Goal: Information Seeking & Learning: Learn about a topic

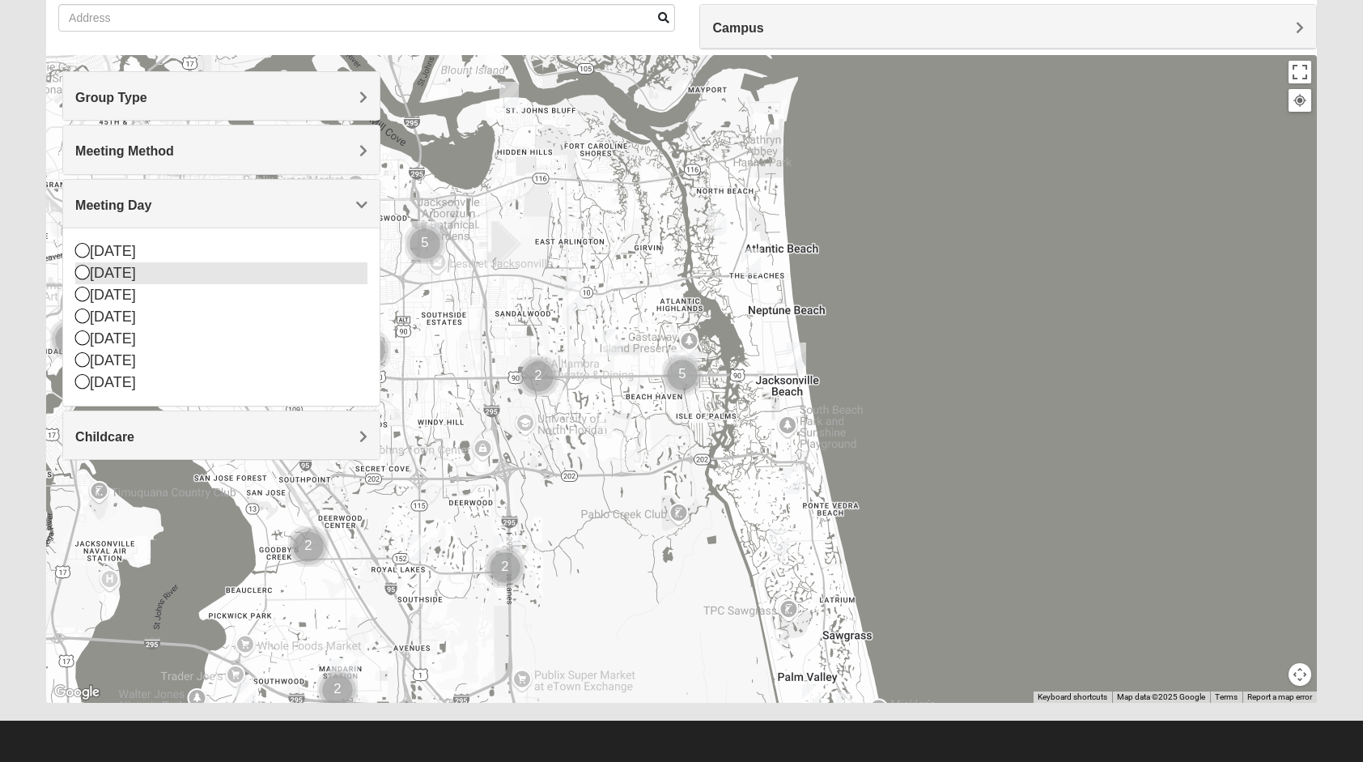
scroll to position [49, 0]
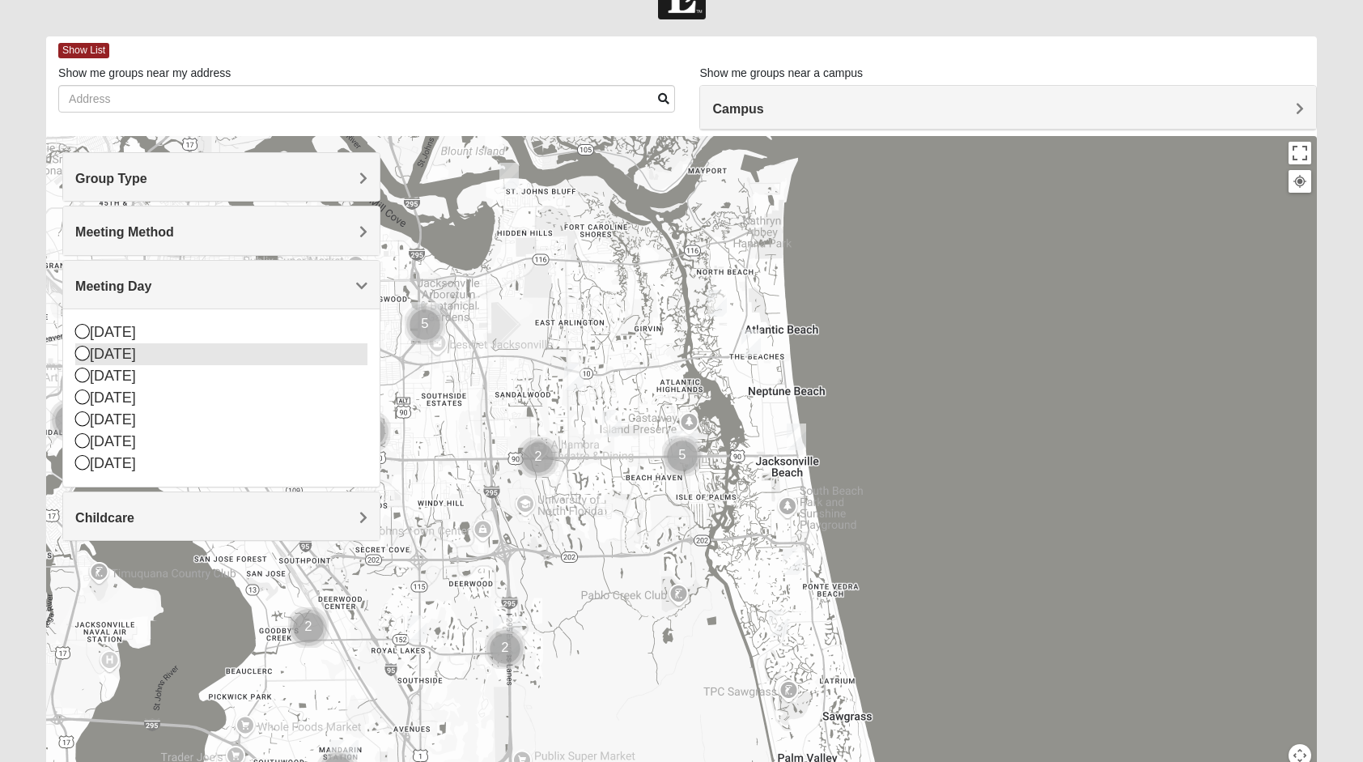
click at [85, 351] on icon at bounding box center [82, 353] width 15 height 15
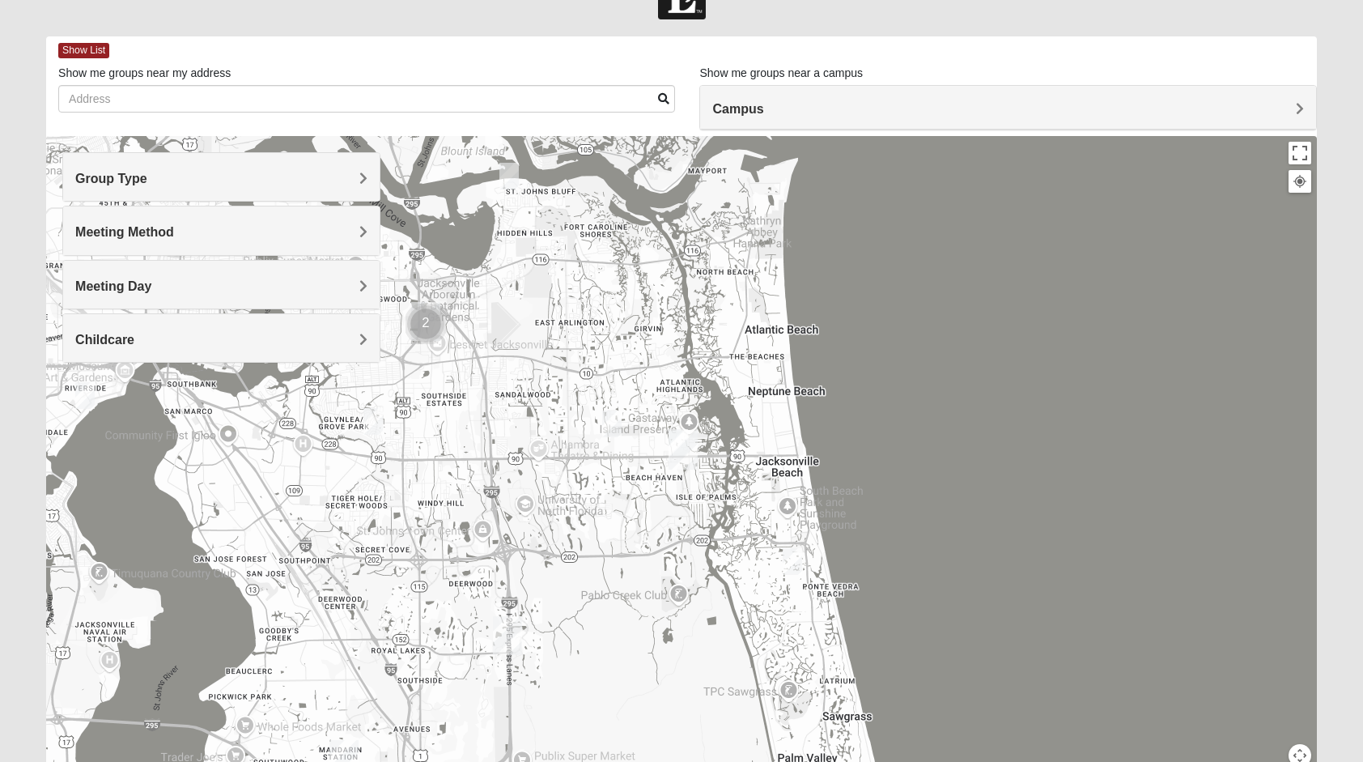
click at [145, 289] on span "Meeting Day" at bounding box center [113, 286] width 76 height 14
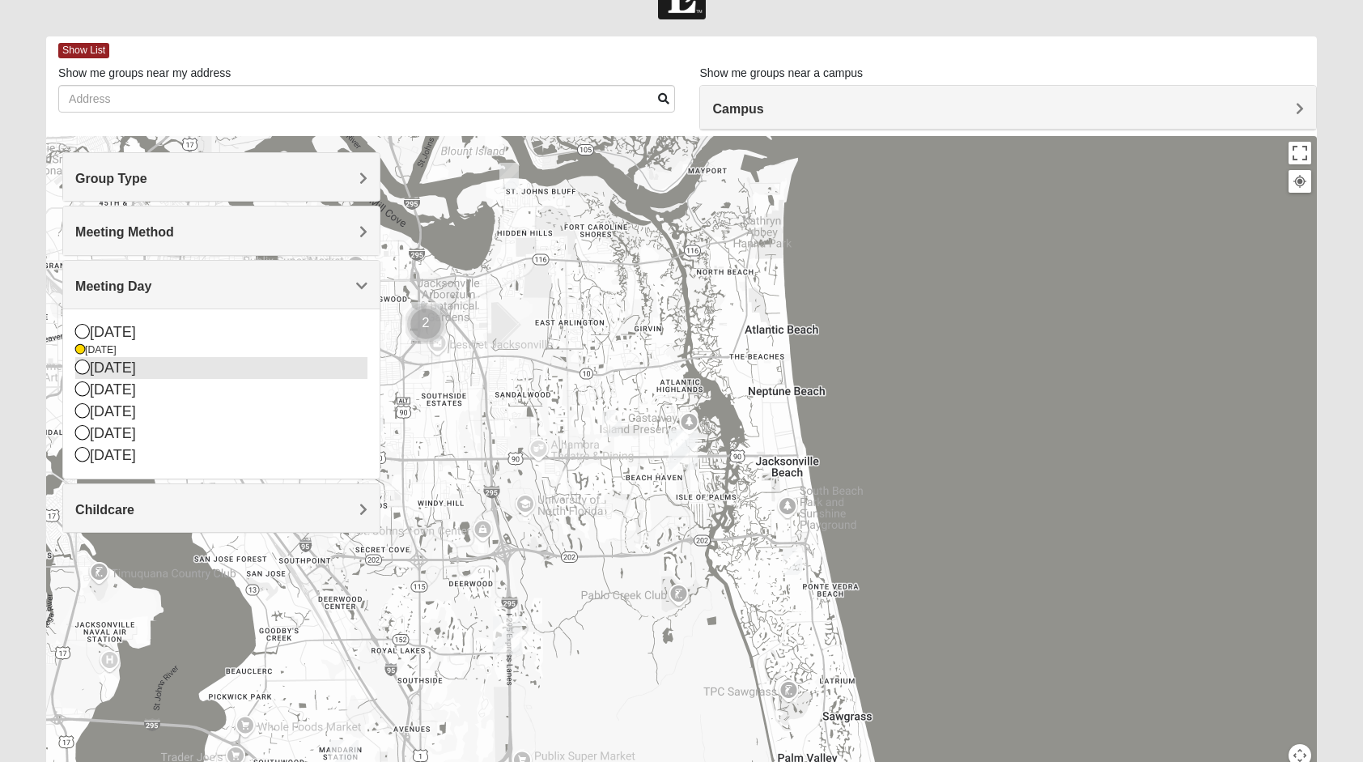
click at [84, 365] on icon at bounding box center [82, 366] width 15 height 15
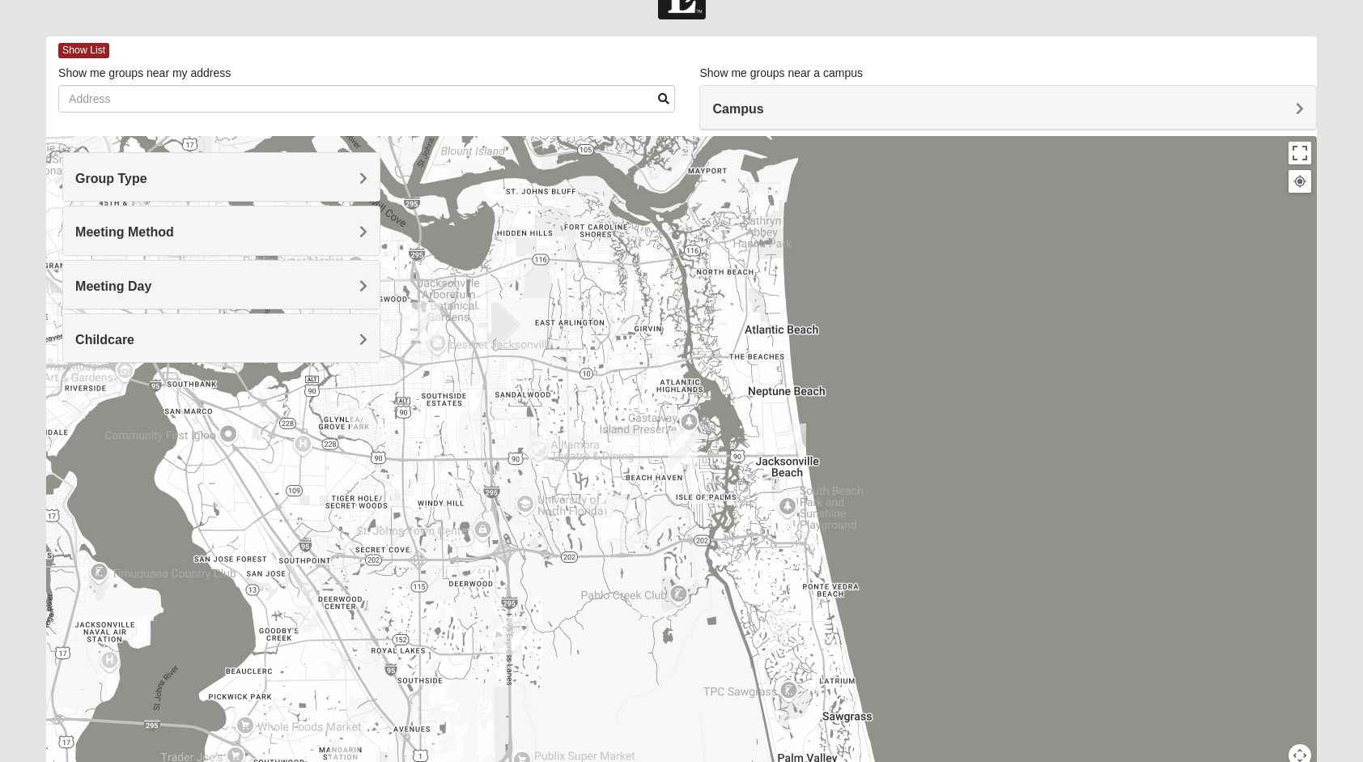
click at [136, 289] on span "Meeting Day" at bounding box center [113, 286] width 76 height 14
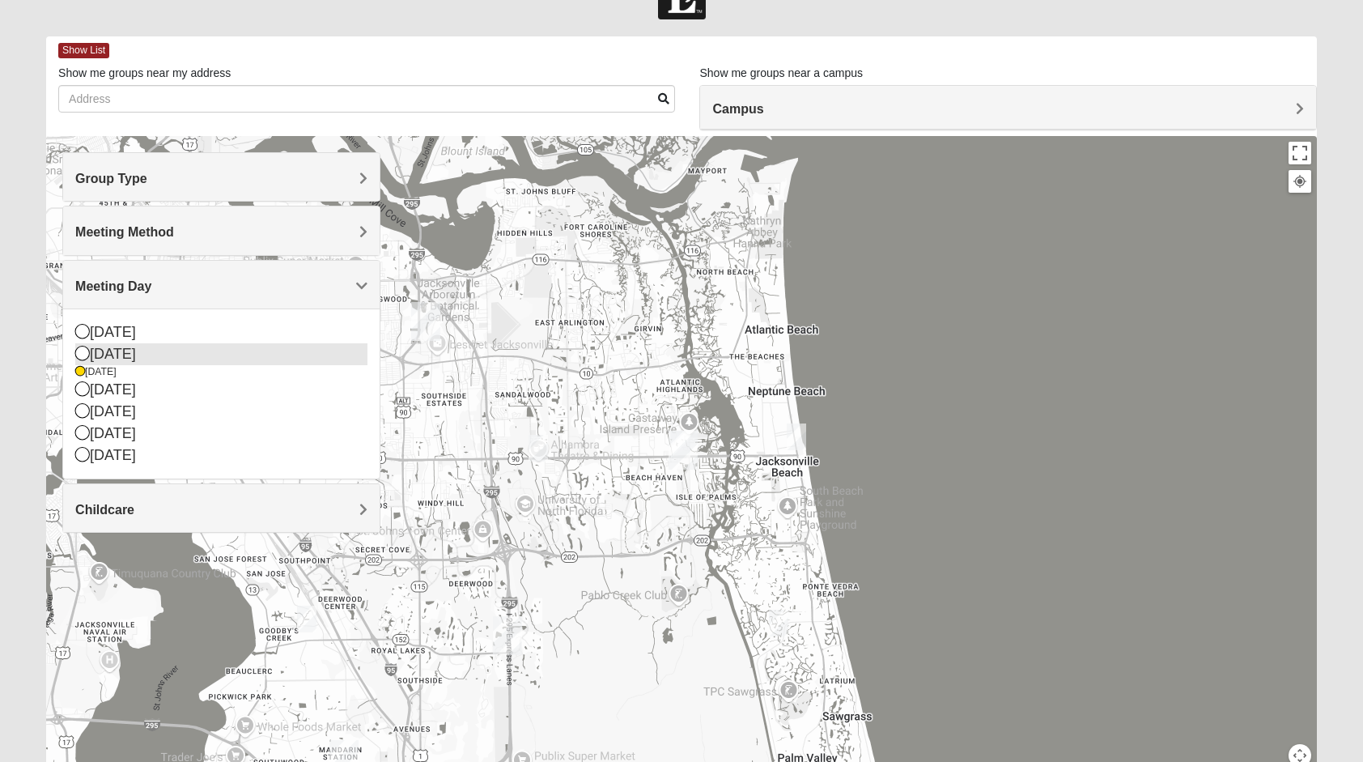
click at [83, 348] on icon at bounding box center [82, 353] width 15 height 15
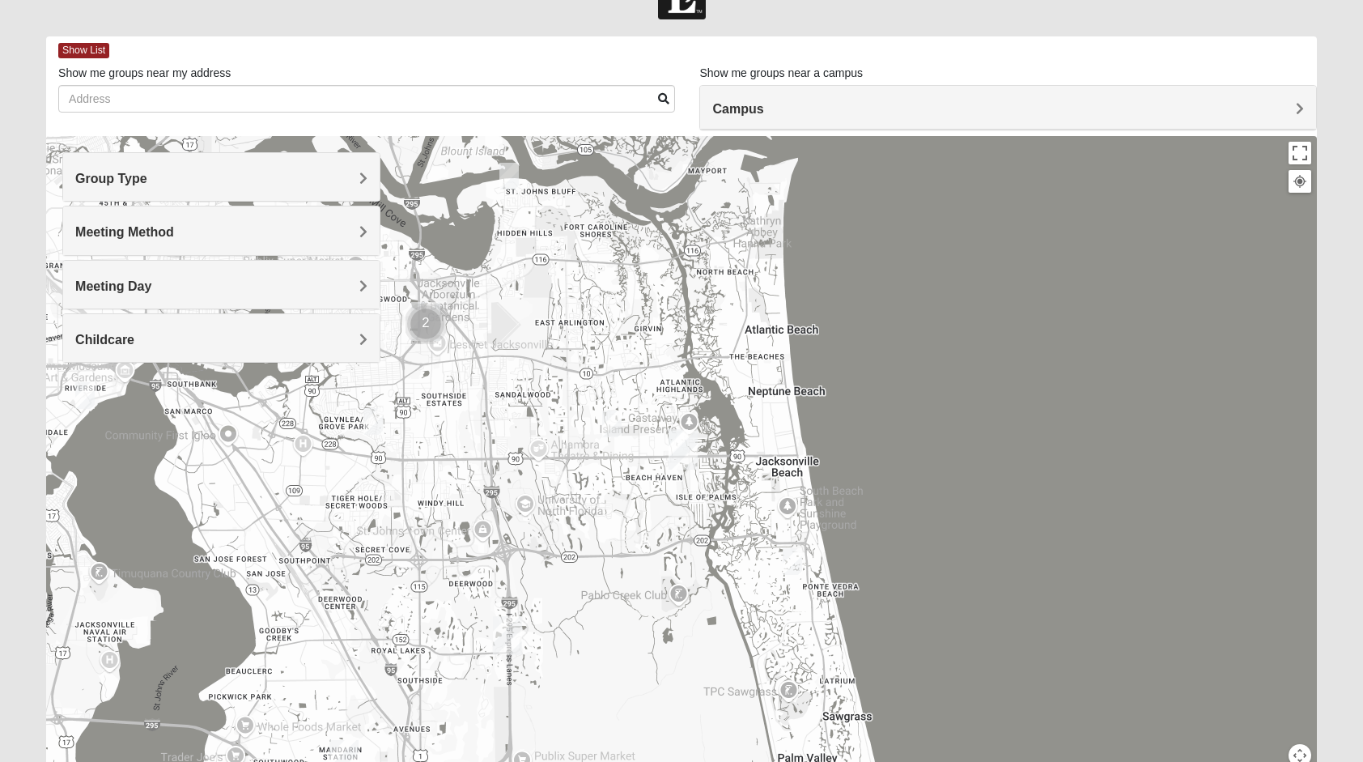
click at [228, 334] on h4 "Childcare" at bounding box center [220, 339] width 291 height 15
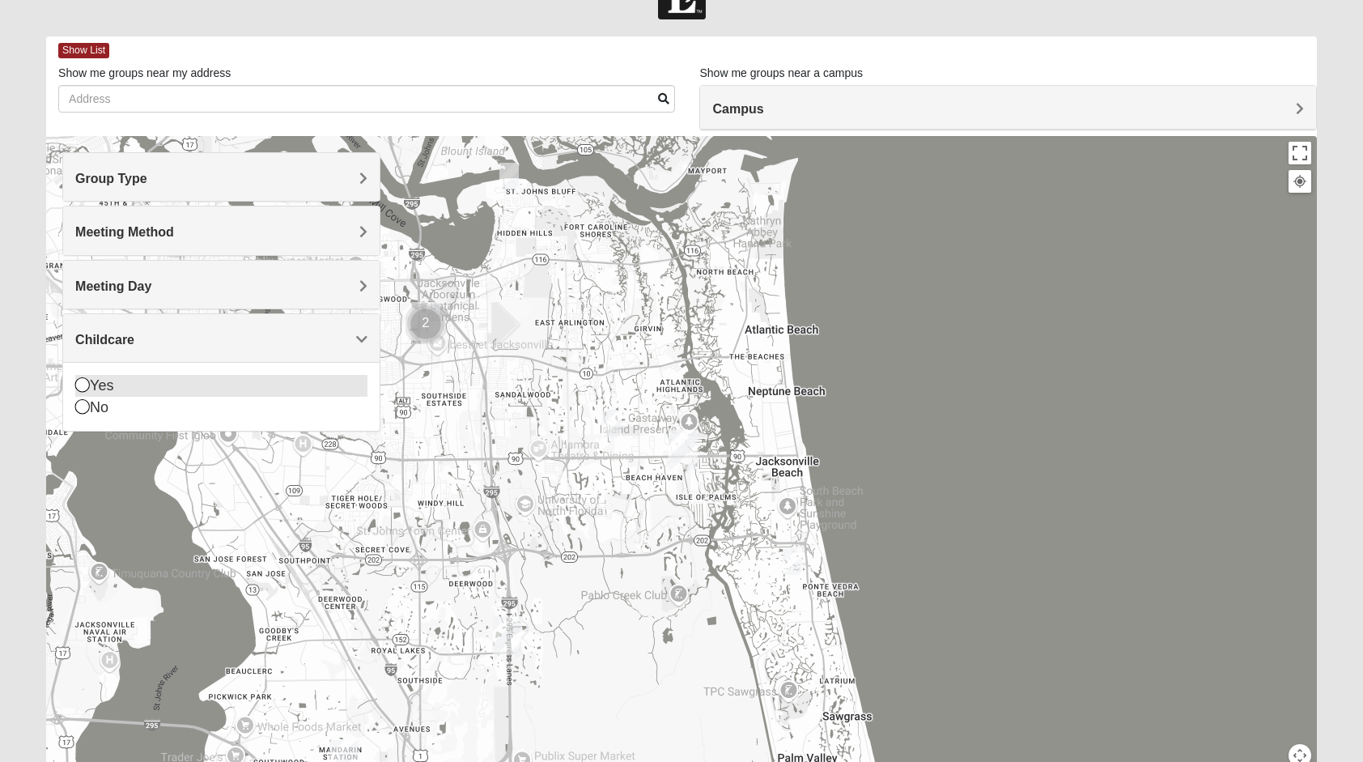
click at [84, 382] on icon at bounding box center [82, 384] width 15 height 15
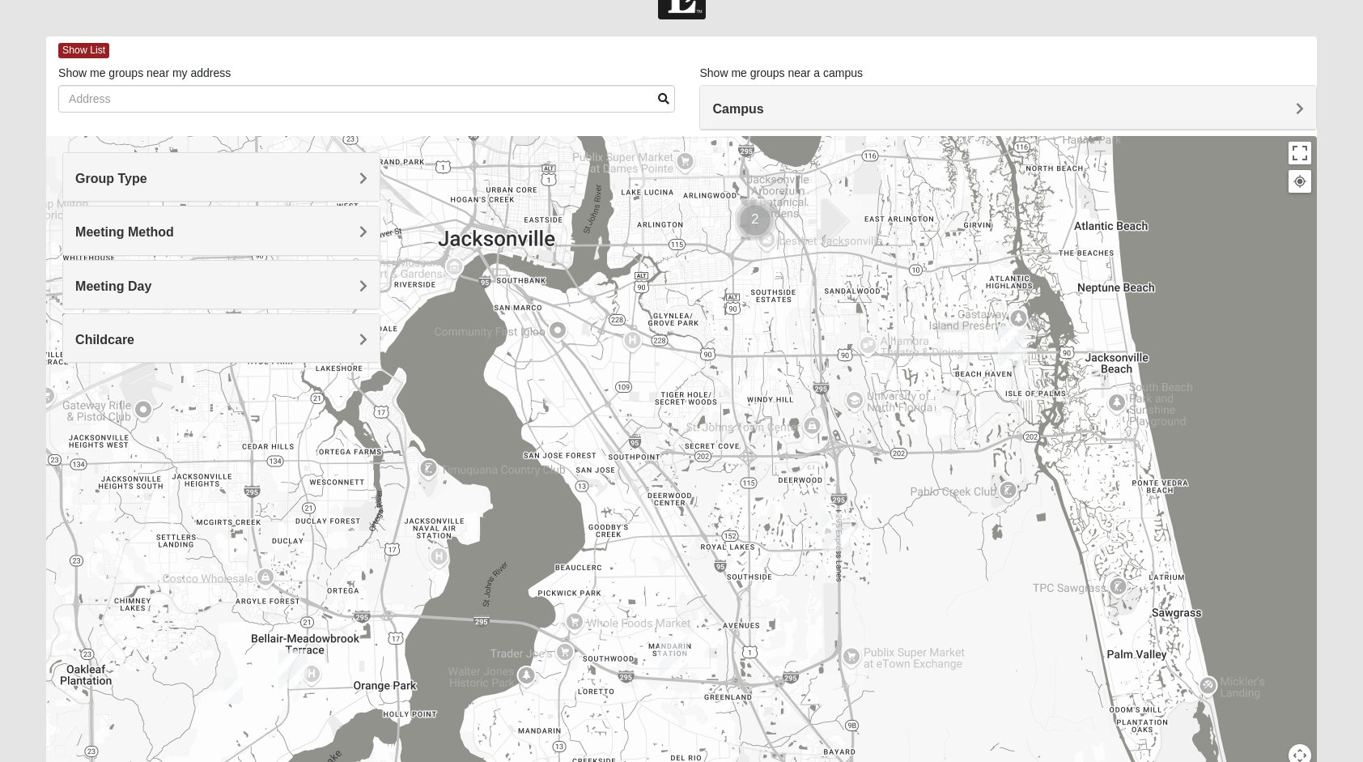
drag, startPoint x: 400, startPoint y: 536, endPoint x: 757, endPoint y: 424, distance: 374.1
click at [757, 424] on div at bounding box center [681, 460] width 1271 height 648
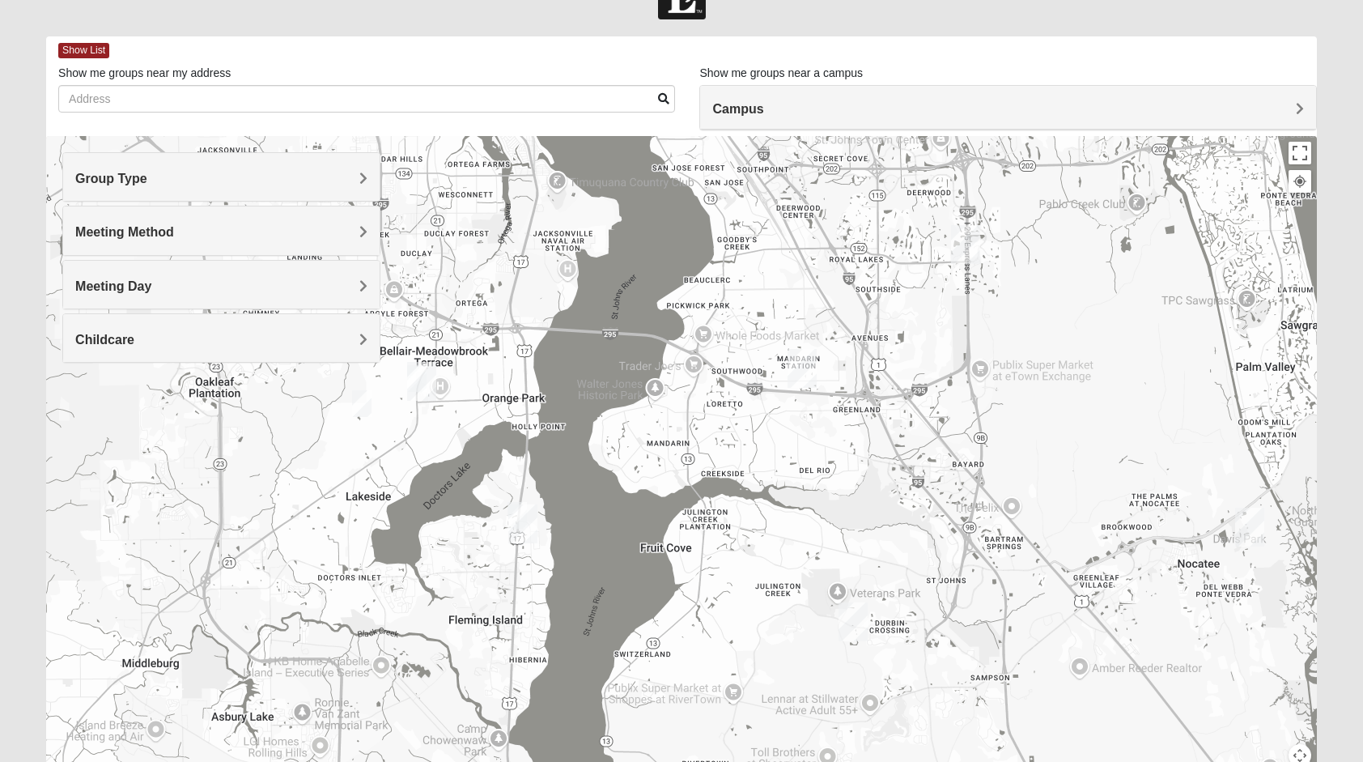
drag, startPoint x: 353, startPoint y: 591, endPoint x: 461, endPoint y: 304, distance: 306.9
click at [461, 304] on div at bounding box center [681, 460] width 1271 height 648
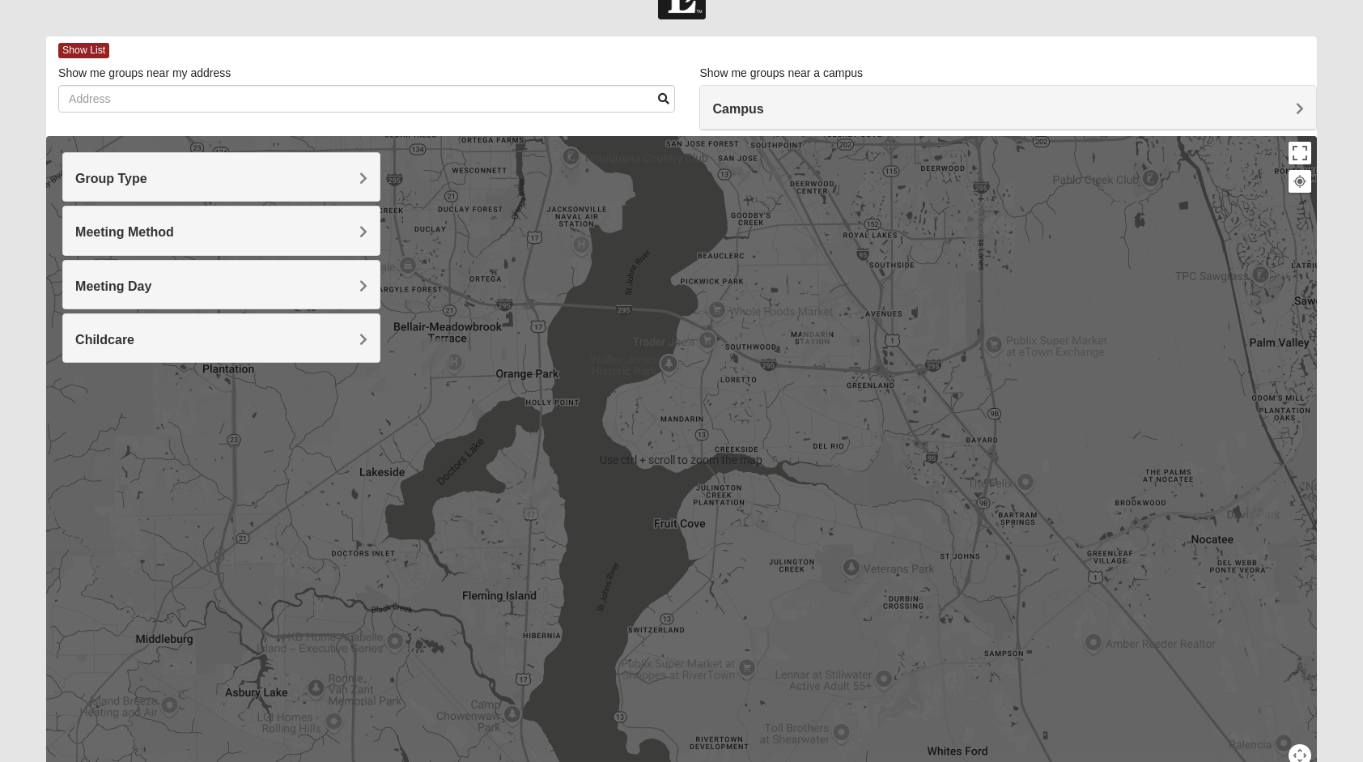
scroll to position [0, 0]
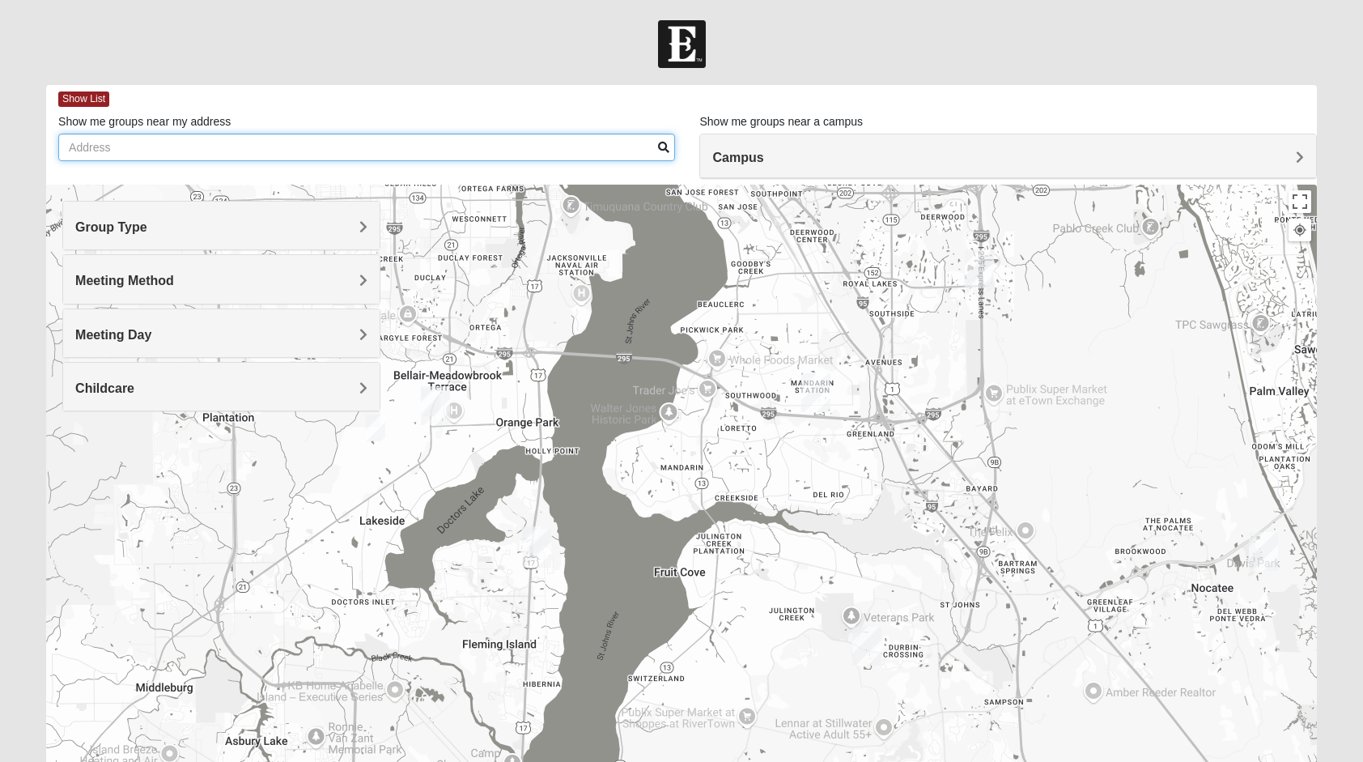
click at [437, 152] on input "Show me groups near my address" at bounding box center [366, 148] width 617 height 28
type input "32244"
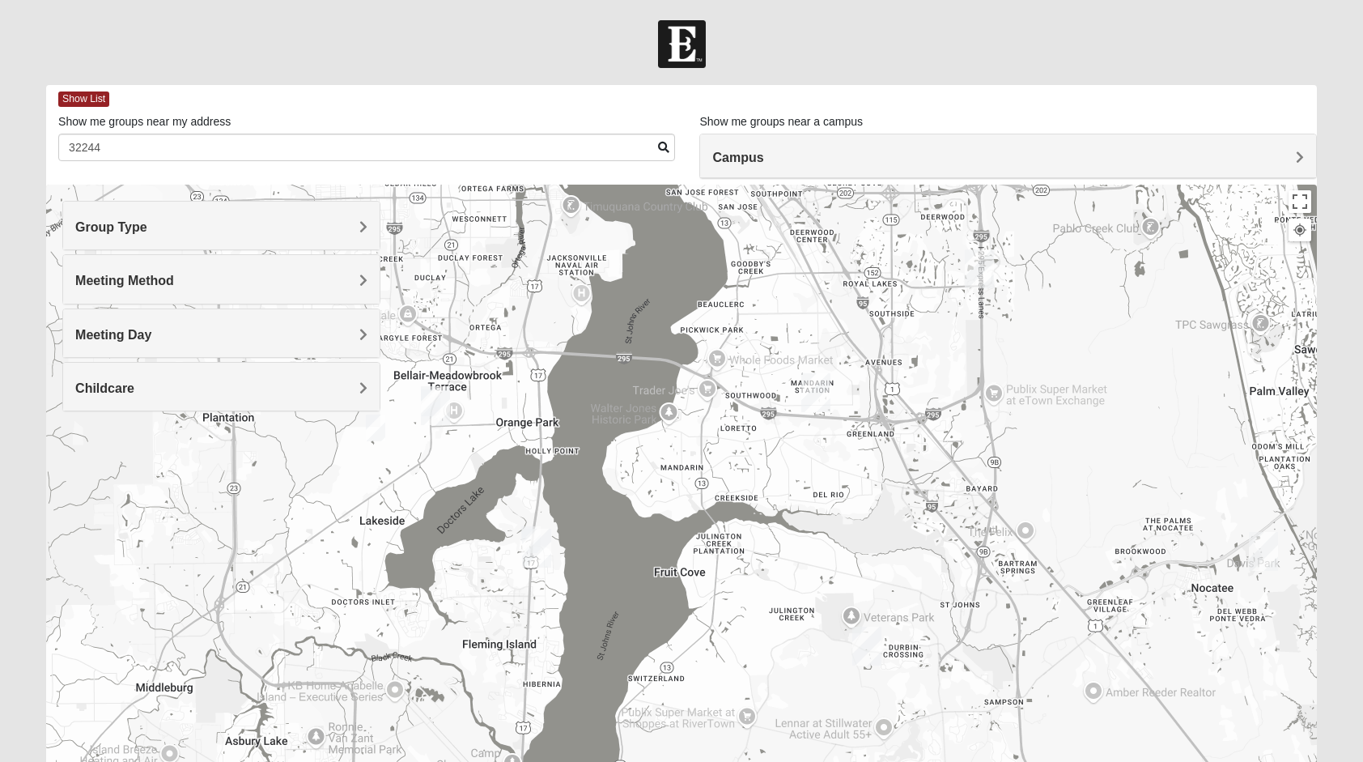
click at [662, 147] on span at bounding box center [663, 147] width 11 height 11
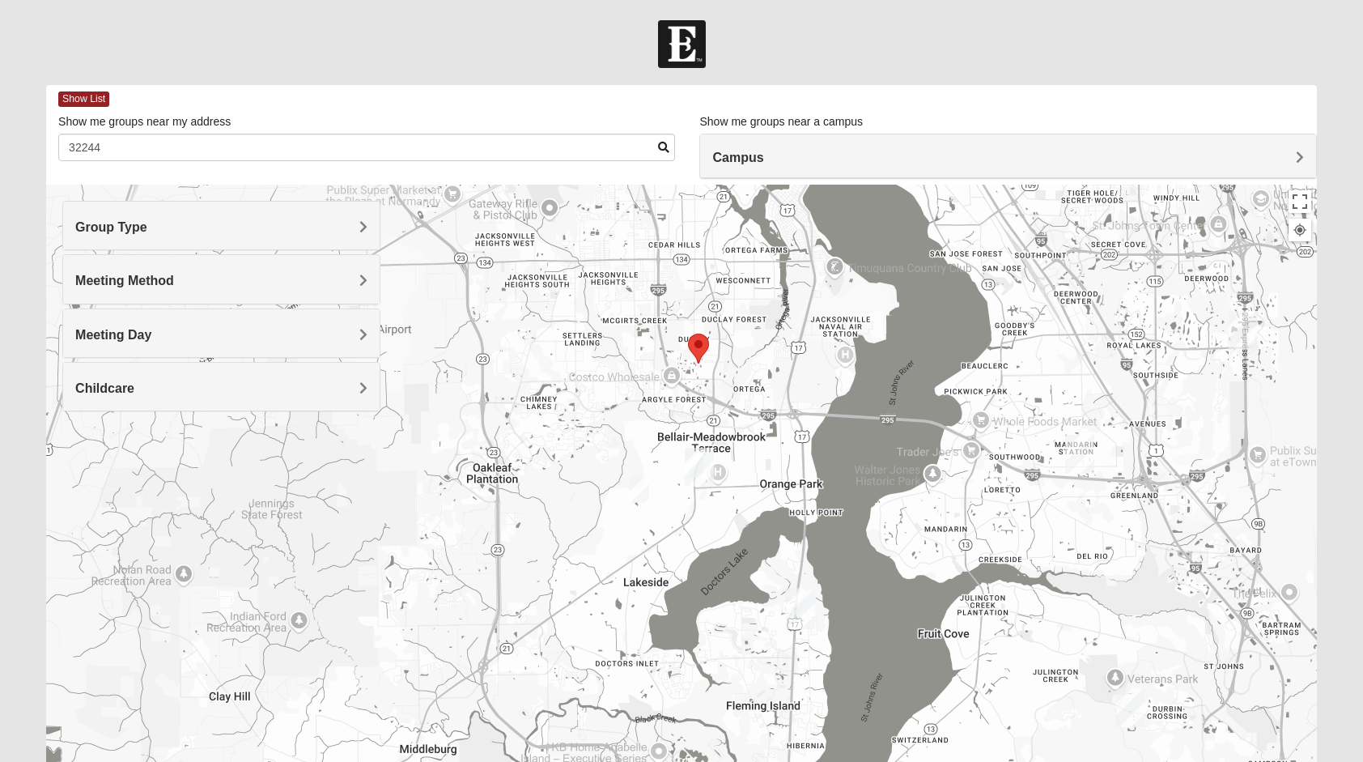
drag, startPoint x: 716, startPoint y: 526, endPoint x: 733, endPoint y: 363, distance: 164.4
click at [733, 363] on div at bounding box center [681, 509] width 1271 height 648
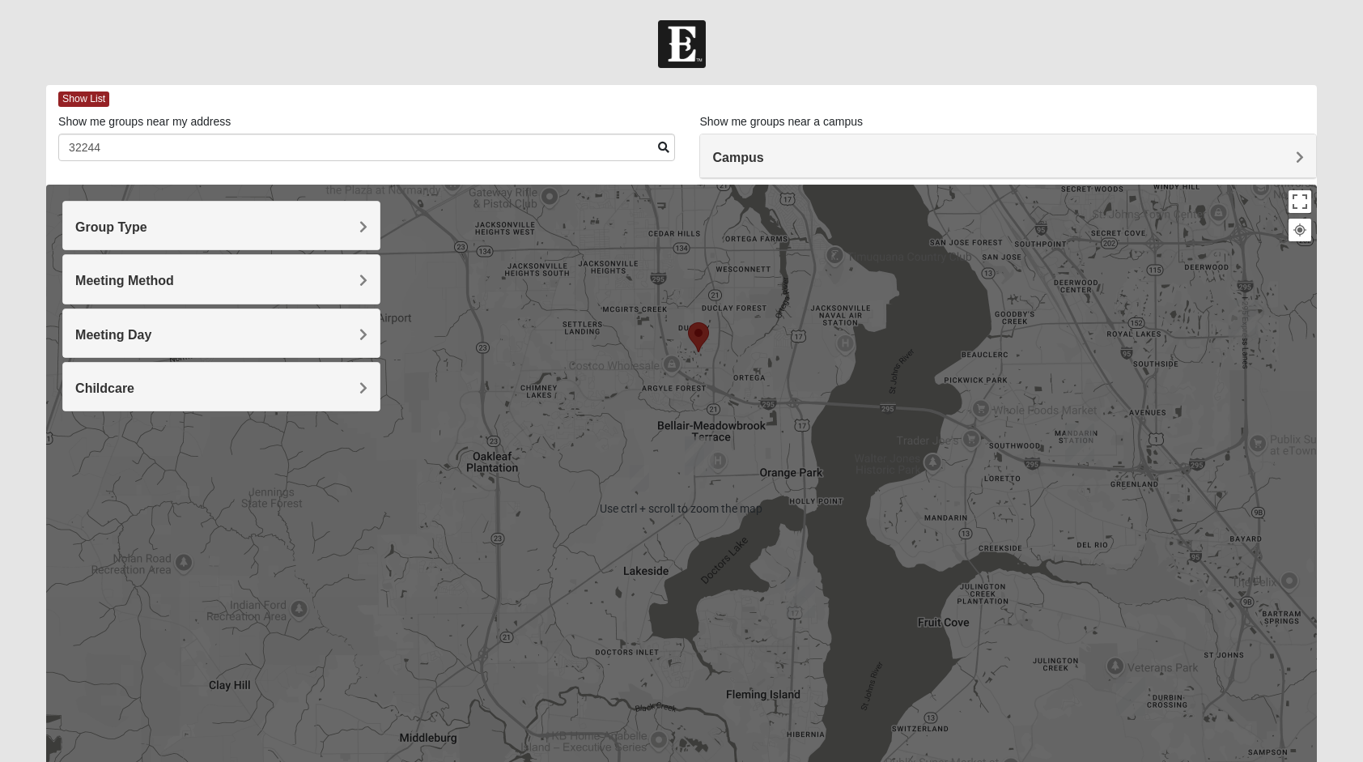
click at [727, 440] on div at bounding box center [681, 509] width 1271 height 648
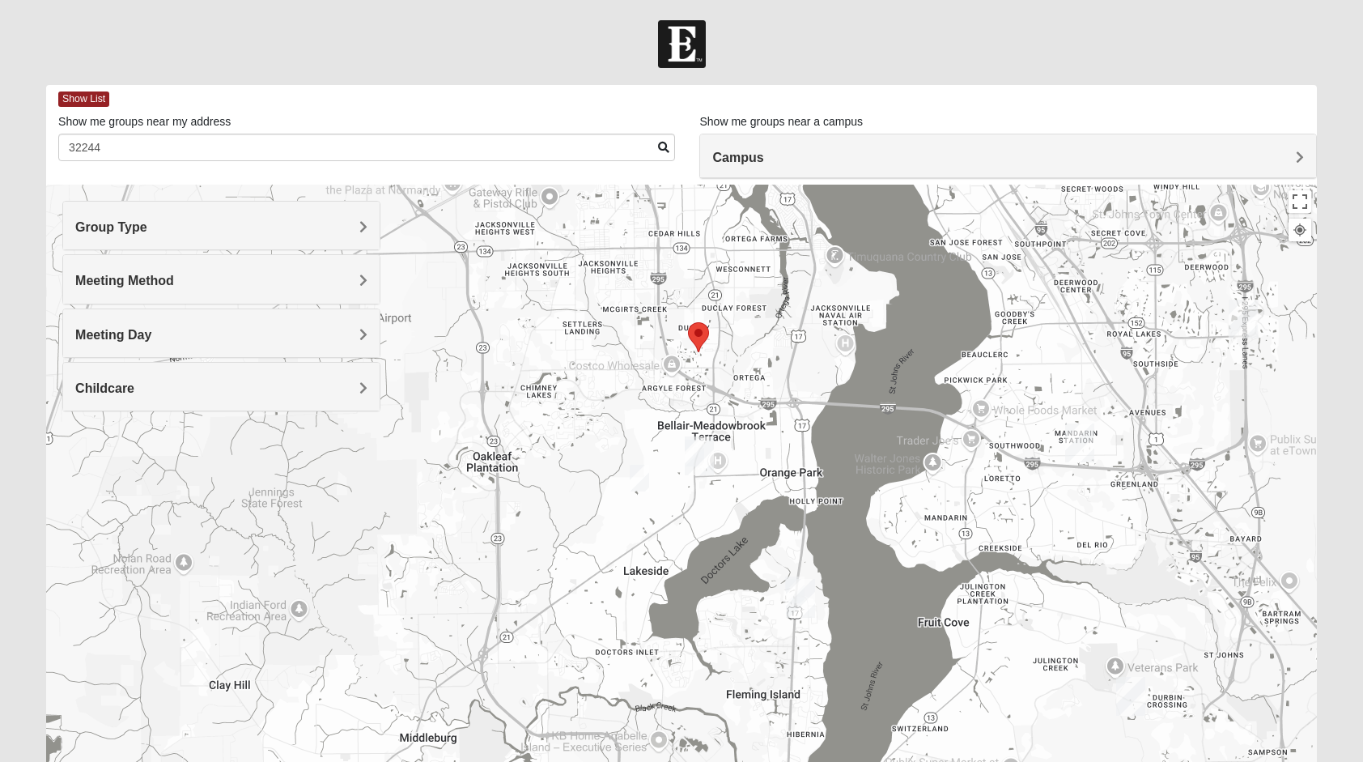
click at [705, 453] on img "Orange Park" at bounding box center [699, 455] width 29 height 39
click at [644, 470] on img "Womens Ellis 32065" at bounding box center [639, 478] width 19 height 27
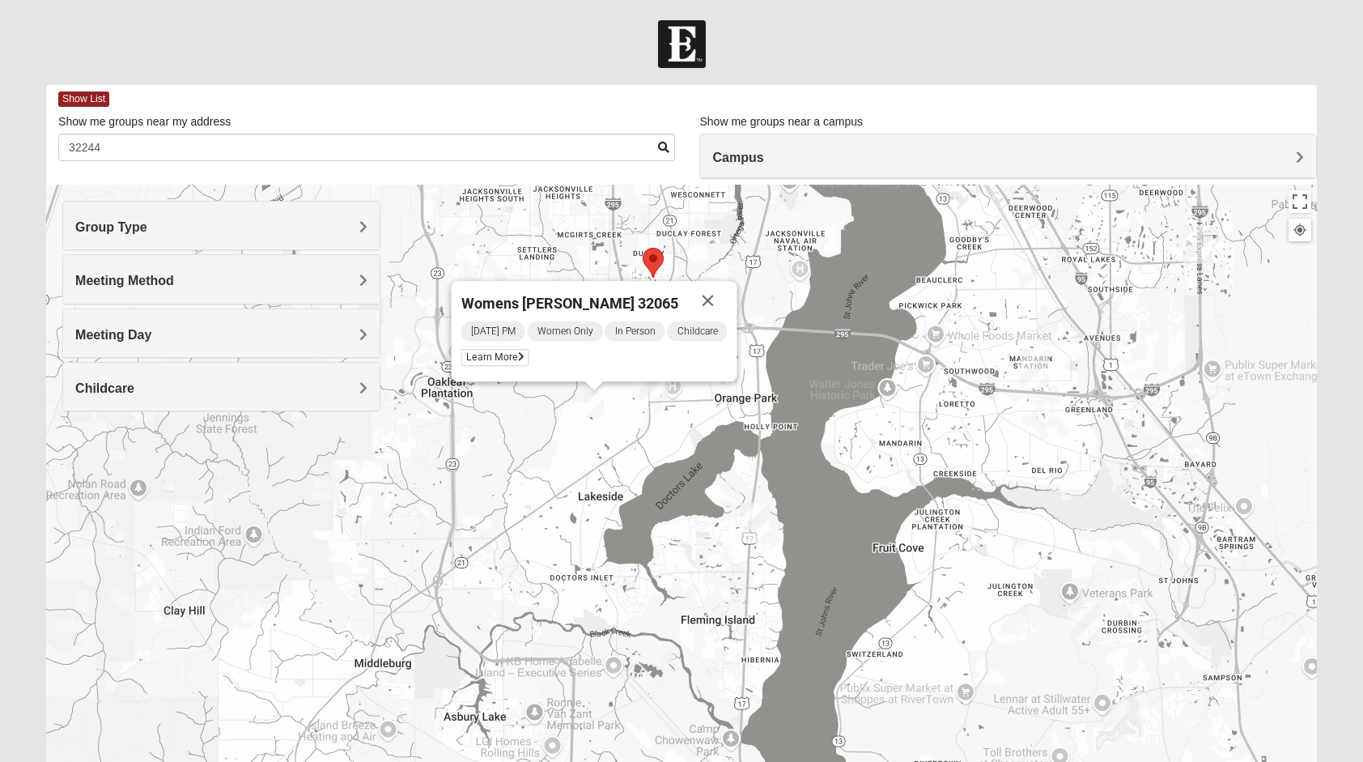
drag, startPoint x: 771, startPoint y: 610, endPoint x: 725, endPoint y: 534, distance: 89.0
click at [725, 534] on div "Womens [PERSON_NAME] 32065 [DATE] PM Women Only In Person Childcare Learn More" at bounding box center [681, 509] width 1271 height 648
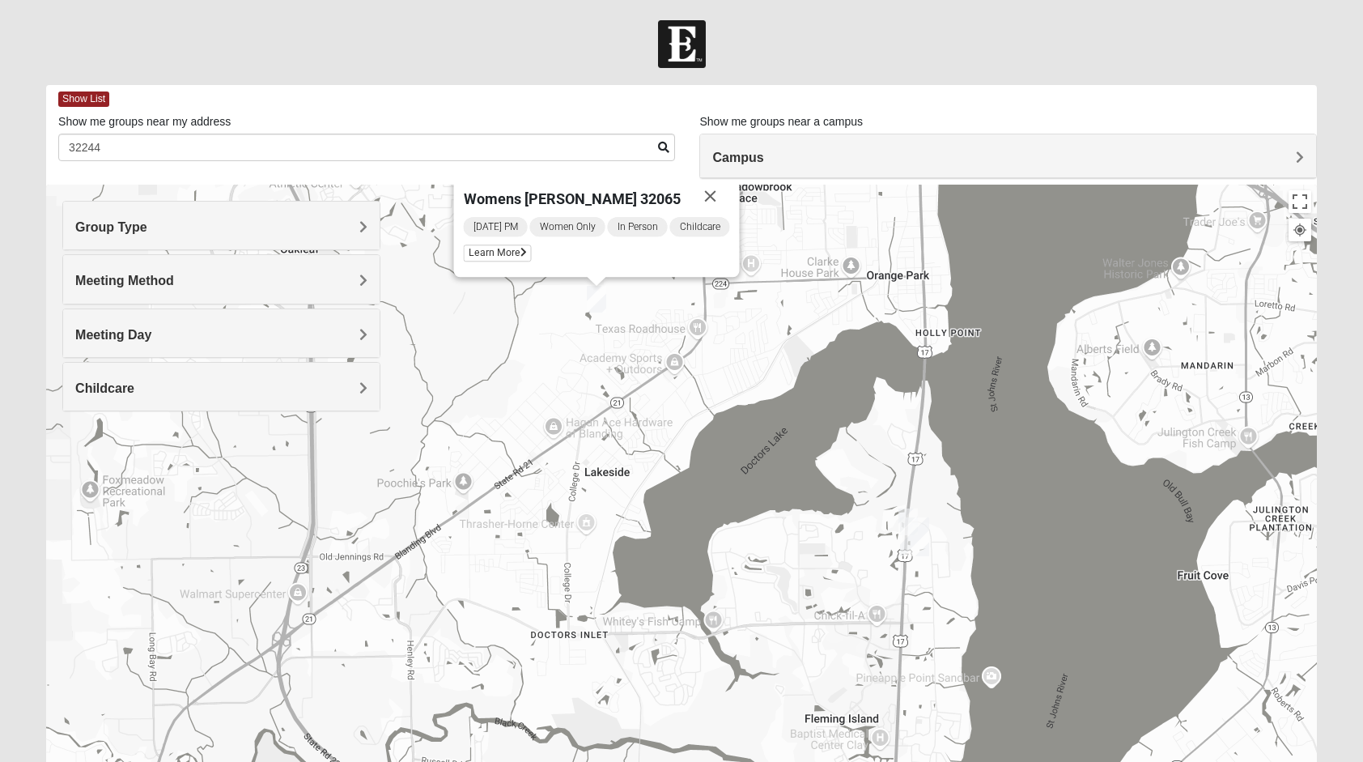
click at [907, 512] on img "On Campus Womens Thousand 32003" at bounding box center [908, 521] width 19 height 27
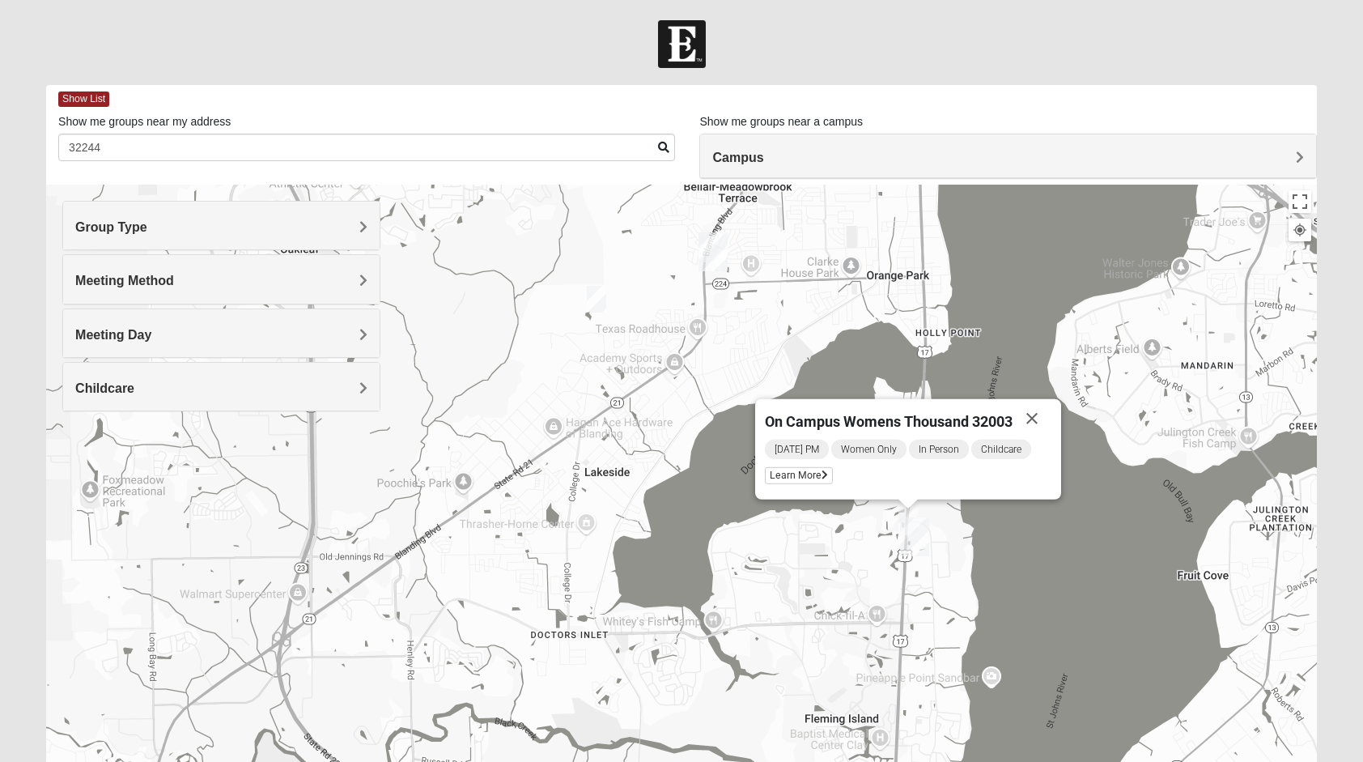
click at [221, 334] on h4 "Meeting Day" at bounding box center [220, 334] width 291 height 15
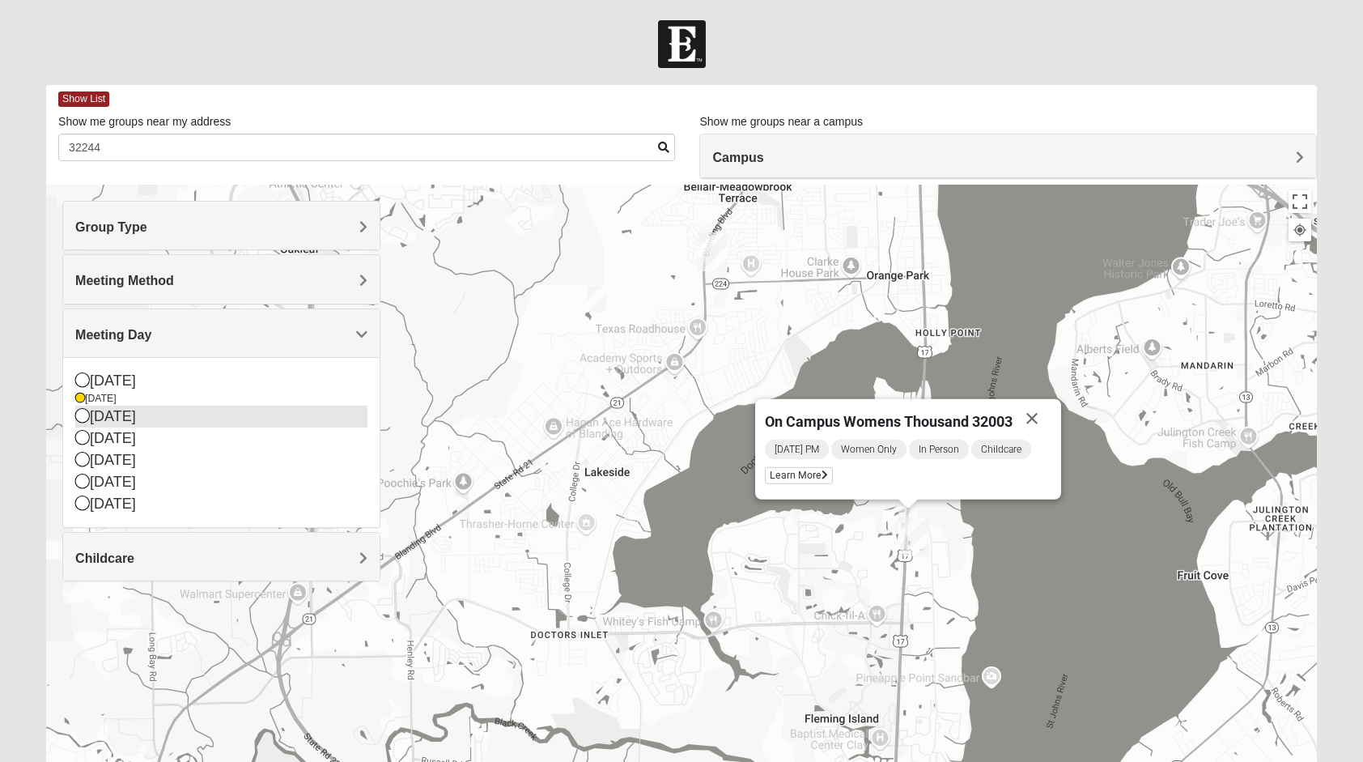
click at [139, 413] on div "[DATE]" at bounding box center [220, 417] width 291 height 22
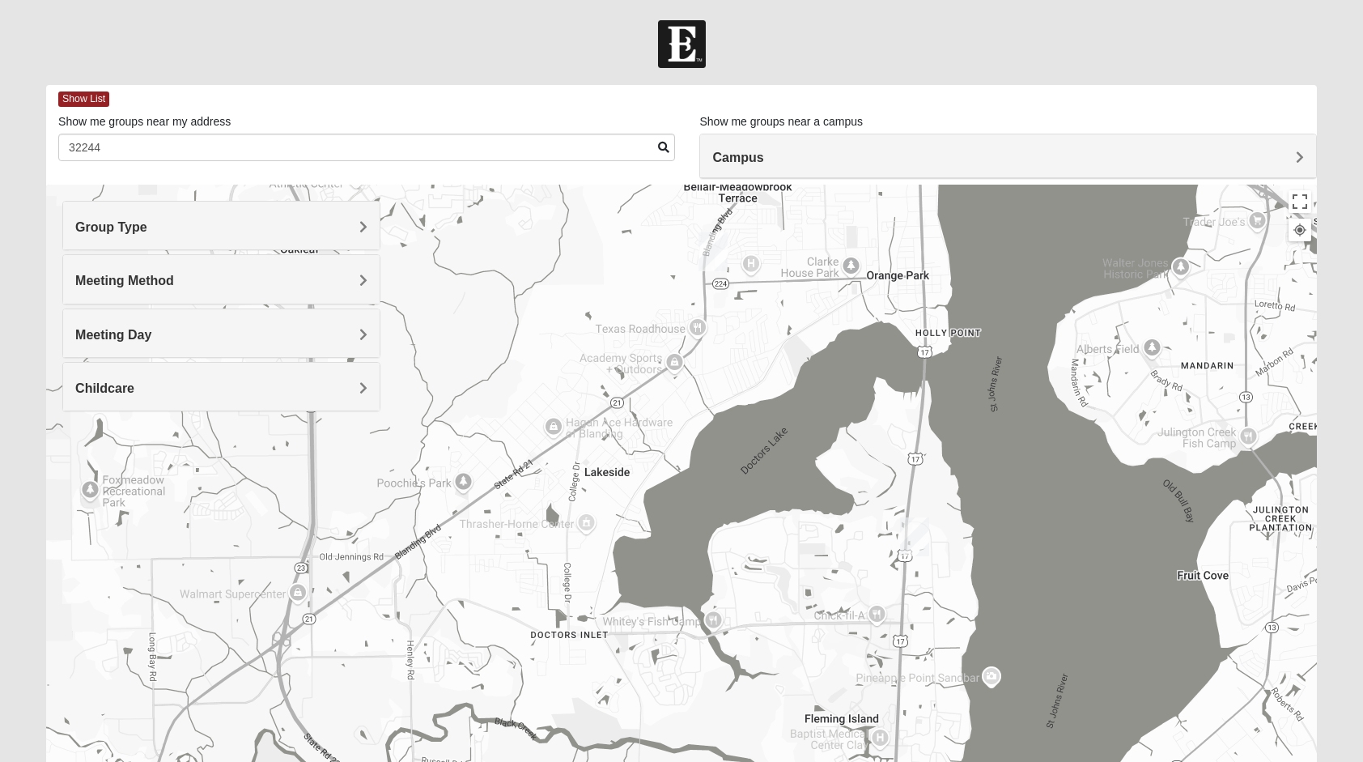
click at [353, 390] on h4 "Childcare" at bounding box center [220, 387] width 291 height 15
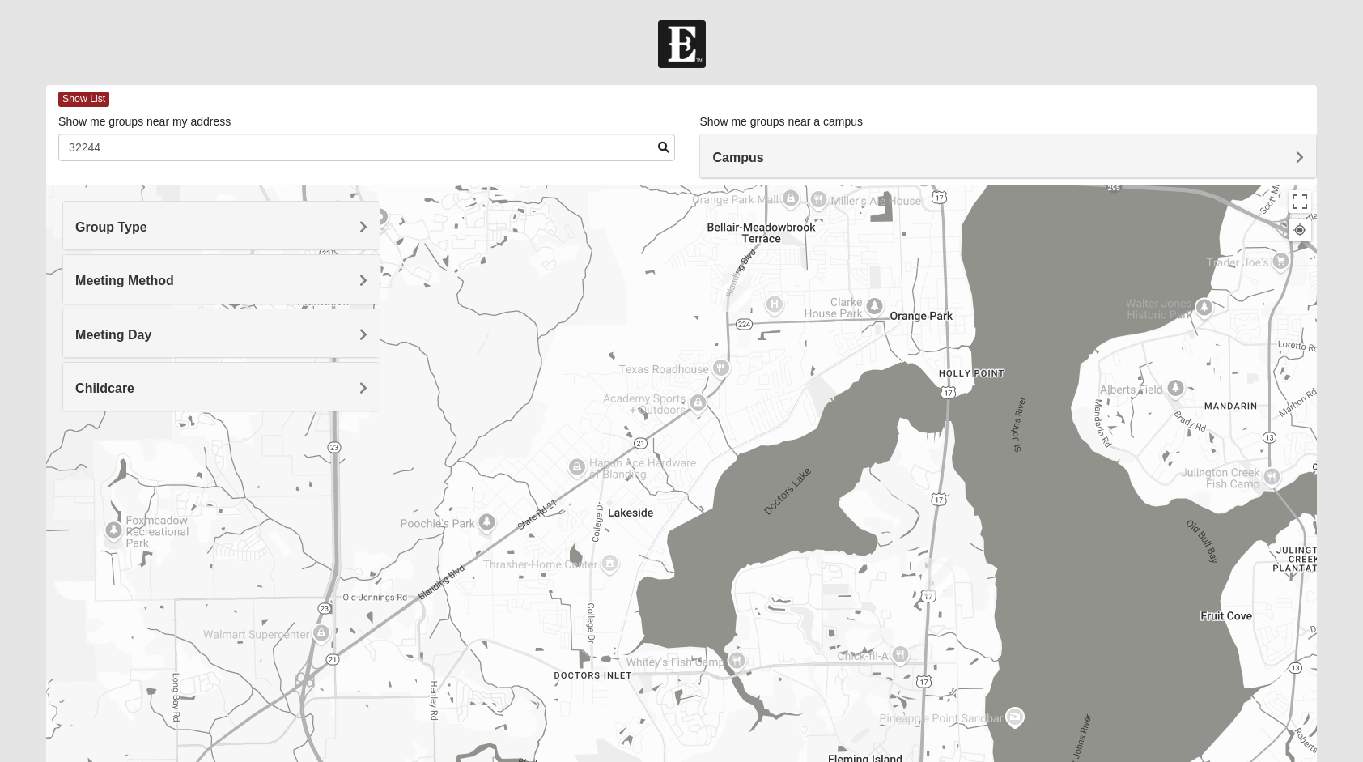
drag, startPoint x: 735, startPoint y: 343, endPoint x: 760, endPoint y: 384, distance: 47.6
click at [760, 384] on div at bounding box center [681, 509] width 1271 height 648
click at [740, 288] on img "Orange Park" at bounding box center [736, 292] width 29 height 39
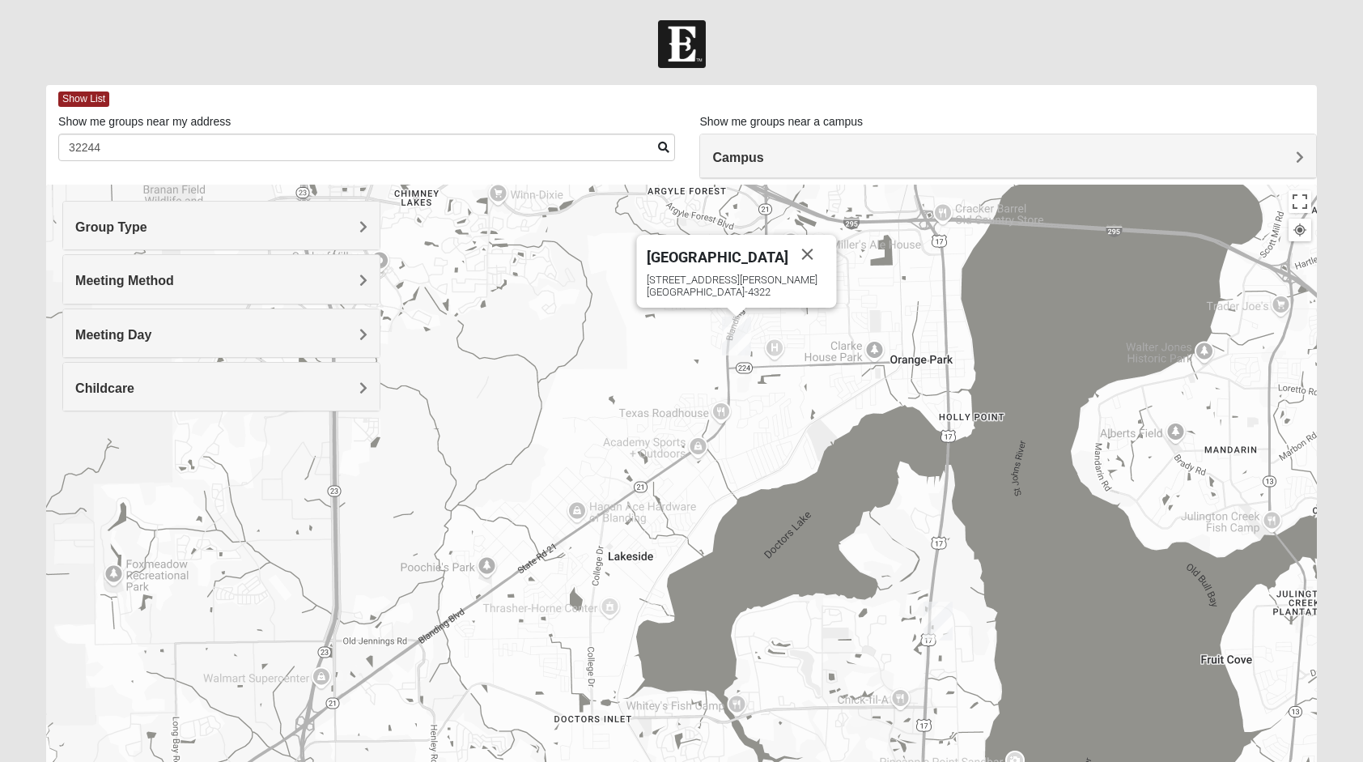
click at [934, 623] on img "Fleming Island" at bounding box center [938, 620] width 29 height 39
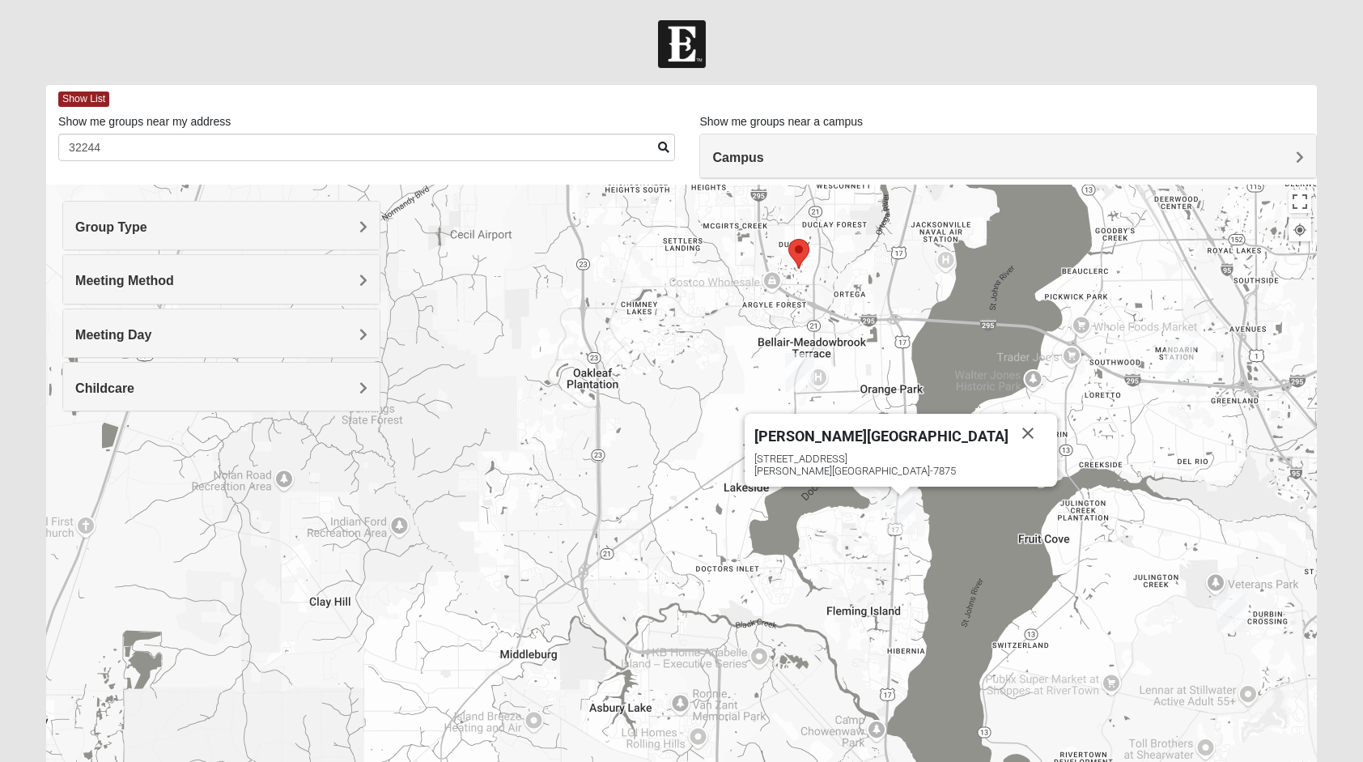
click at [184, 327] on h4 "Meeting Day" at bounding box center [220, 334] width 291 height 15
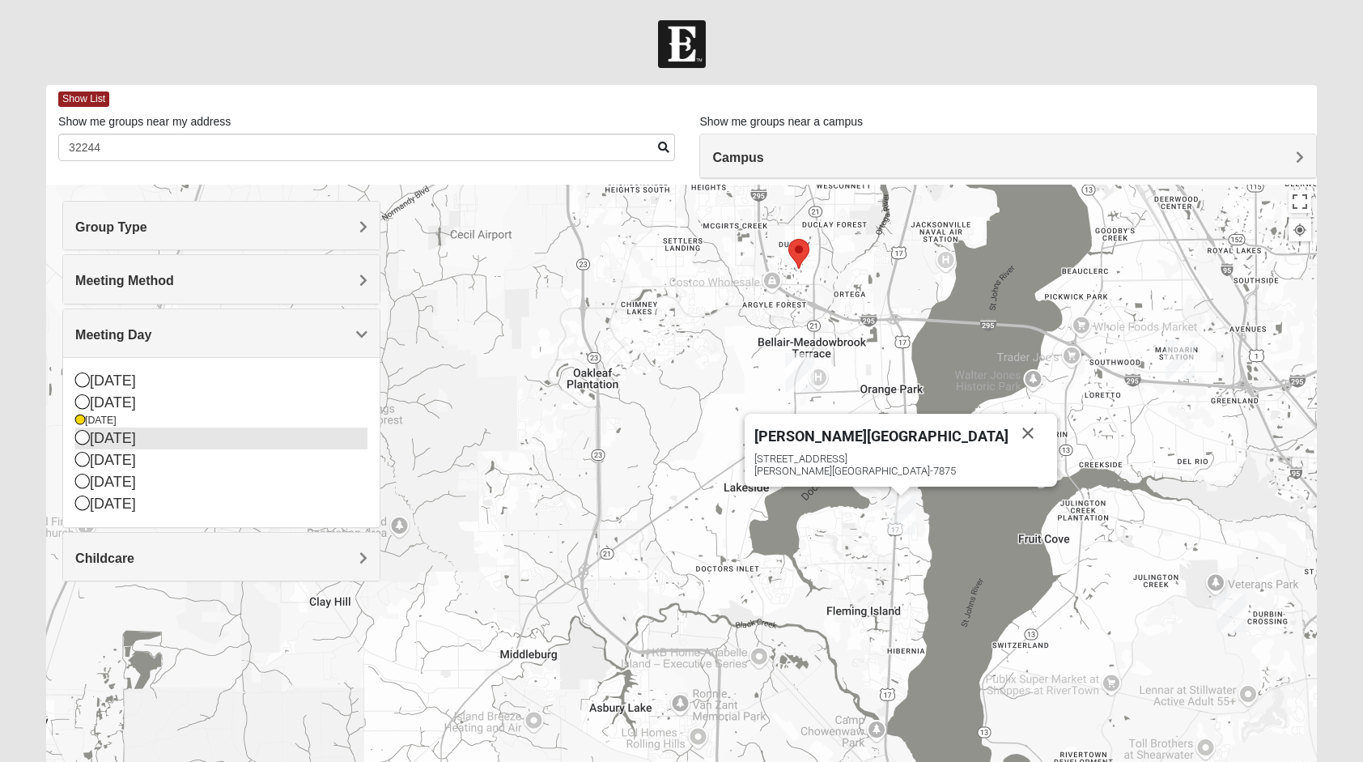
click at [83, 437] on icon at bounding box center [82, 437] width 15 height 15
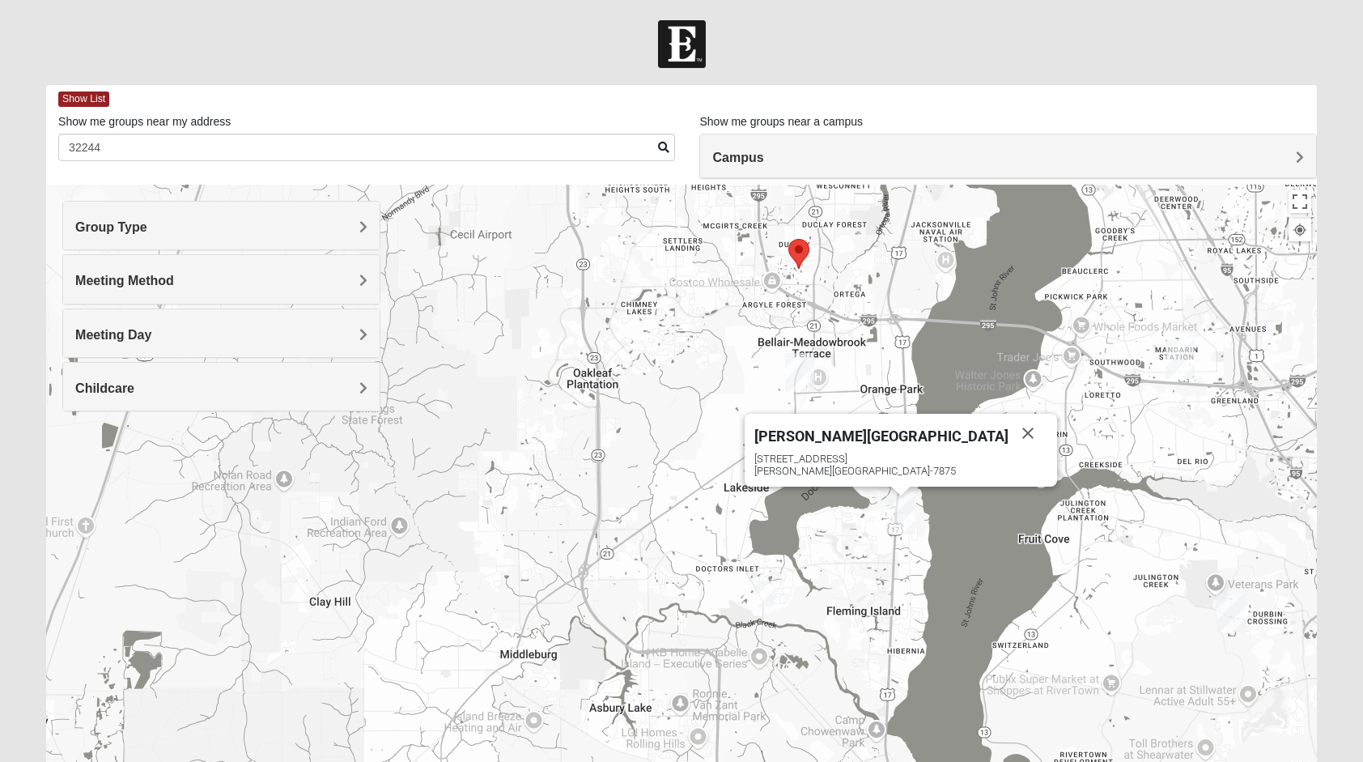
click at [768, 591] on img "Womens New 32068" at bounding box center [765, 593] width 19 height 27
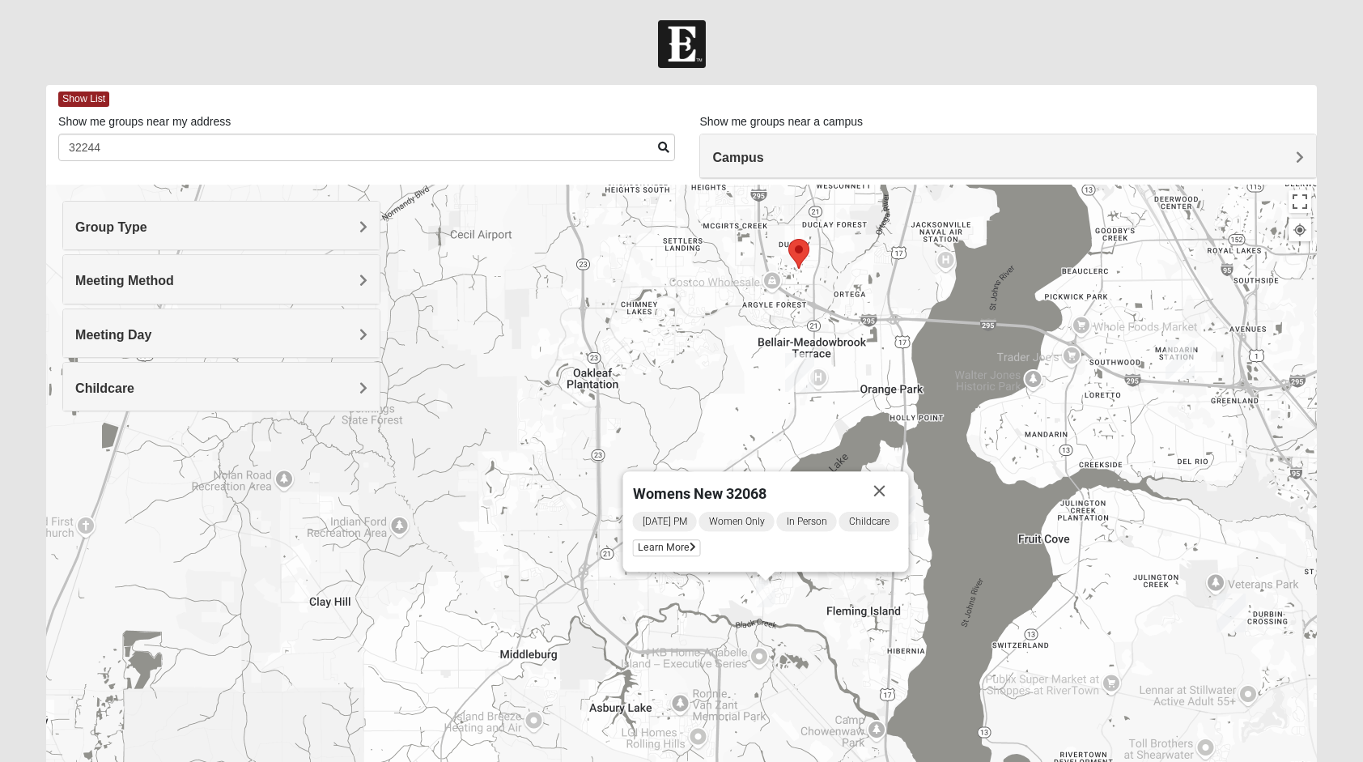
click at [237, 322] on div "Meeting Day" at bounding box center [221, 333] width 316 height 48
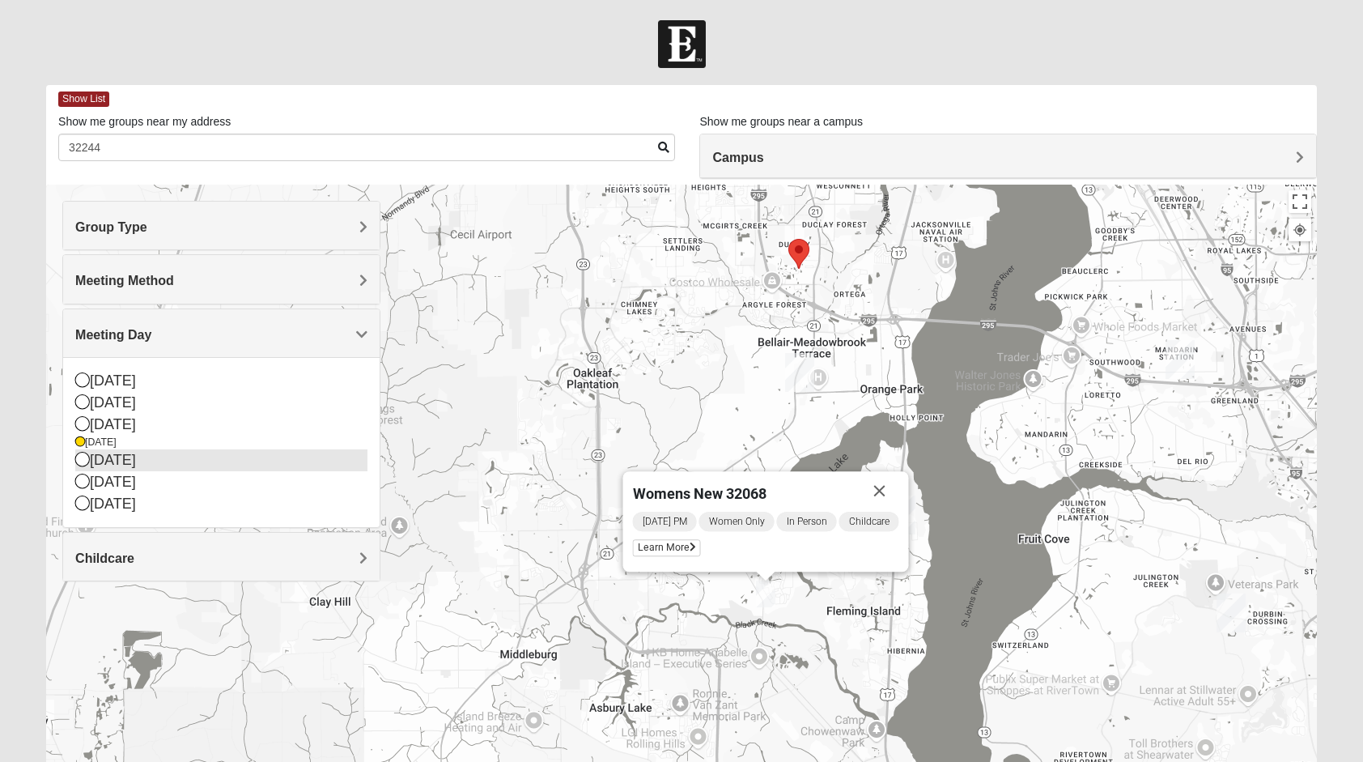
click at [136, 453] on div "[DATE]" at bounding box center [220, 460] width 291 height 22
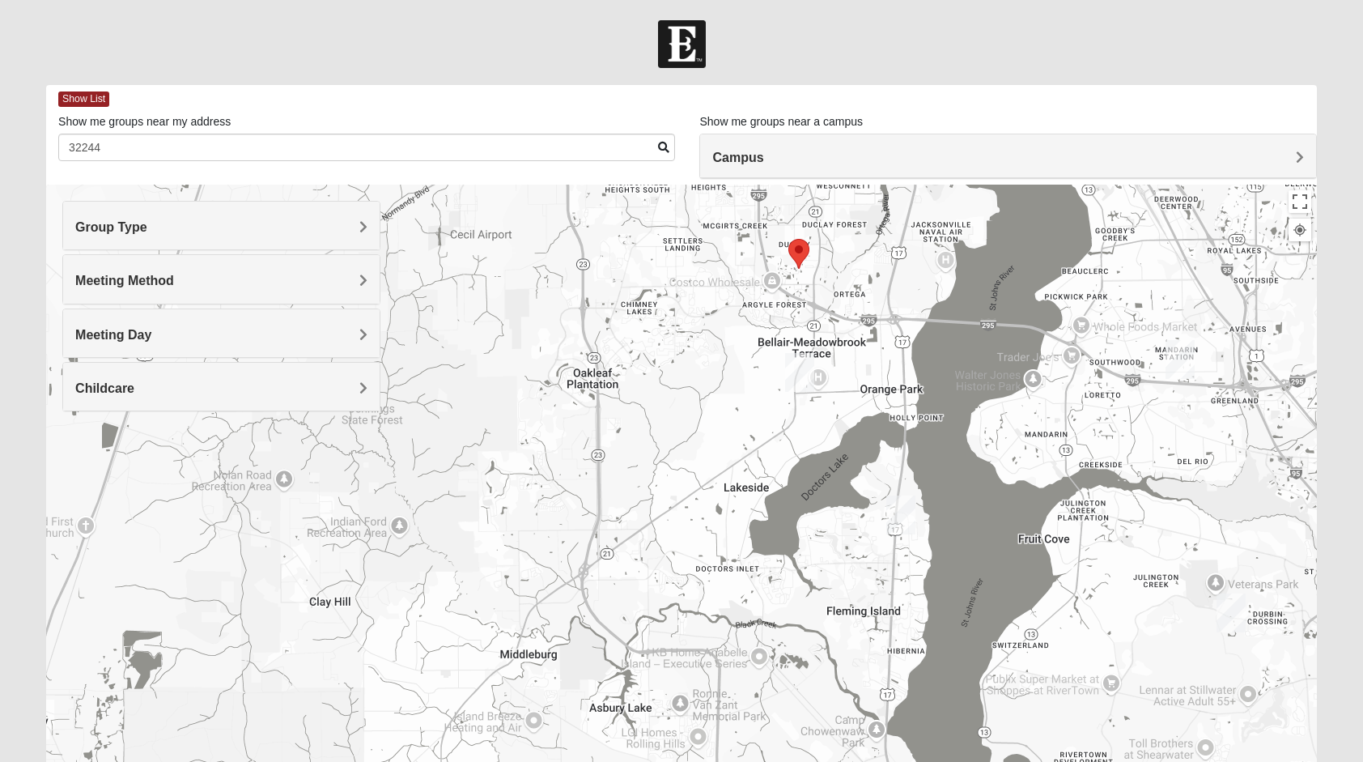
click at [274, 329] on h4 "Meeting Day" at bounding box center [220, 334] width 291 height 15
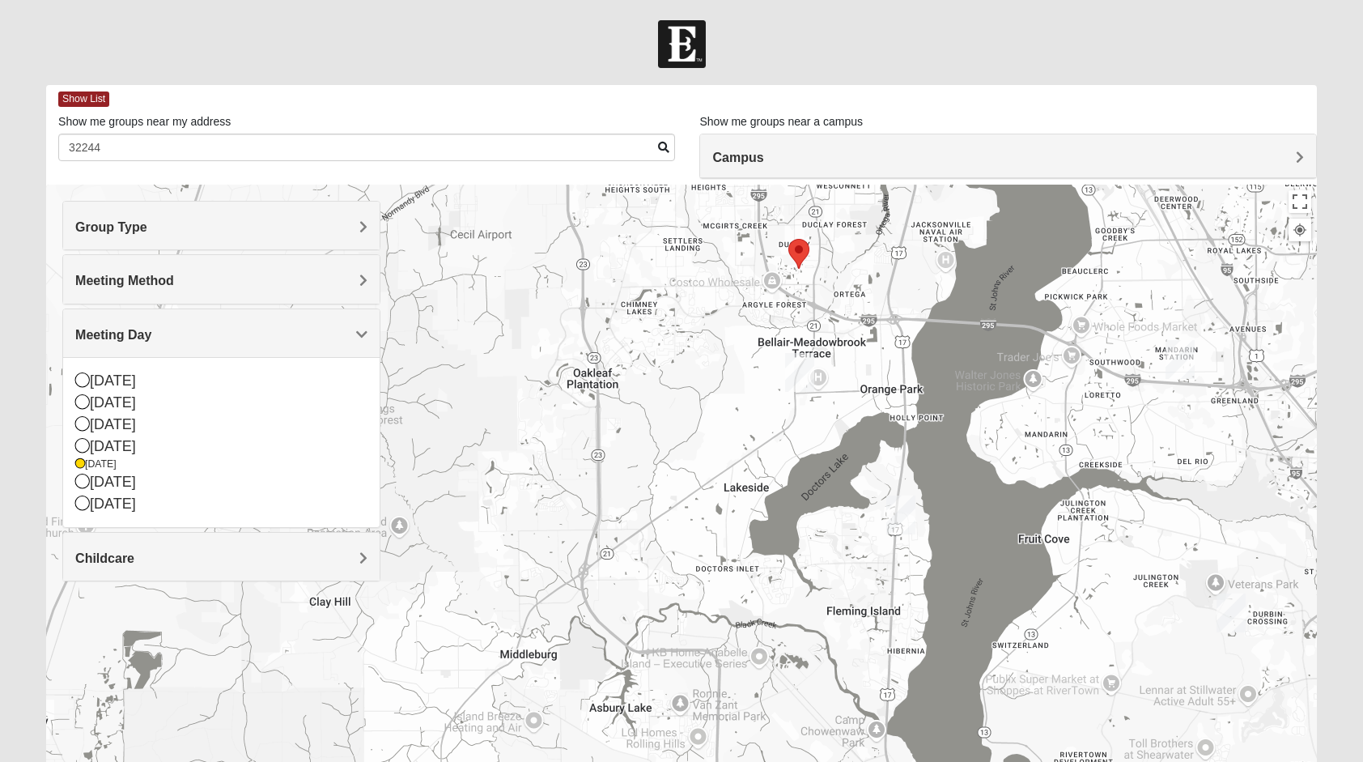
click at [274, 329] on h4 "Meeting Day" at bounding box center [220, 334] width 291 height 15
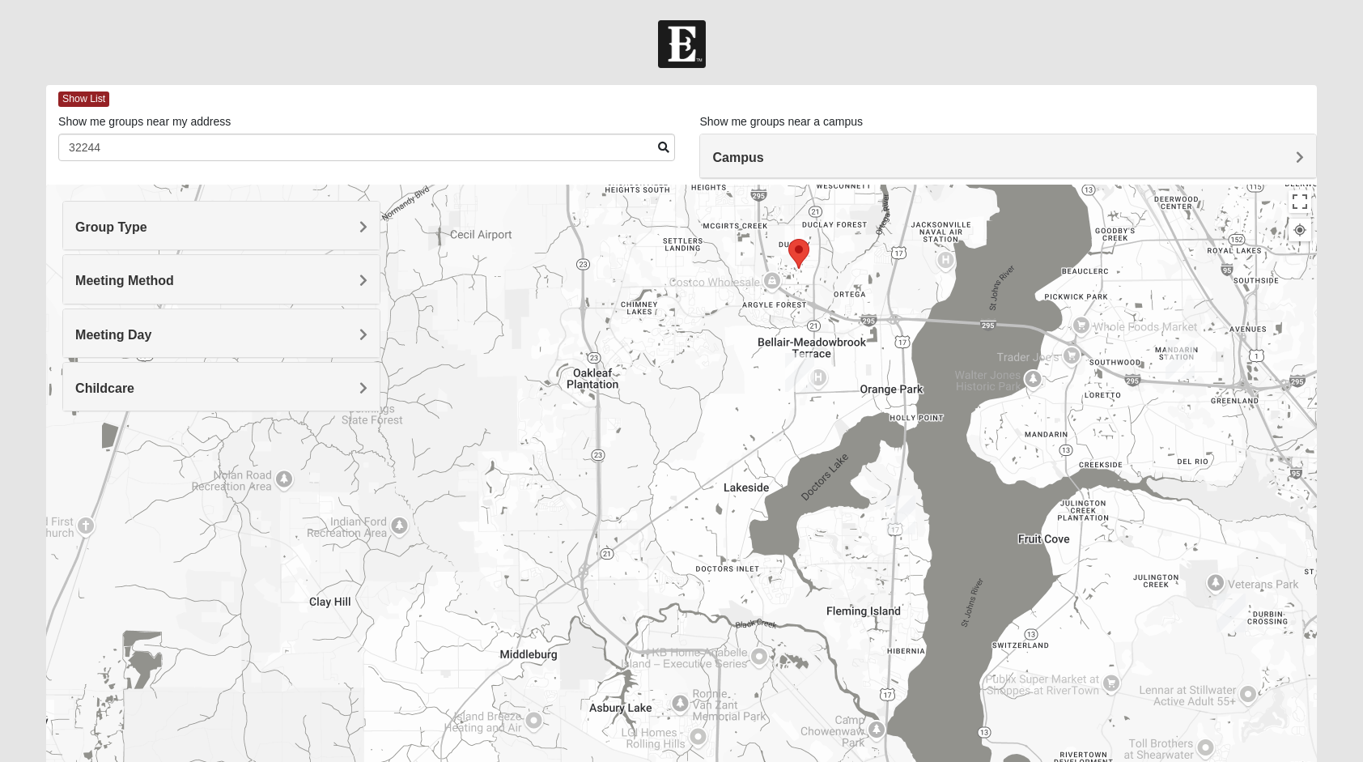
click at [800, 376] on img "Orange Park" at bounding box center [799, 372] width 29 height 39
click at [897, 516] on img "Fleming Island" at bounding box center [900, 514] width 29 height 39
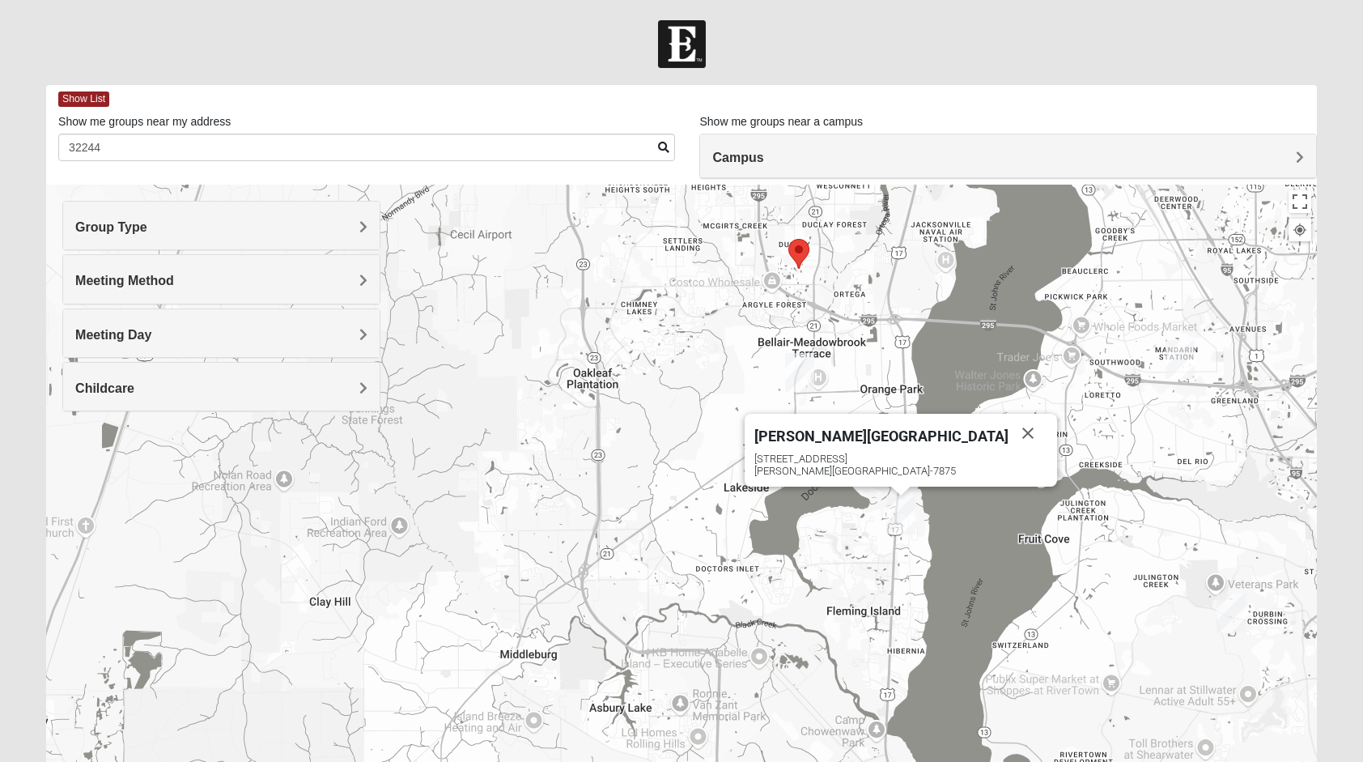
click at [178, 324] on div "Meeting Day" at bounding box center [221, 333] width 316 height 48
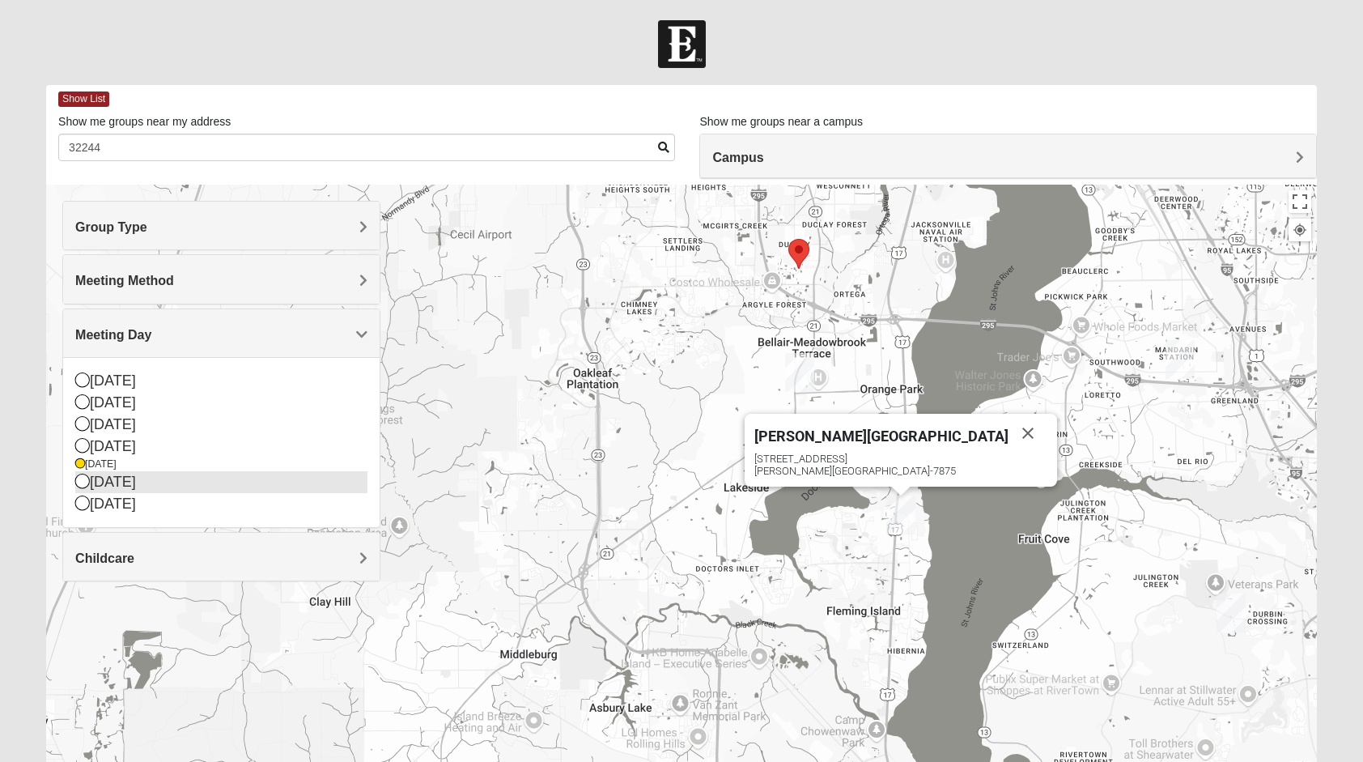
click at [84, 486] on icon at bounding box center [82, 481] width 15 height 15
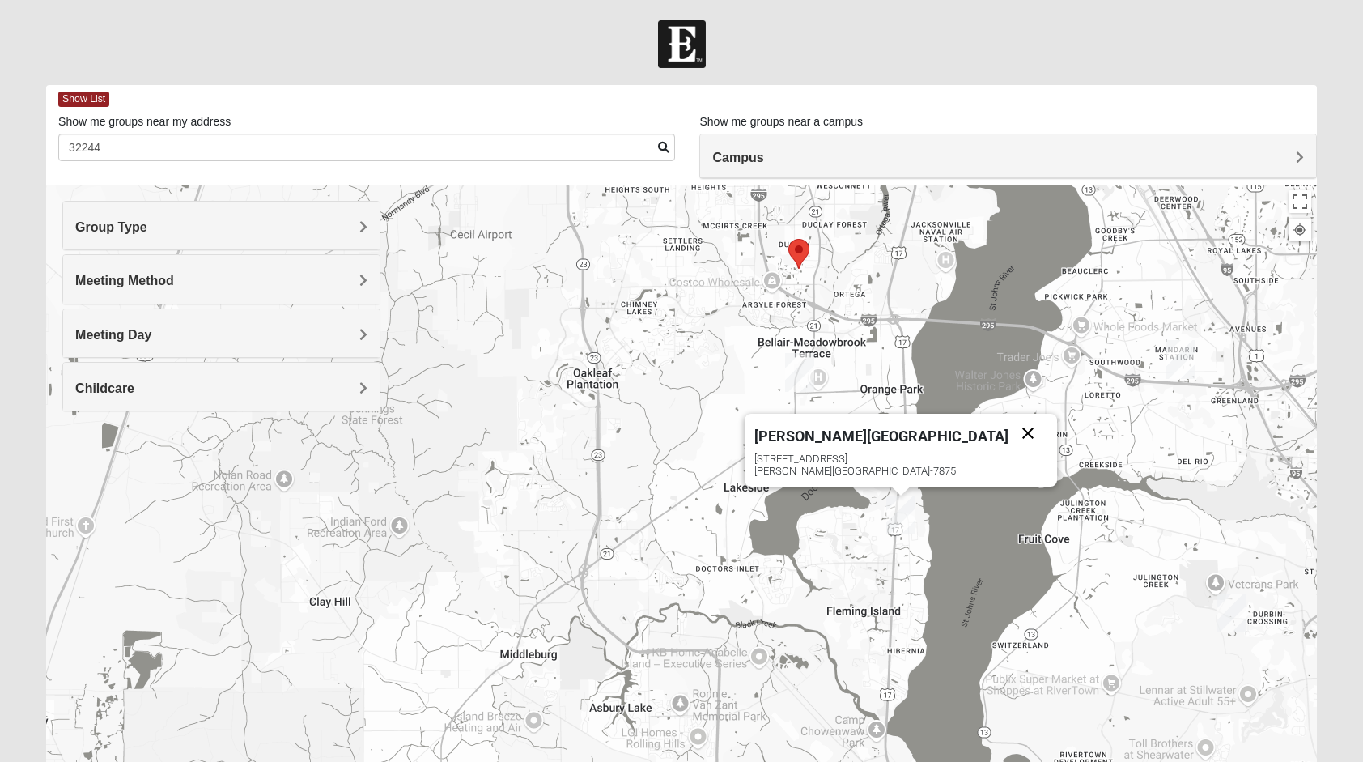
click at [1009, 430] on button "Close" at bounding box center [1028, 433] width 39 height 39
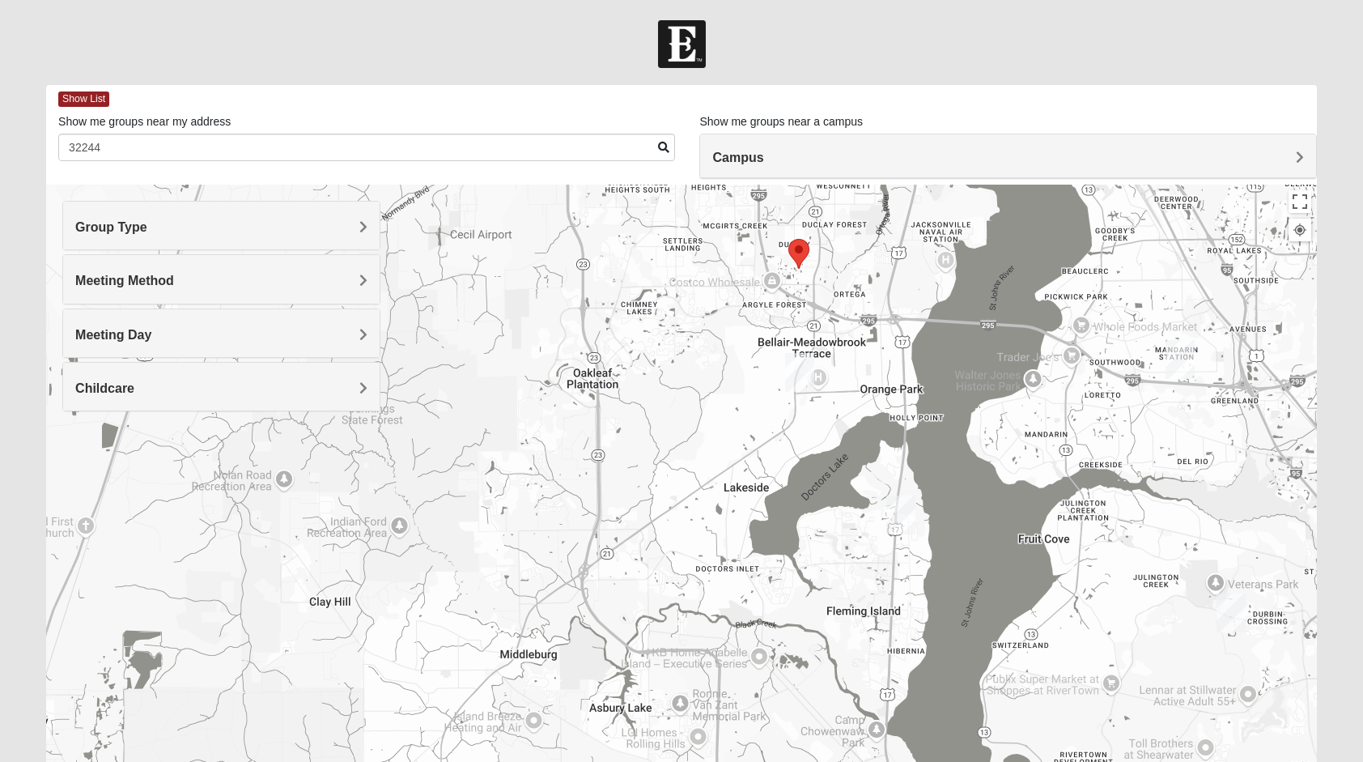
click at [142, 324] on div "Meeting Day" at bounding box center [221, 333] width 316 height 48
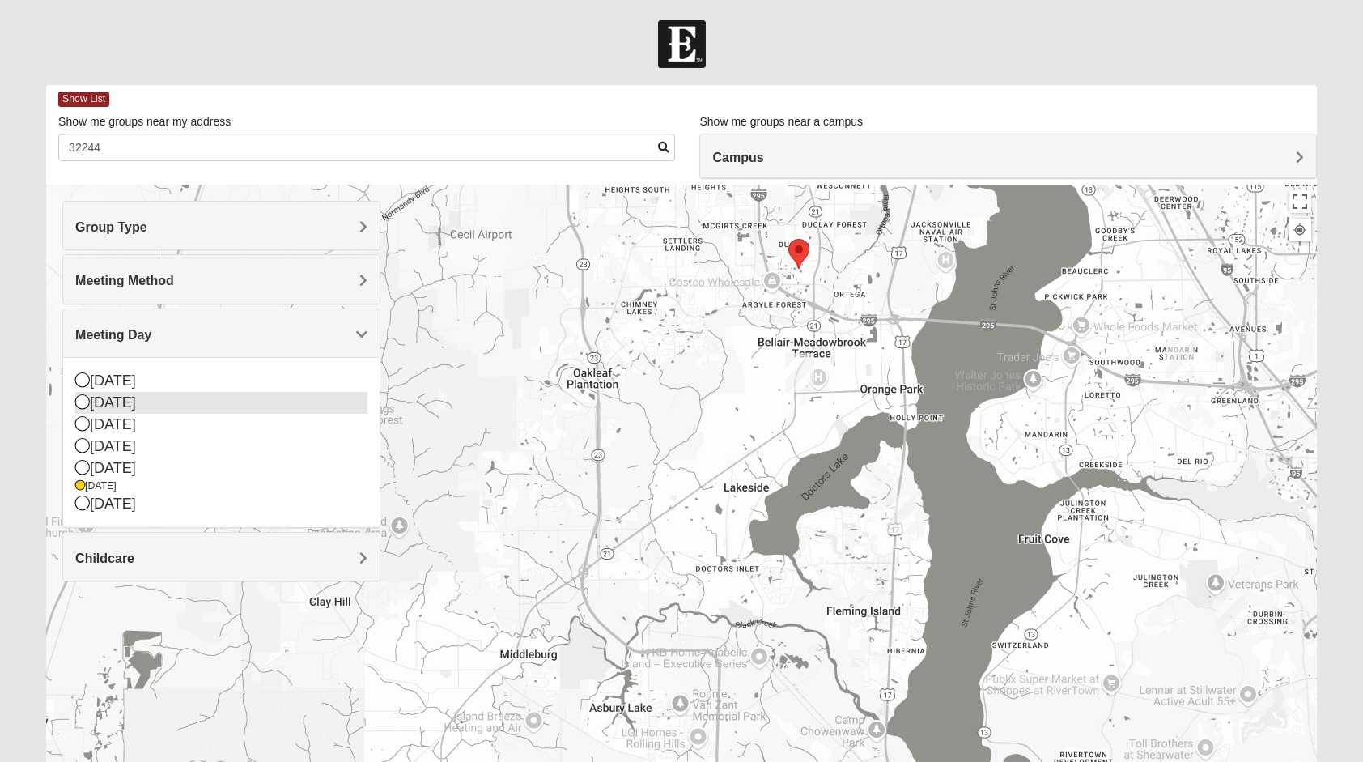
click at [81, 405] on icon at bounding box center [82, 401] width 15 height 15
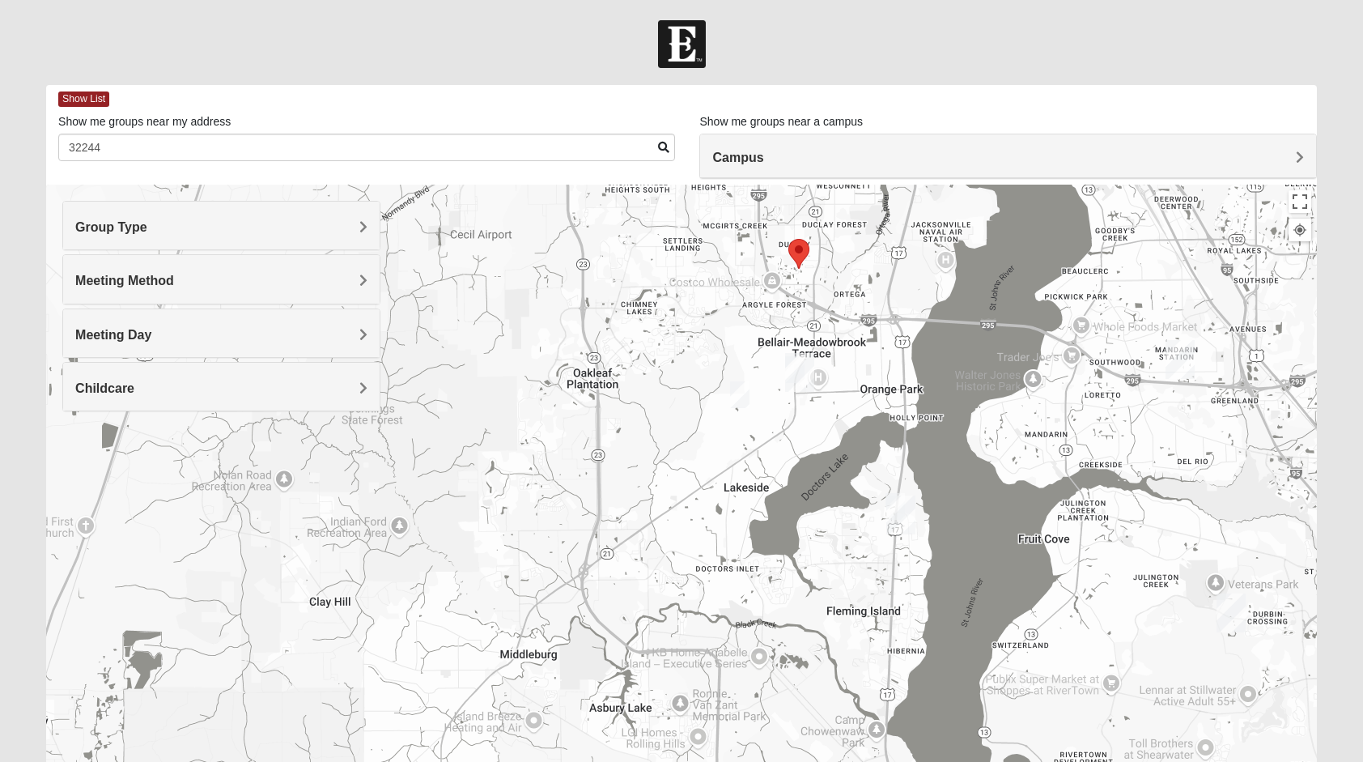
click at [736, 397] on img "Womens Ellis 32065" at bounding box center [739, 394] width 19 height 27
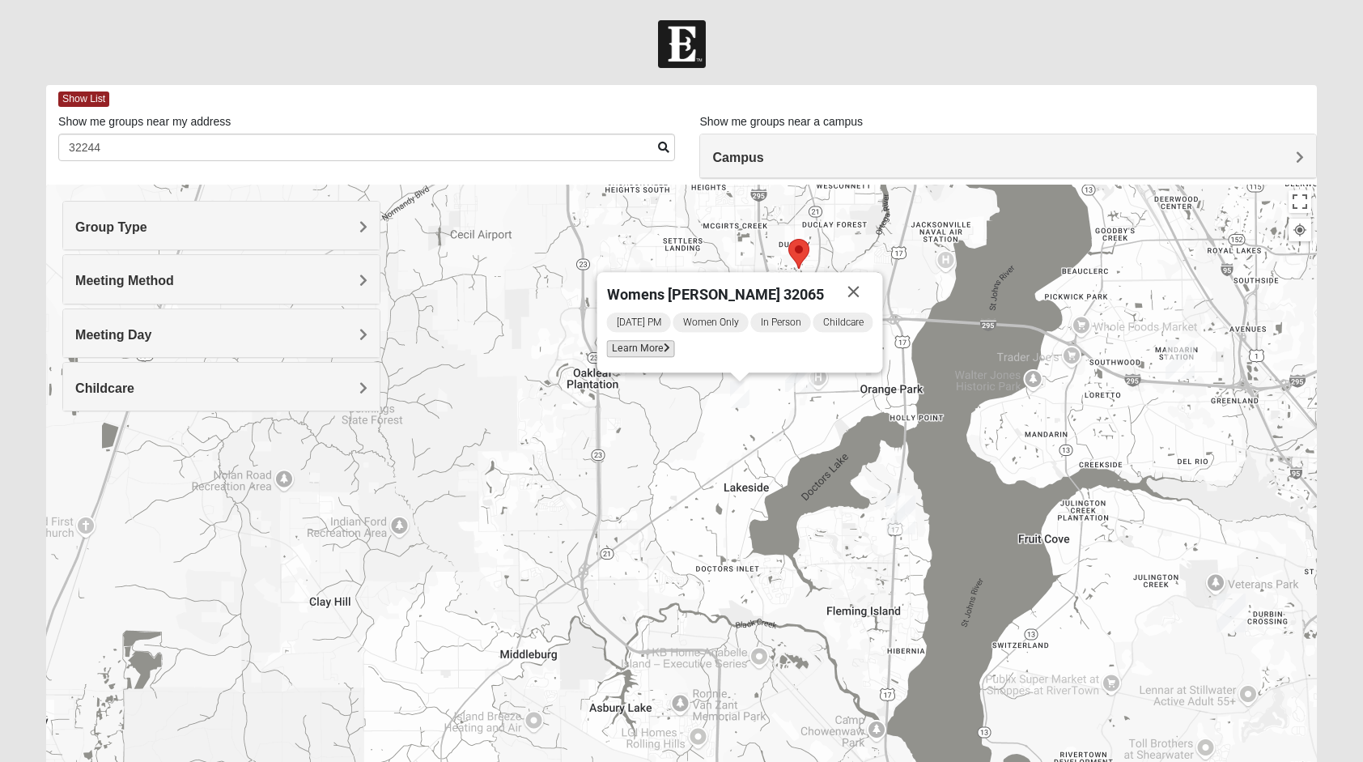
click at [657, 343] on span "Learn More" at bounding box center [640, 348] width 68 height 17
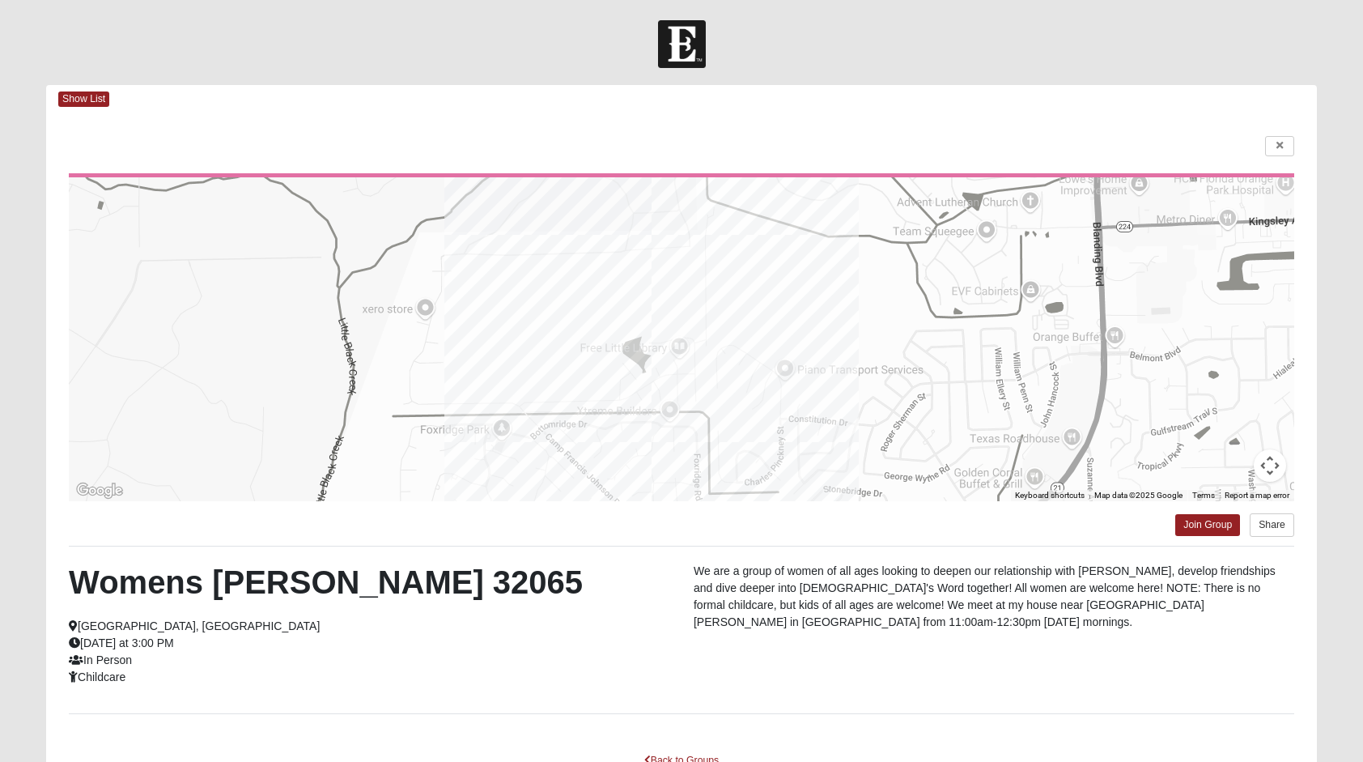
drag, startPoint x: 571, startPoint y: 627, endPoint x: 574, endPoint y: 618, distance: 8.7
click at [574, 618] on div "Womens [PERSON_NAME] 32065 [GEOGRAPHIC_DATA], [GEOGRAPHIC_DATA] [DATE] at 3:00 …" at bounding box center [369, 624] width 625 height 123
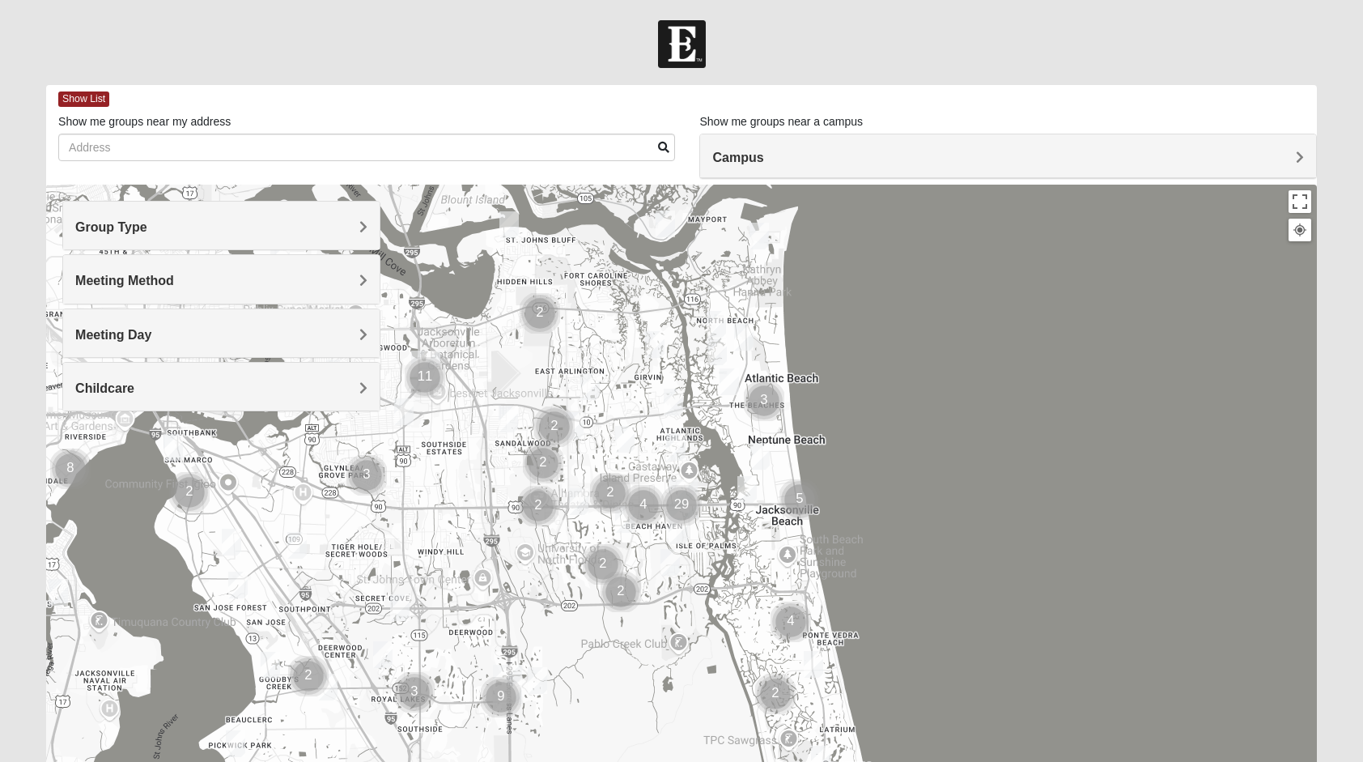
click at [238, 219] on h4 "Group Type" at bounding box center [220, 226] width 291 height 15
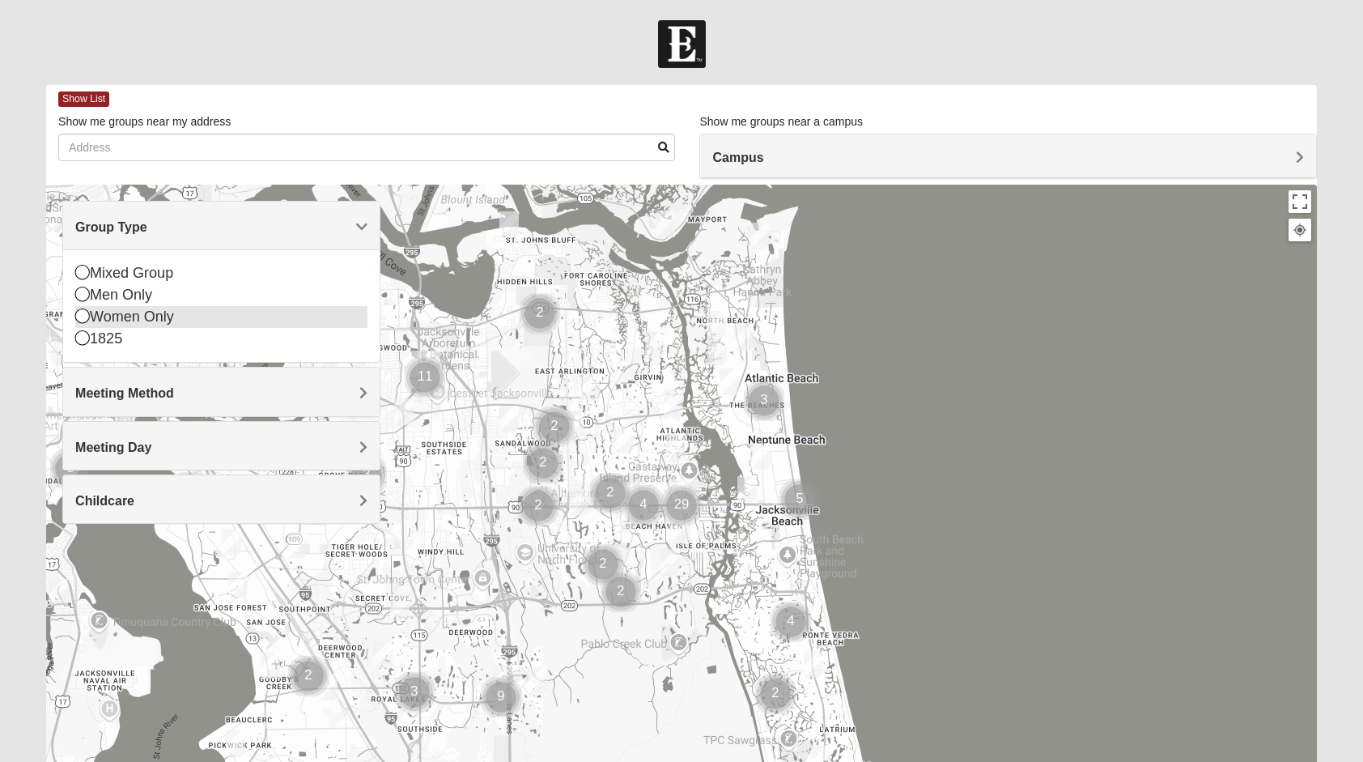
click at [88, 312] on icon at bounding box center [82, 315] width 15 height 15
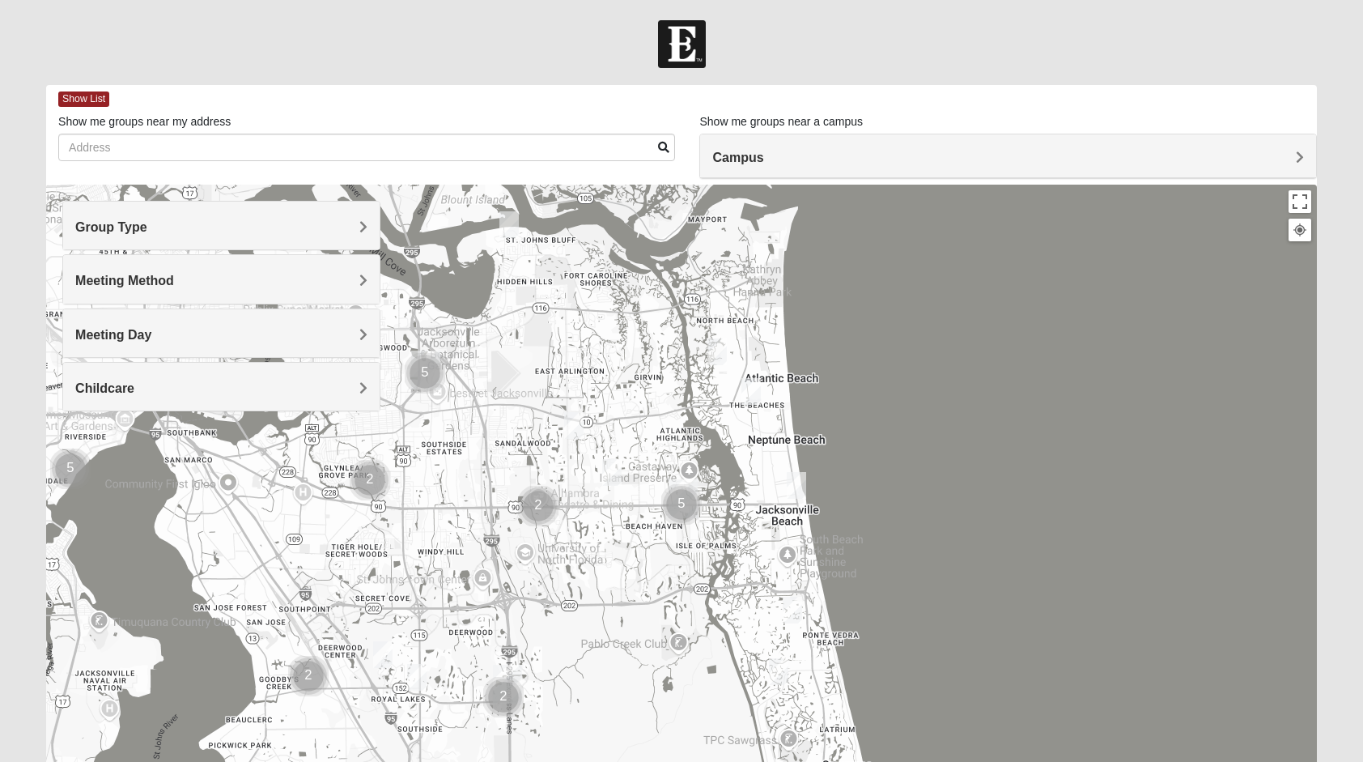
click at [188, 273] on h4 "Meeting Method" at bounding box center [220, 280] width 291 height 15
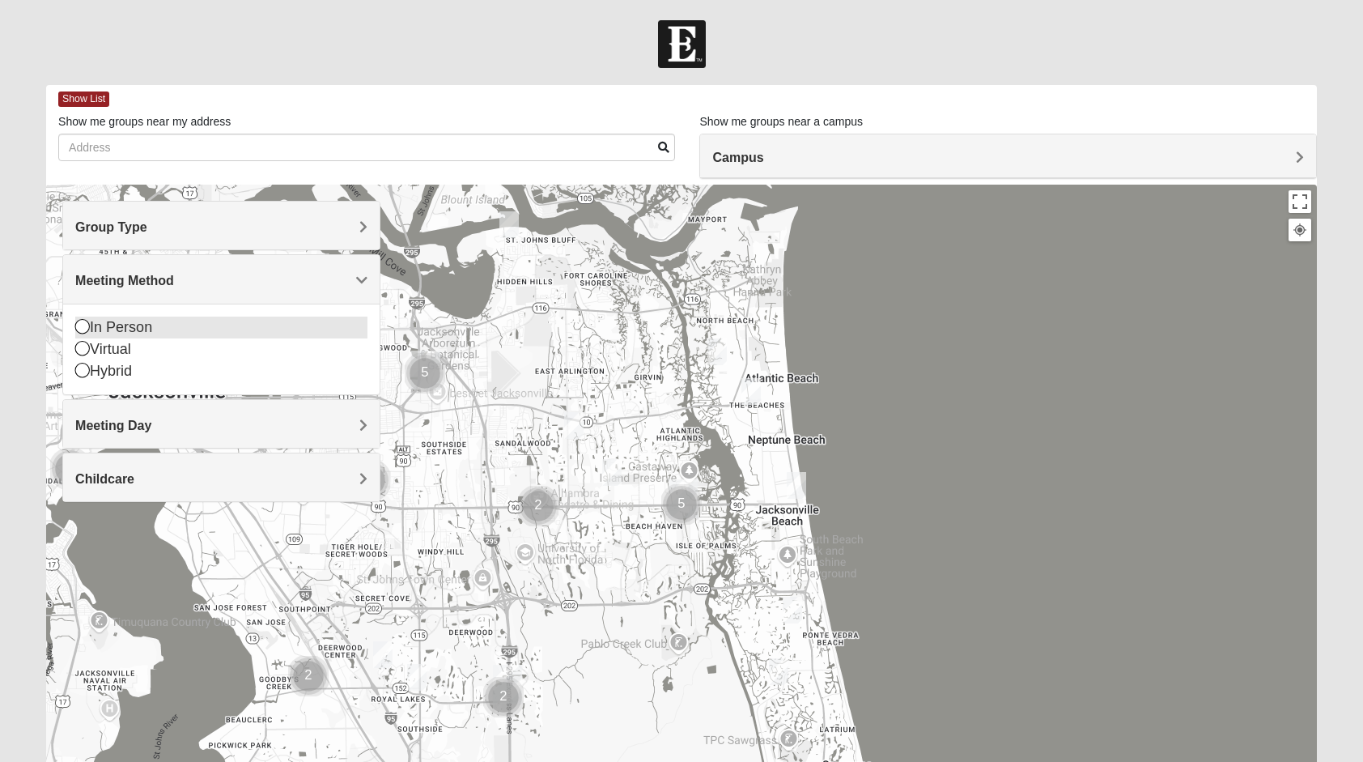
click at [83, 325] on icon at bounding box center [82, 326] width 15 height 15
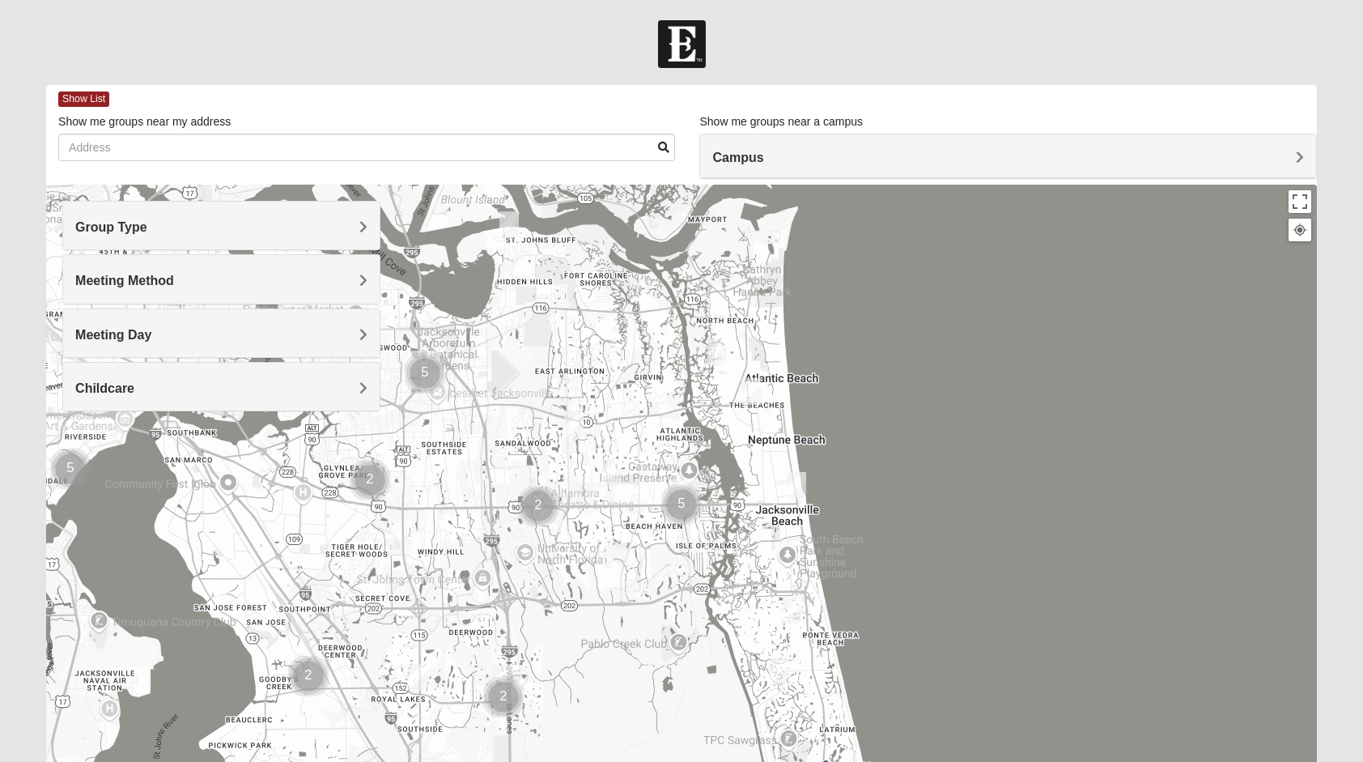
click at [201, 380] on h4 "Childcare" at bounding box center [220, 387] width 291 height 15
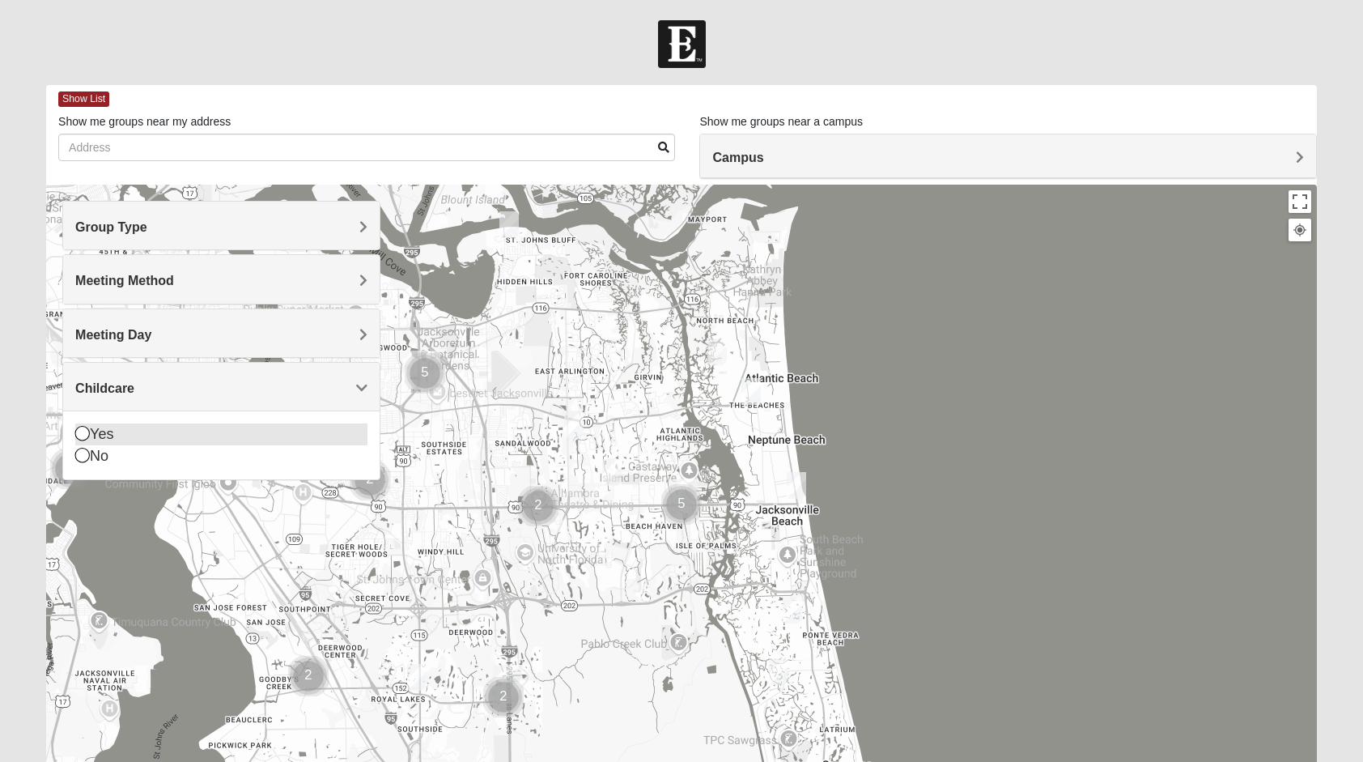
click at [86, 427] on icon at bounding box center [82, 433] width 15 height 15
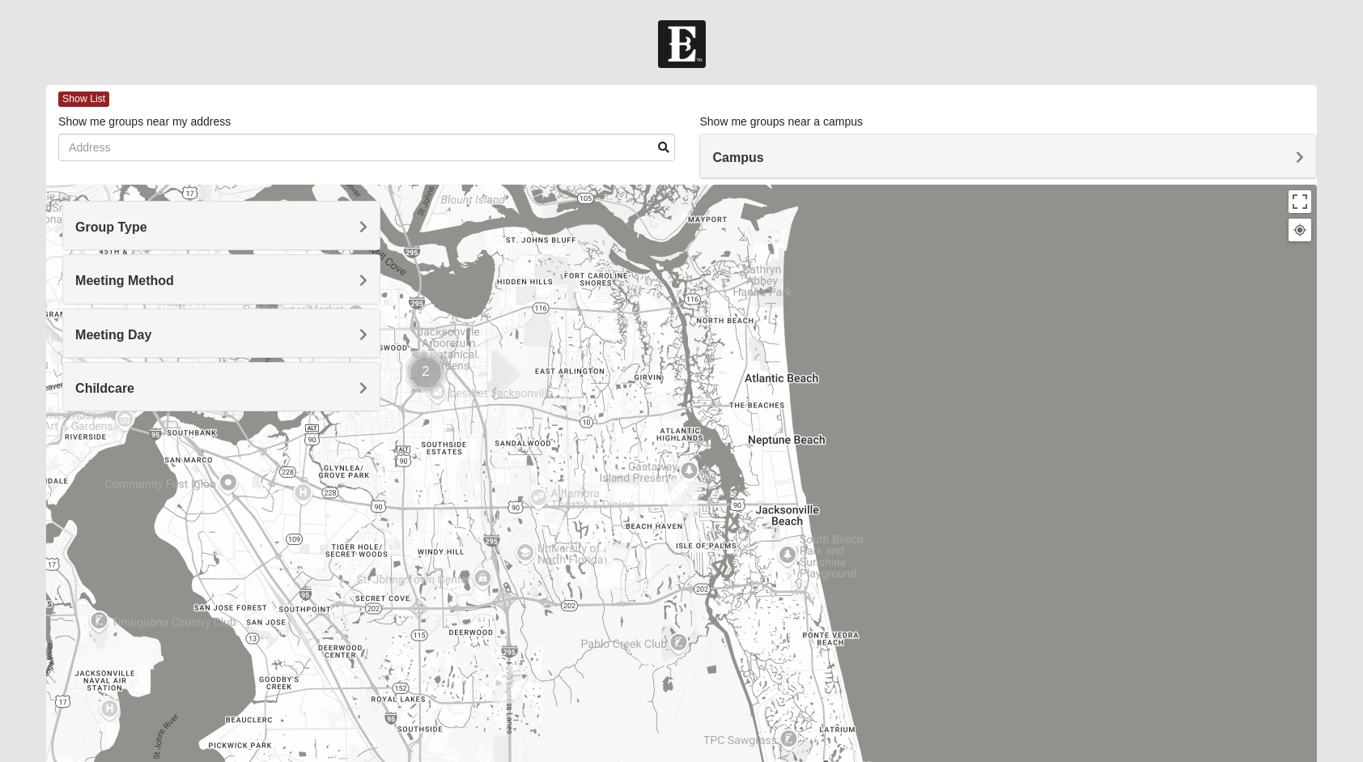
click at [337, 330] on h4 "Meeting Day" at bounding box center [220, 334] width 291 height 15
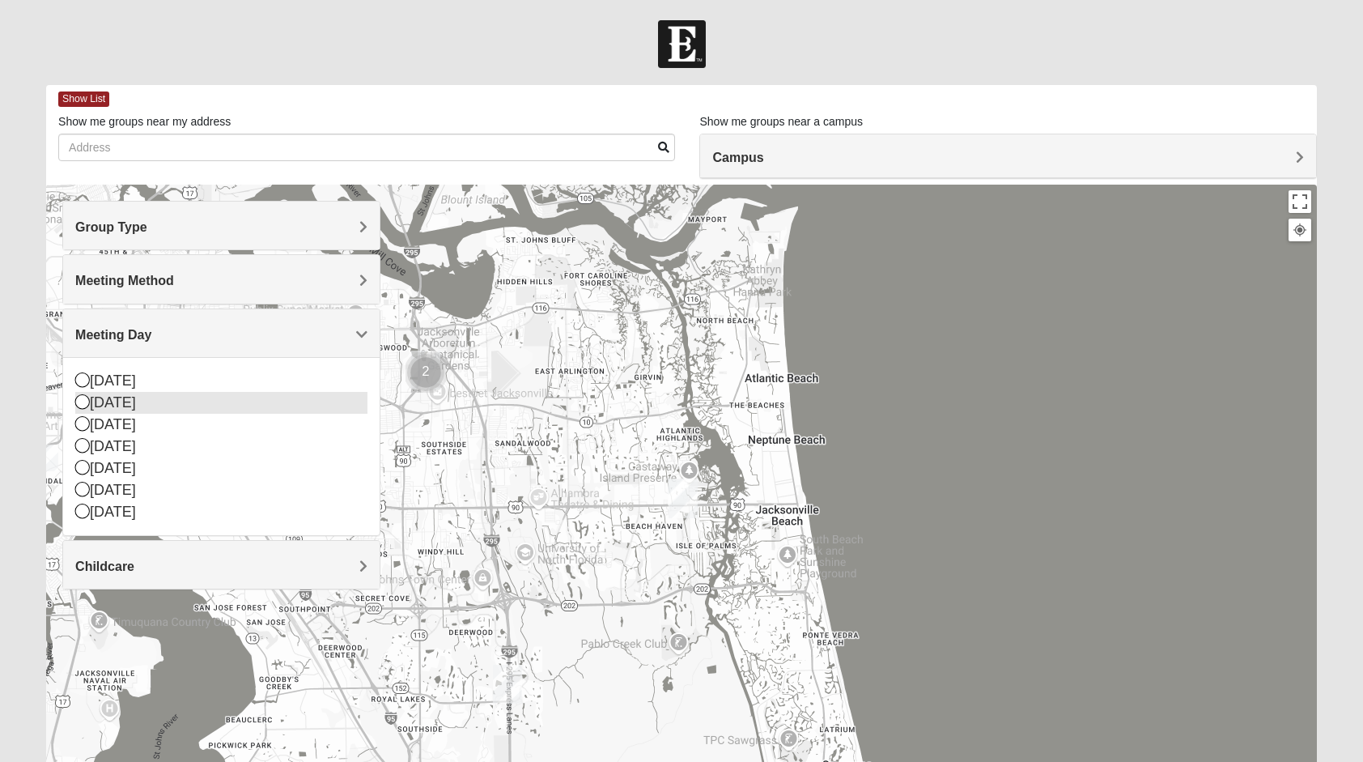
click at [83, 395] on icon at bounding box center [82, 401] width 15 height 15
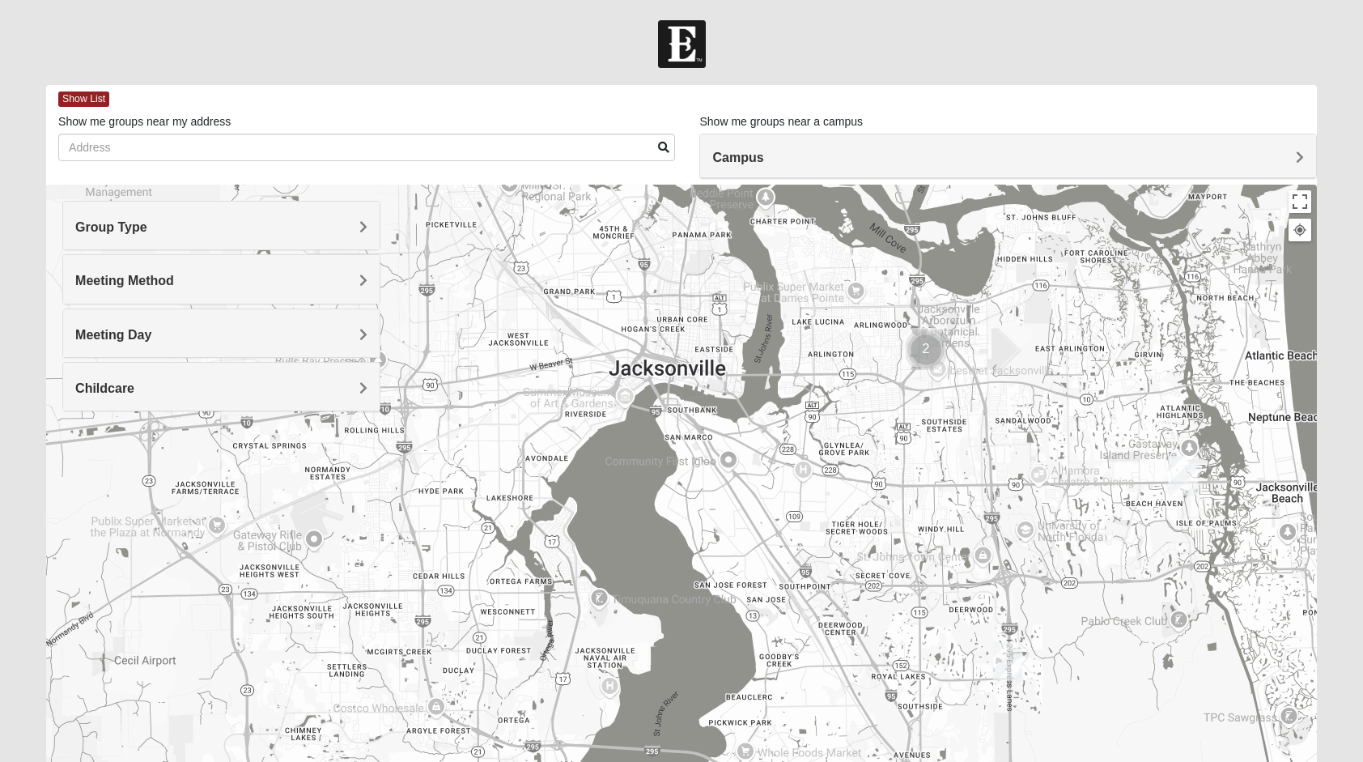
drag, startPoint x: 366, startPoint y: 487, endPoint x: 868, endPoint y: 465, distance: 502.4
click at [868, 465] on div at bounding box center [681, 509] width 1271 height 648
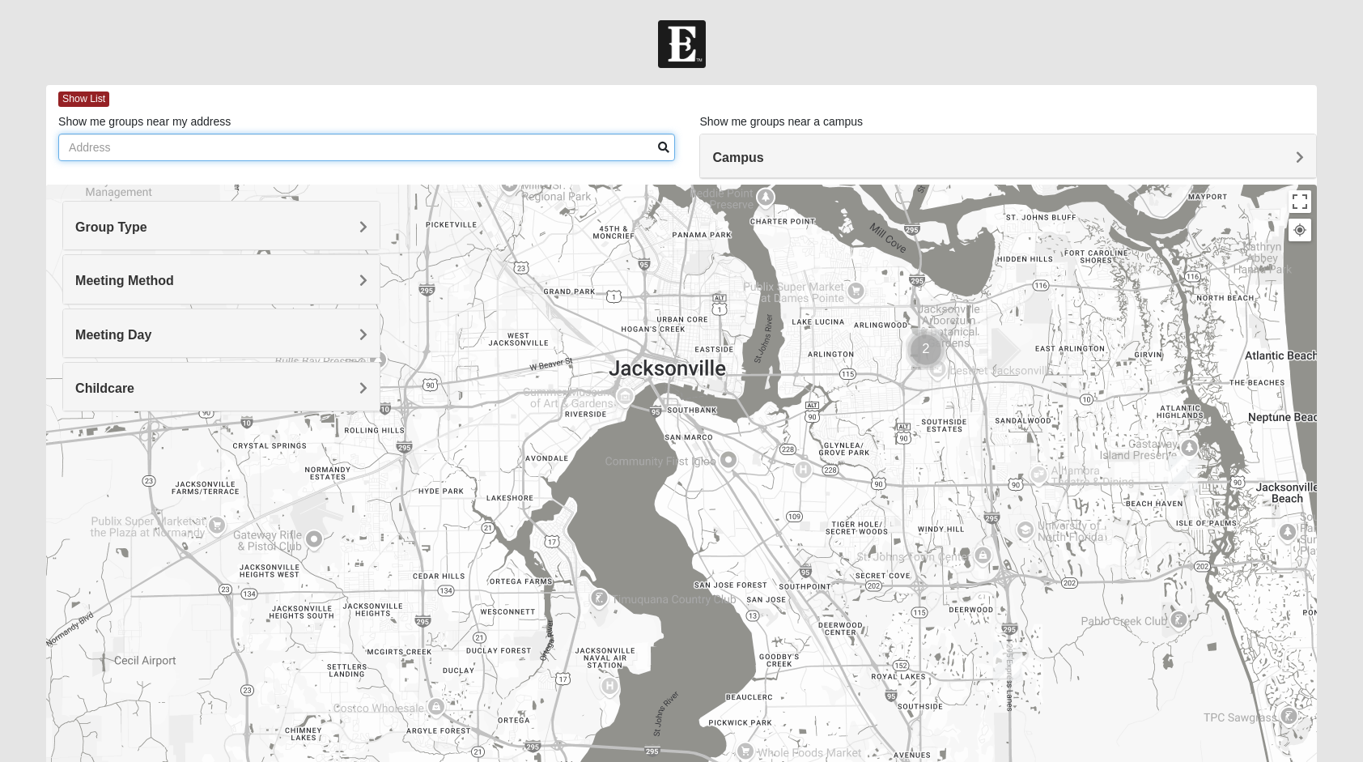
click at [388, 138] on input "Show me groups near my address" at bounding box center [366, 148] width 617 height 28
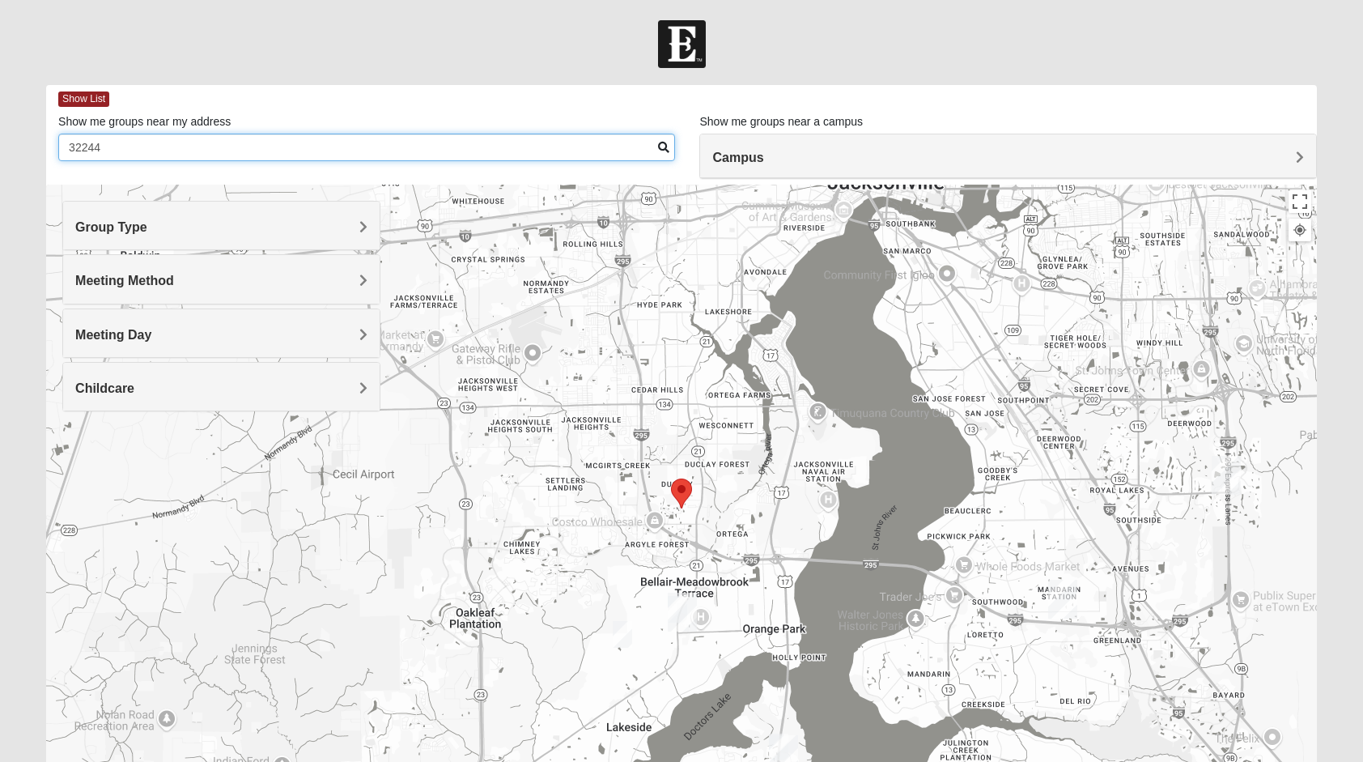
type input "32244"
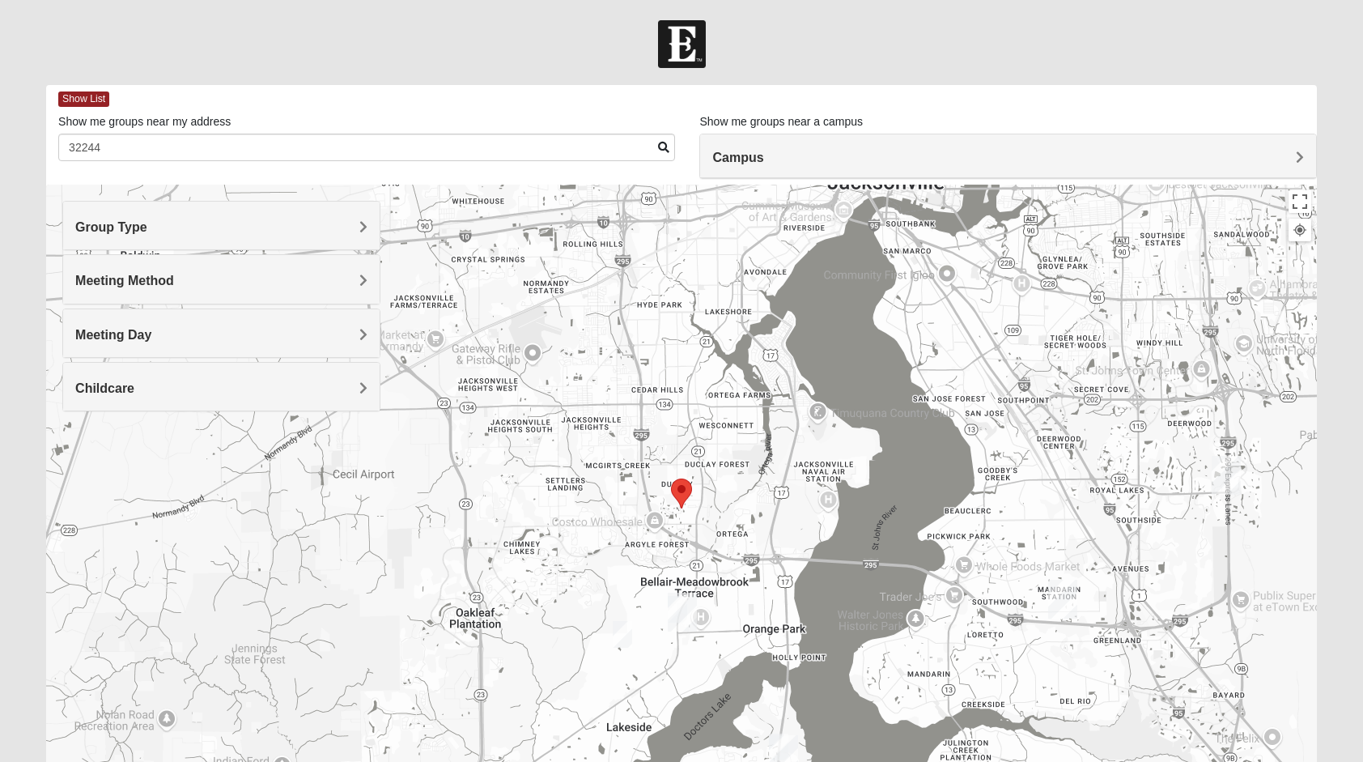
click at [674, 487] on img "Selected Address" at bounding box center [681, 493] width 21 height 30
click at [686, 497] on img "Selected Address" at bounding box center [681, 493] width 21 height 30
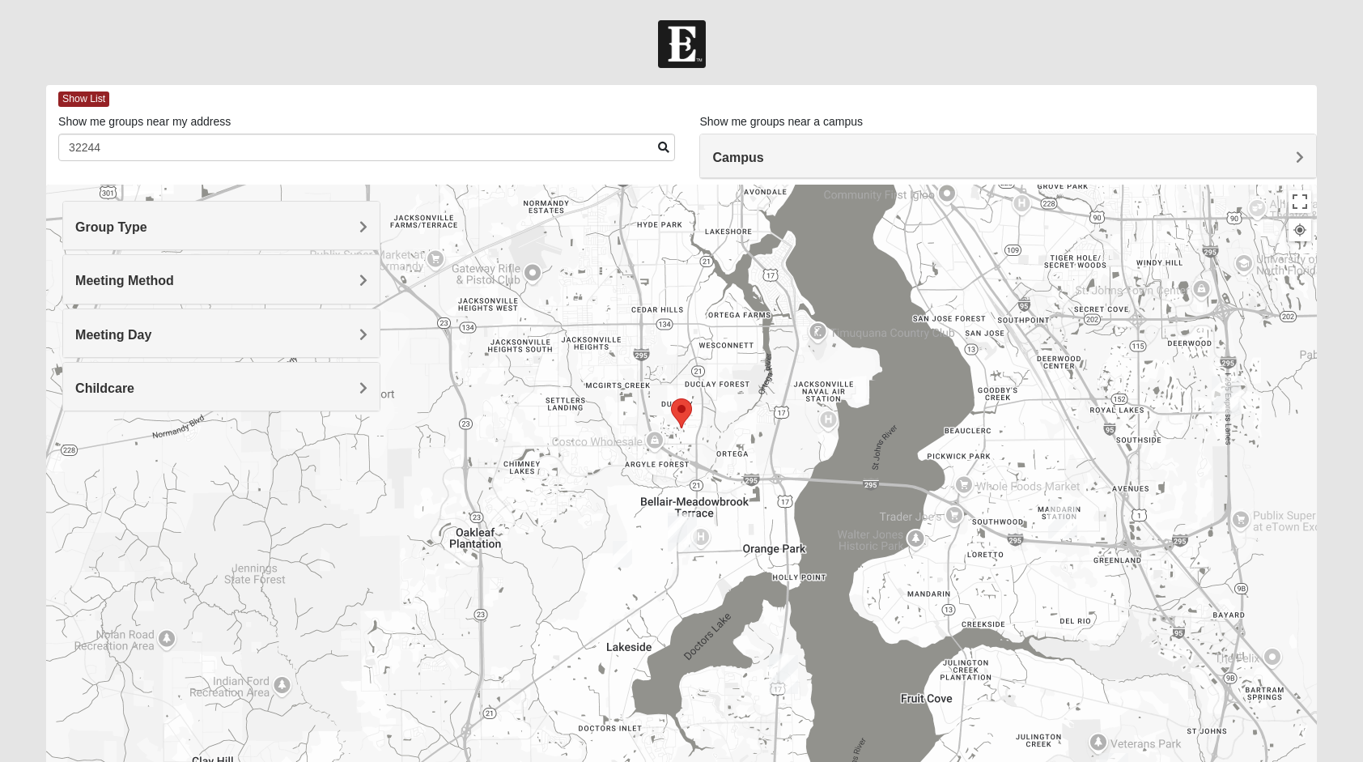
drag, startPoint x: 623, startPoint y: 518, endPoint x: 623, endPoint y: 436, distance: 81.8
click at [623, 436] on div at bounding box center [681, 509] width 1271 height 648
click at [677, 399] on img "Selected Address" at bounding box center [681, 413] width 21 height 30
click at [624, 550] on img "Womens Ellis 32065" at bounding box center [622, 554] width 19 height 27
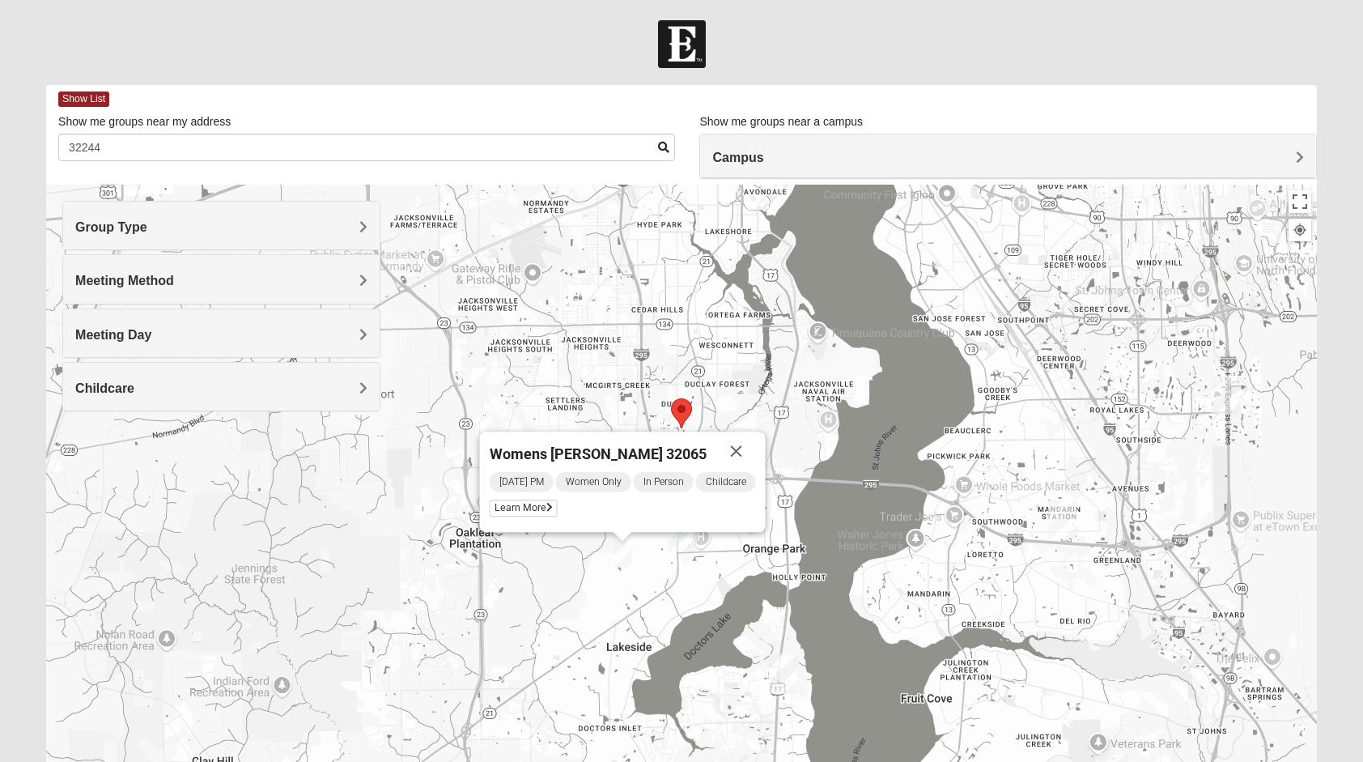
click at [683, 406] on img "Selected Address" at bounding box center [681, 413] width 21 height 30
click at [533, 550] on div "Womens [PERSON_NAME] 32065 [DATE] PM Women Only In Person Childcare Learn More" at bounding box center [681, 509] width 1271 height 648
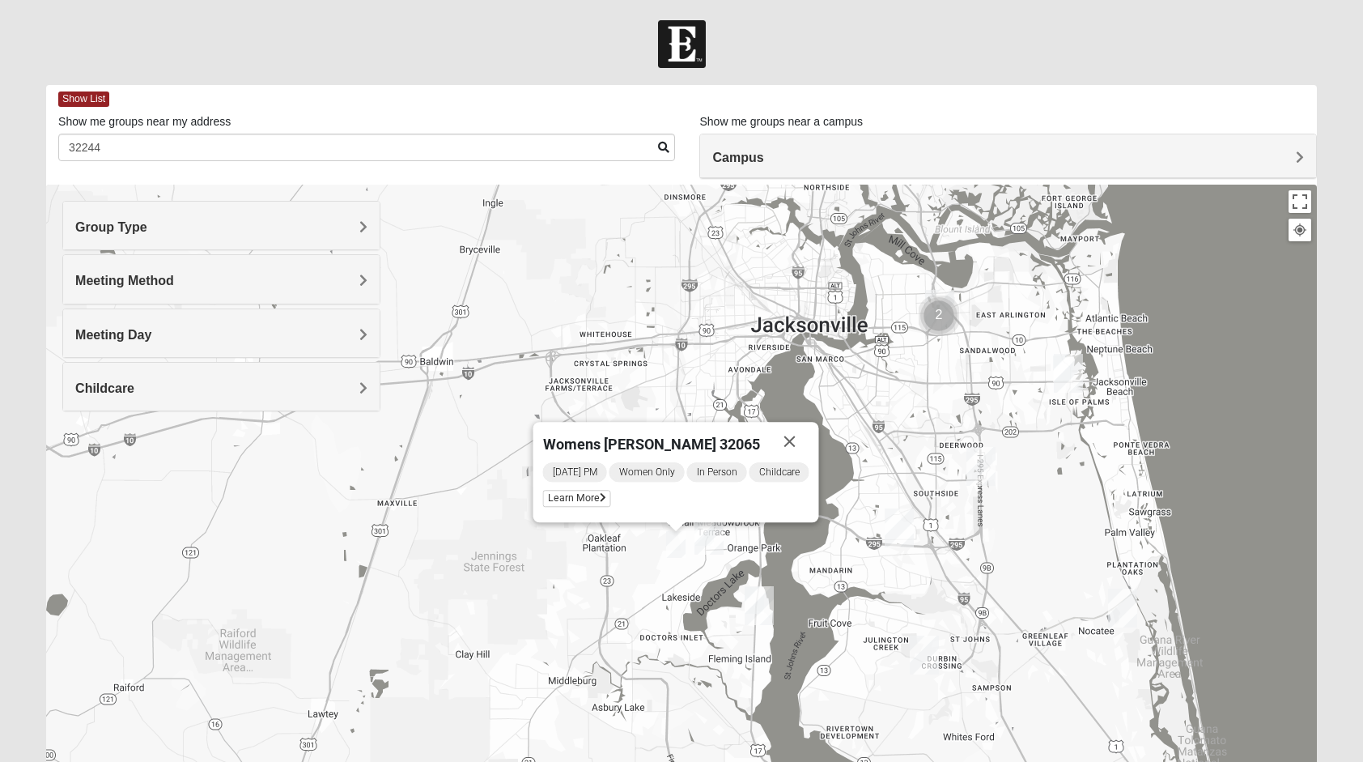
click at [939, 322] on img "Cluster of 2 groups" at bounding box center [939, 315] width 40 height 40
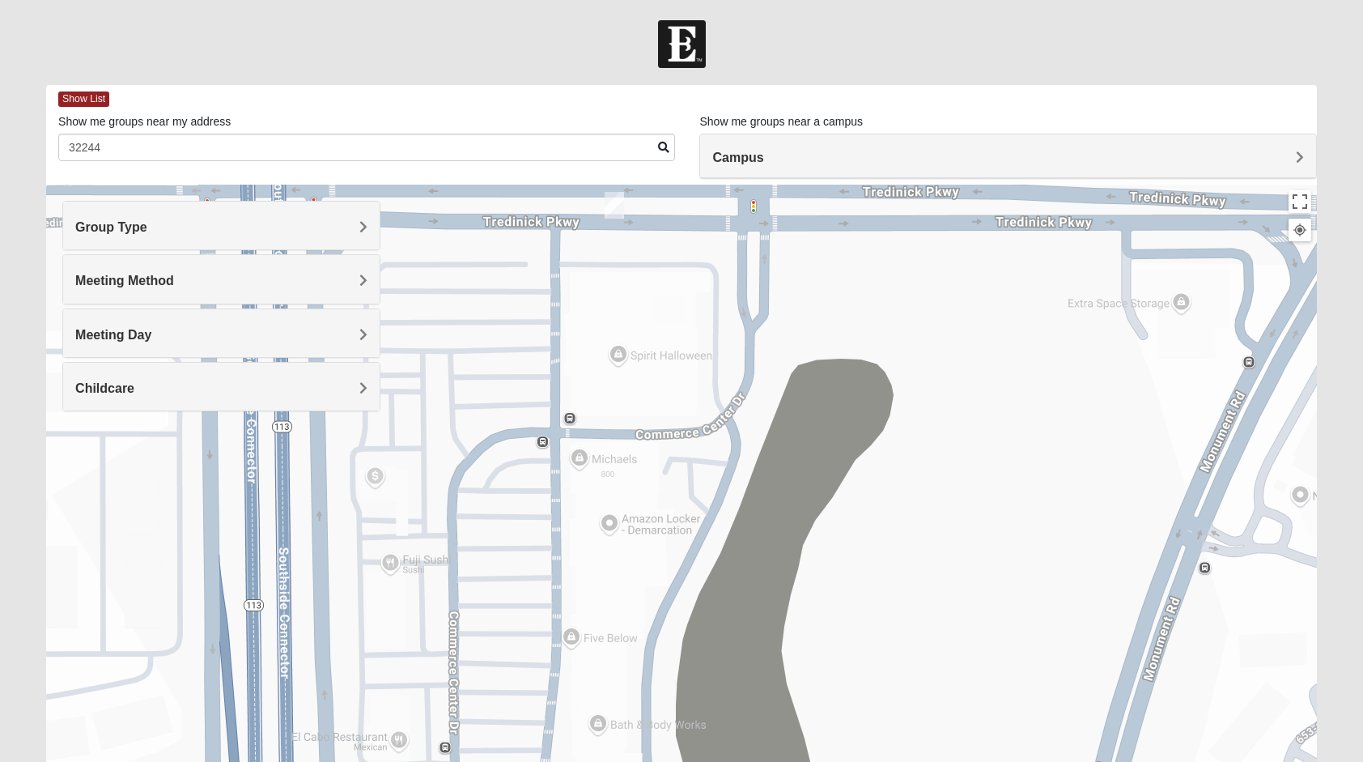
click at [614, 207] on img "On Campus Womens Davis 32225" at bounding box center [614, 205] width 19 height 27
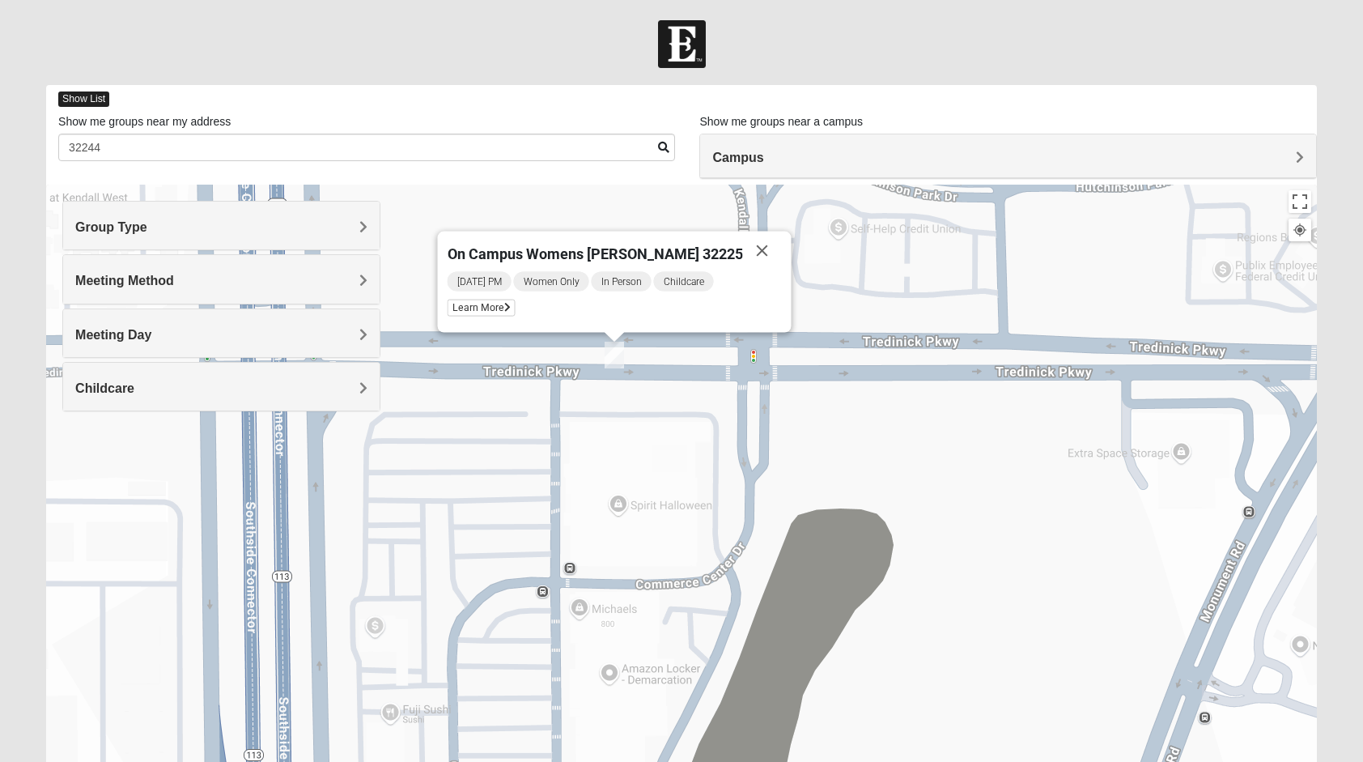
click at [91, 92] on span "Show List" at bounding box center [83, 98] width 51 height 15
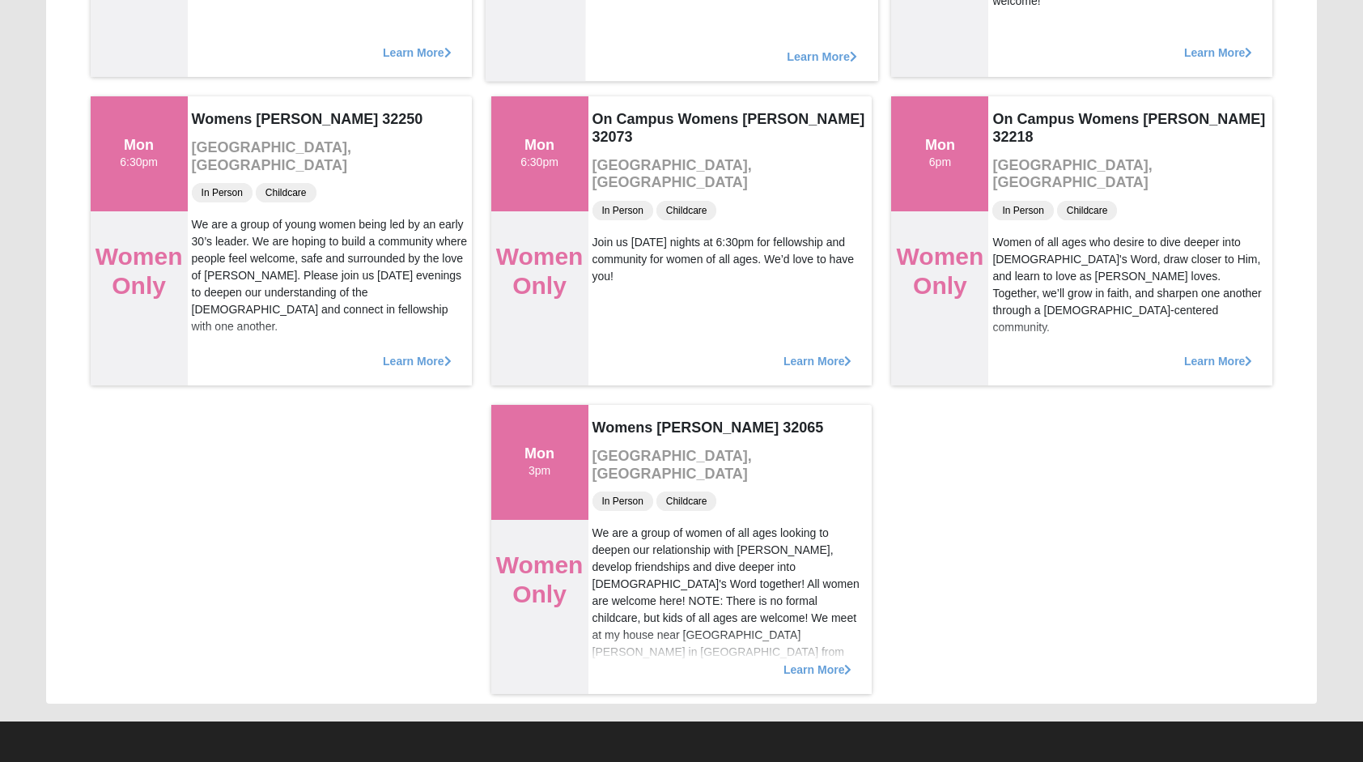
scroll to position [646, 0]
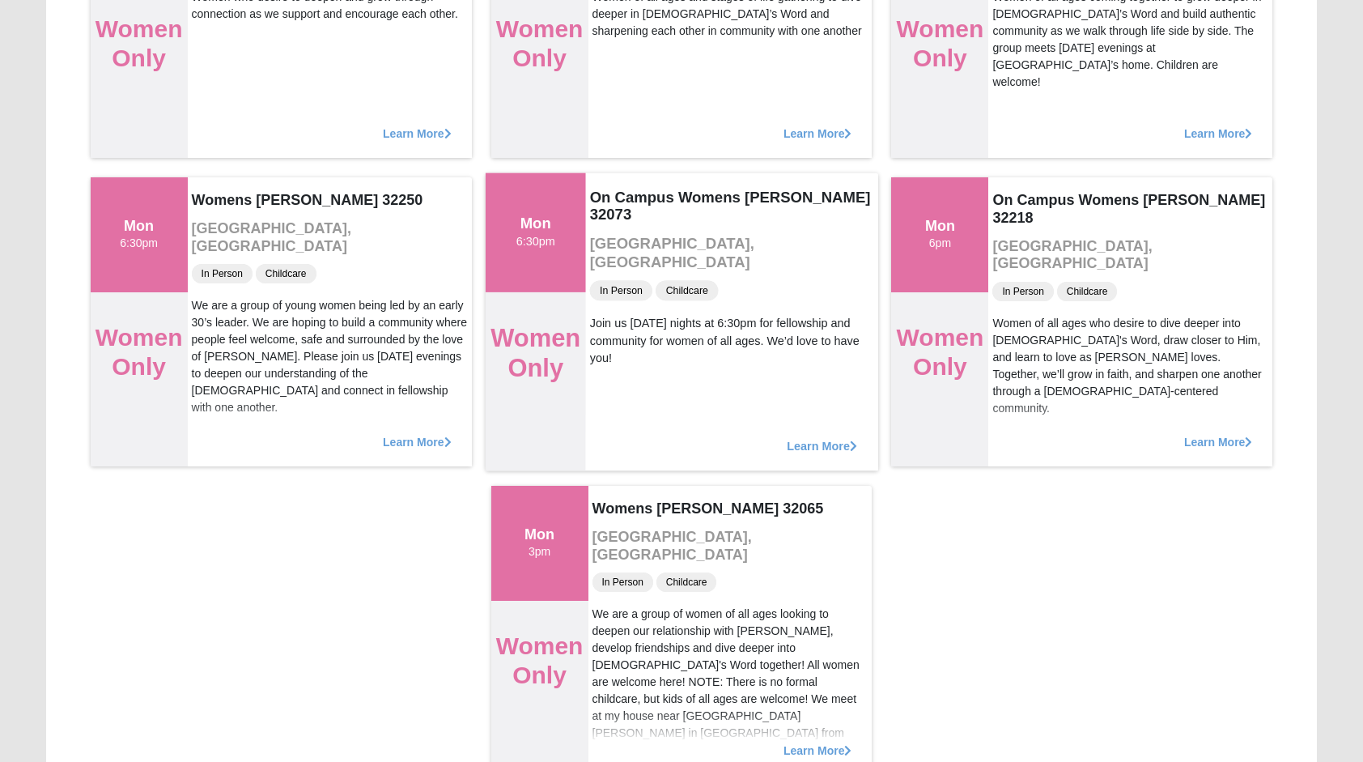
click at [811, 437] on span "Learn More" at bounding box center [822, 437] width 70 height 0
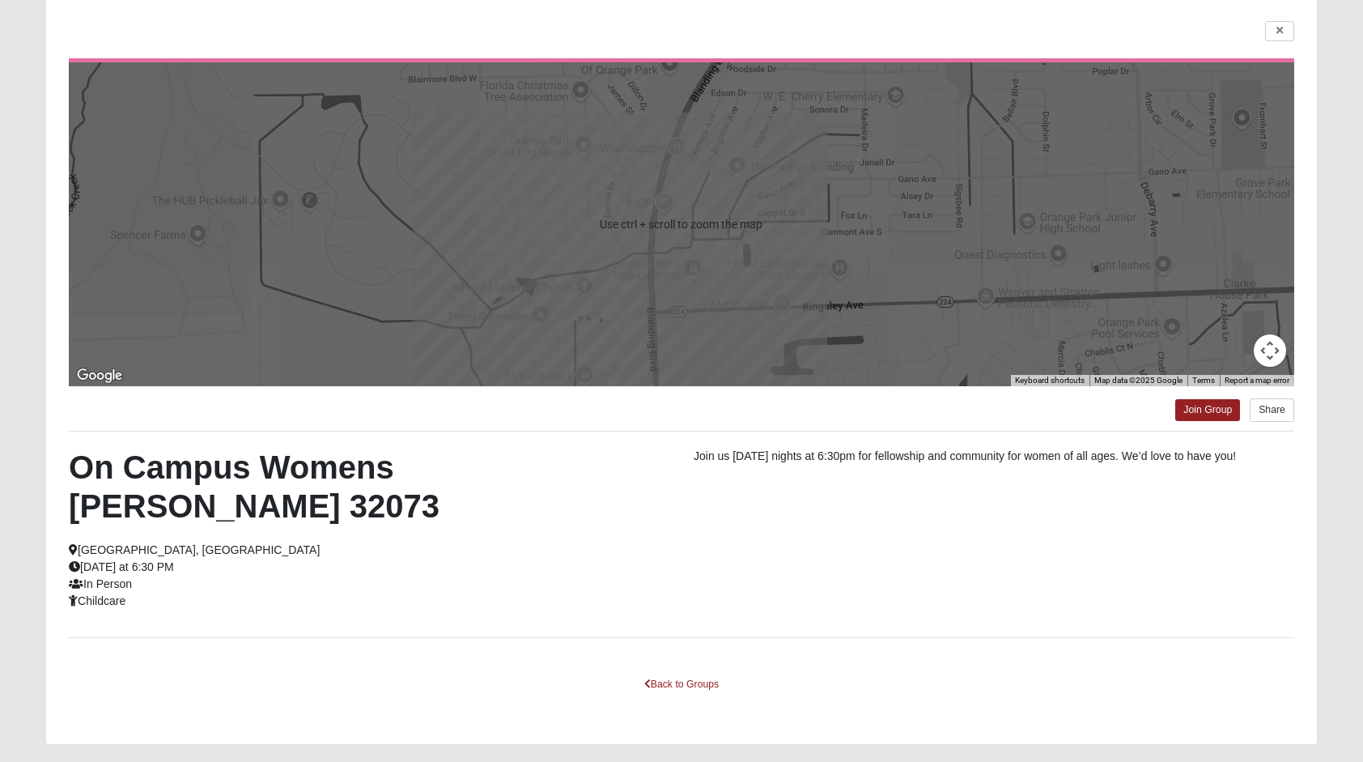
scroll to position [0, 0]
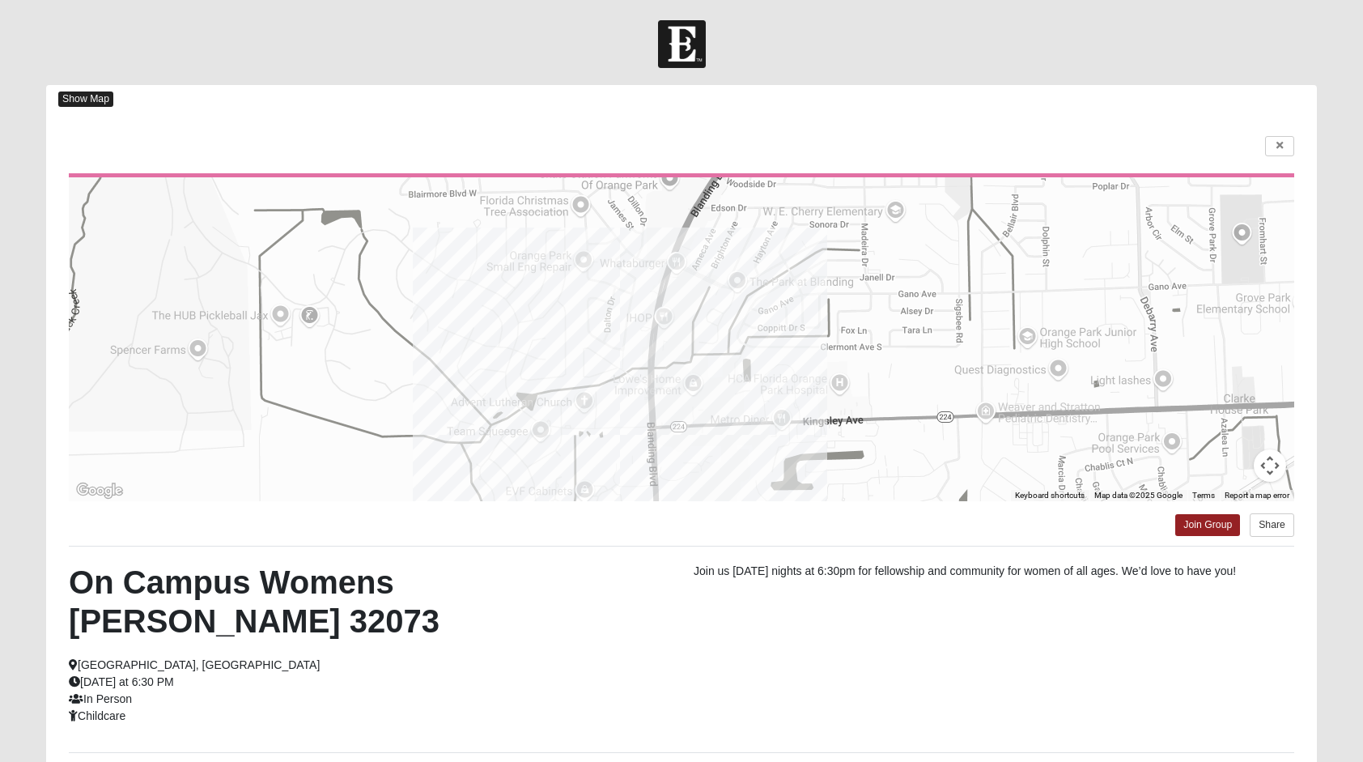
click at [97, 95] on span "Show Map" at bounding box center [85, 98] width 55 height 15
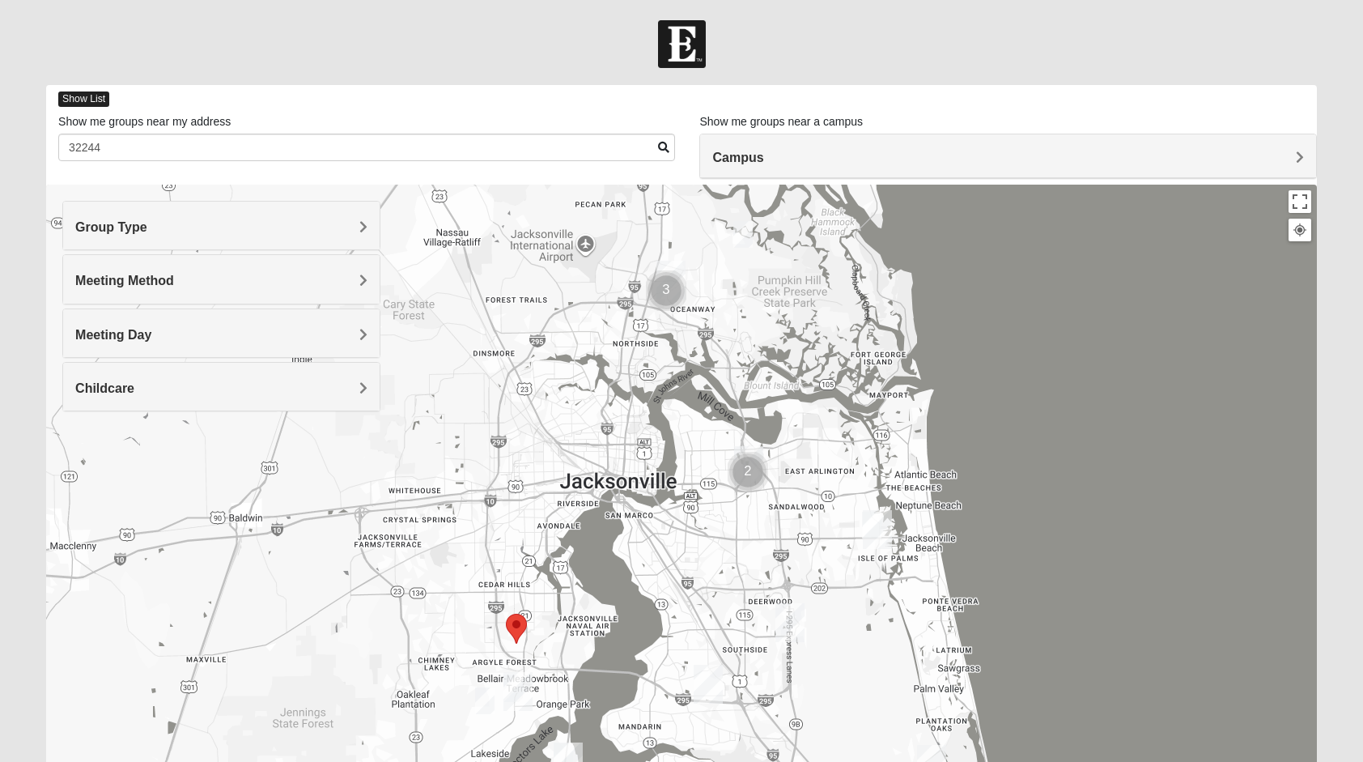
click at [91, 97] on span "Show List" at bounding box center [83, 98] width 51 height 15
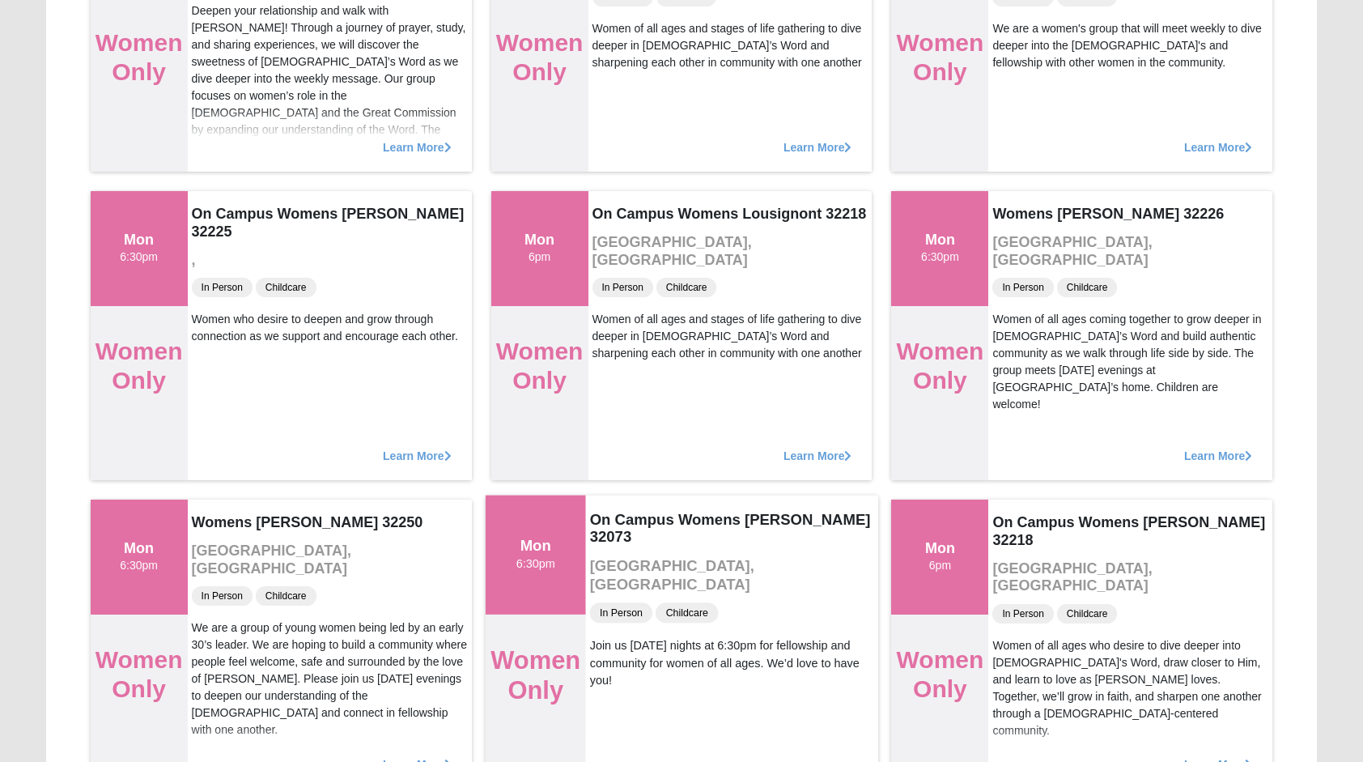
scroll to position [405, 0]
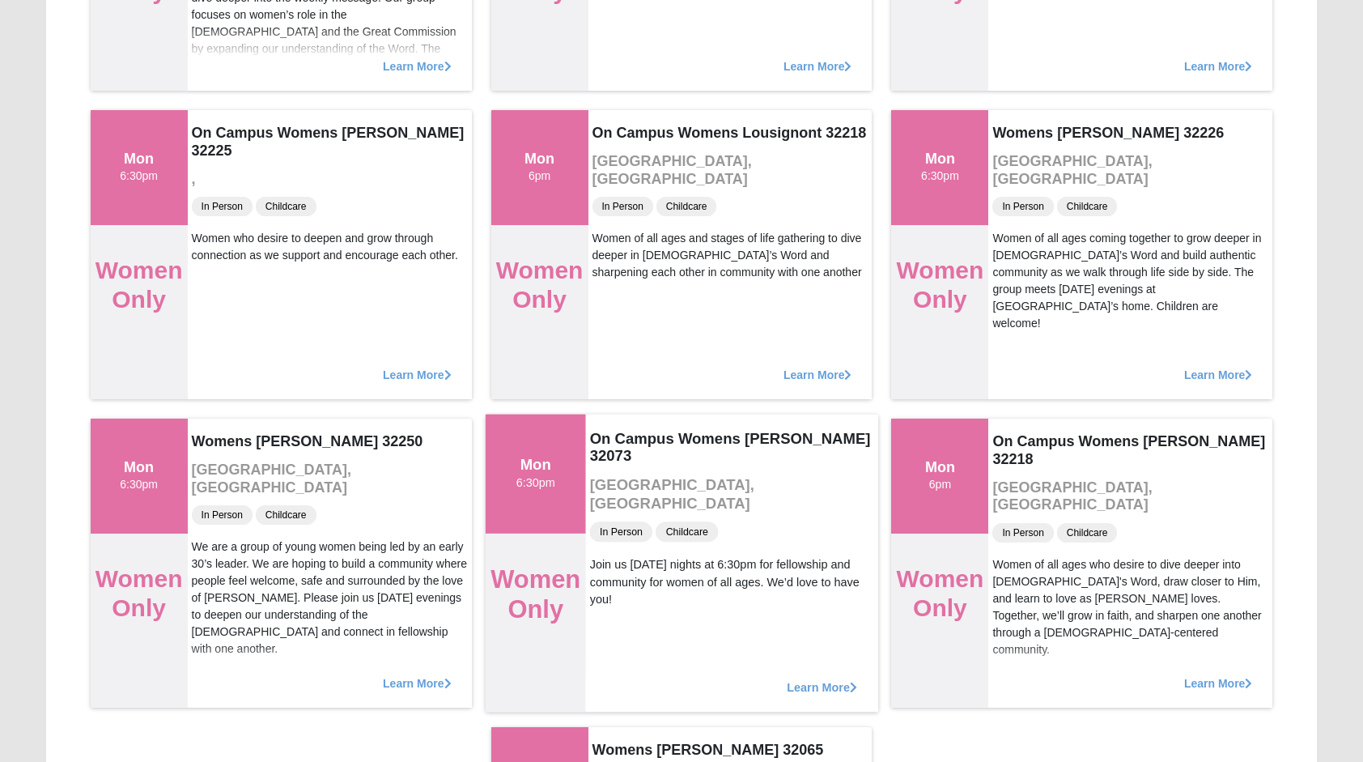
click at [811, 678] on span "Learn More" at bounding box center [822, 678] width 70 height 0
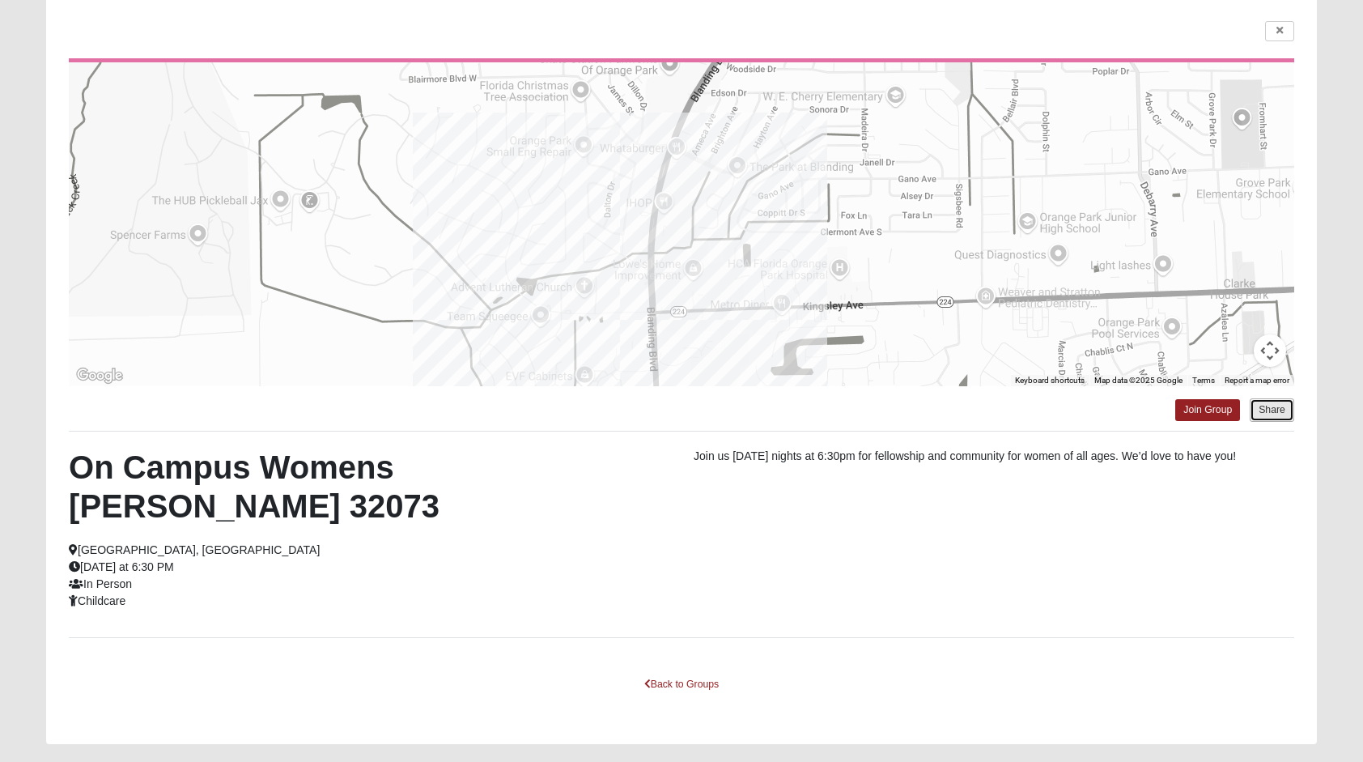
click at [1264, 406] on button "Share" at bounding box center [1272, 409] width 45 height 23
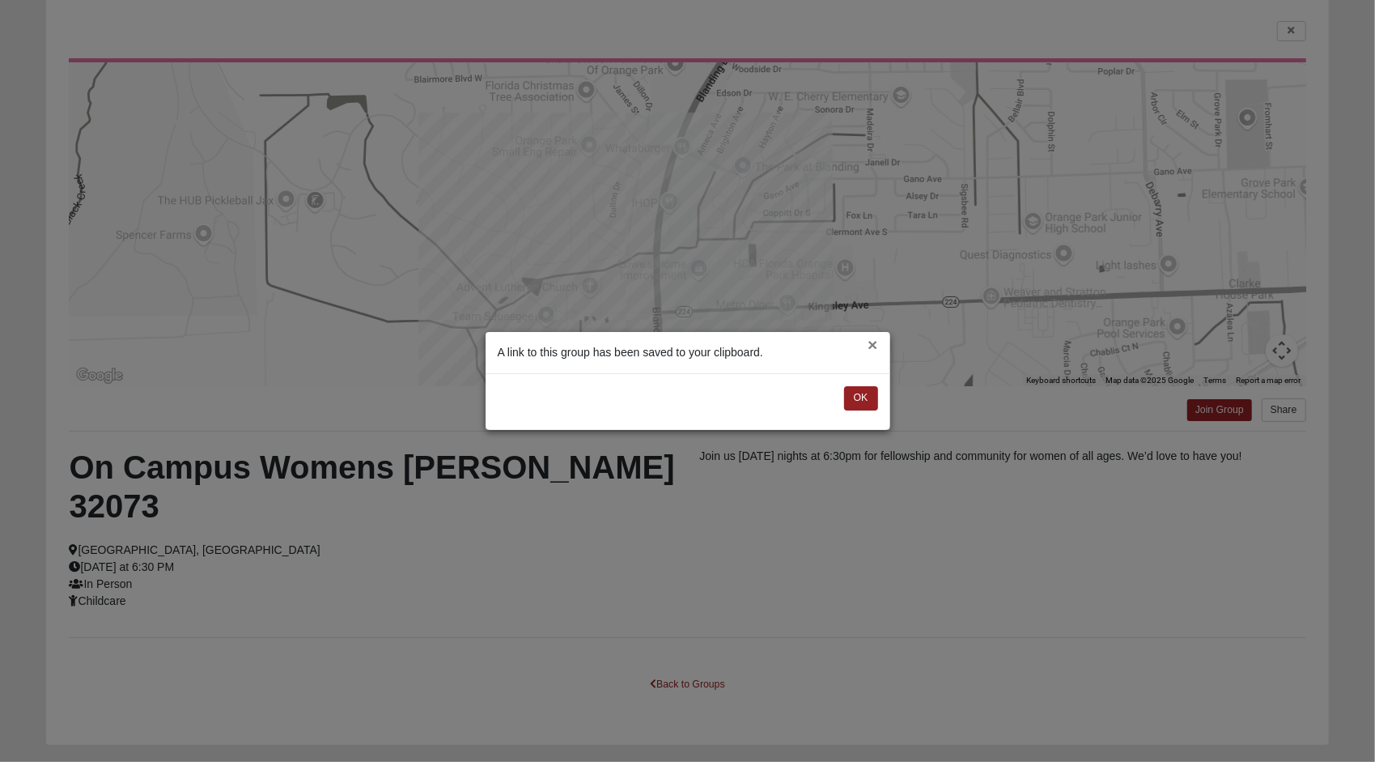
click at [868, 336] on button "×" at bounding box center [873, 344] width 10 height 17
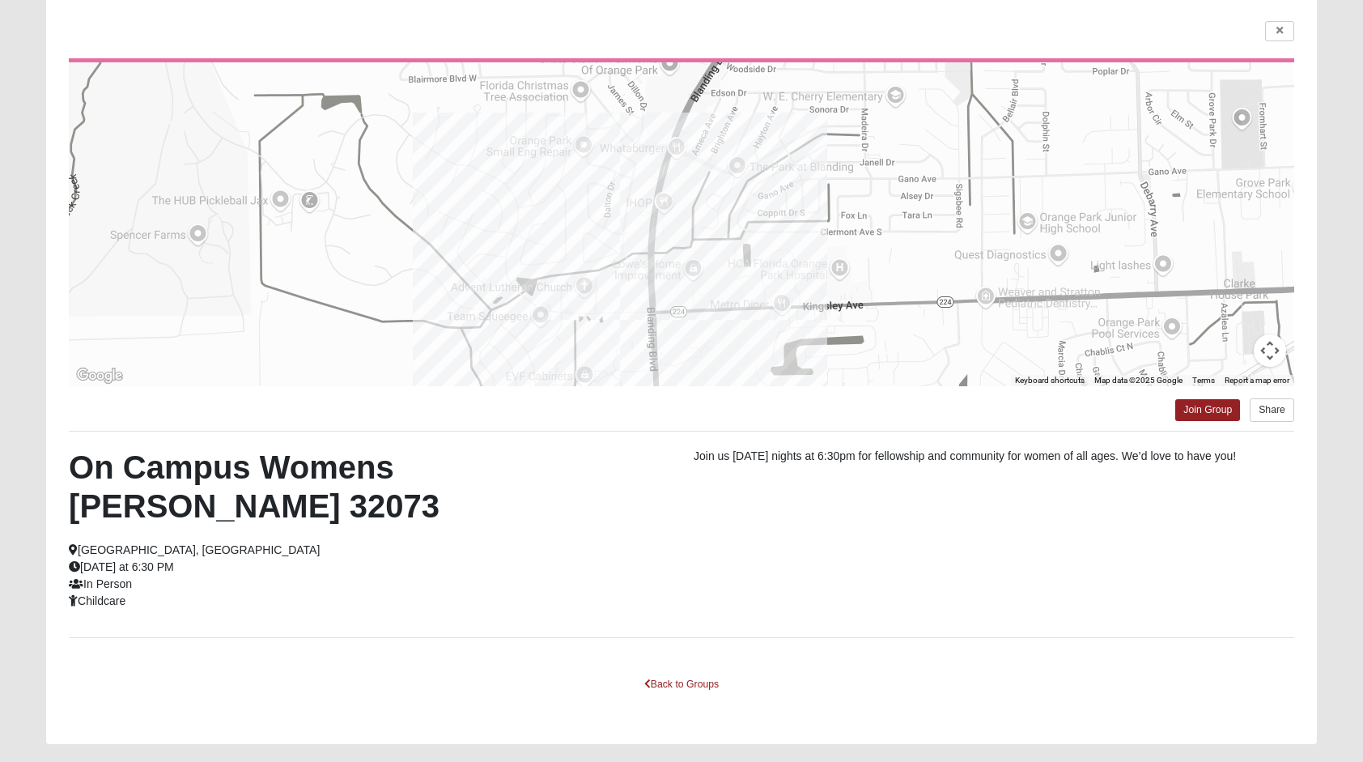
scroll to position [0, 0]
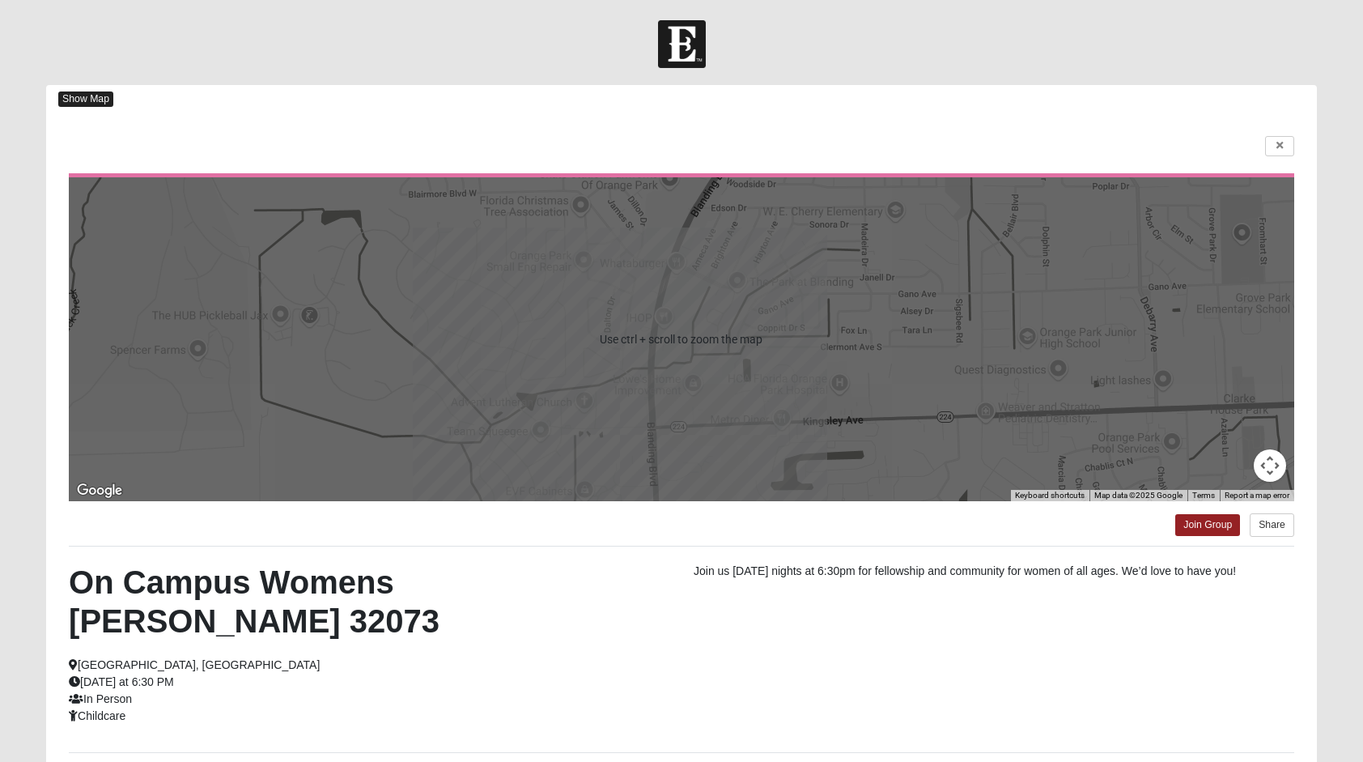
click at [86, 96] on span "Show Map" at bounding box center [85, 98] width 55 height 15
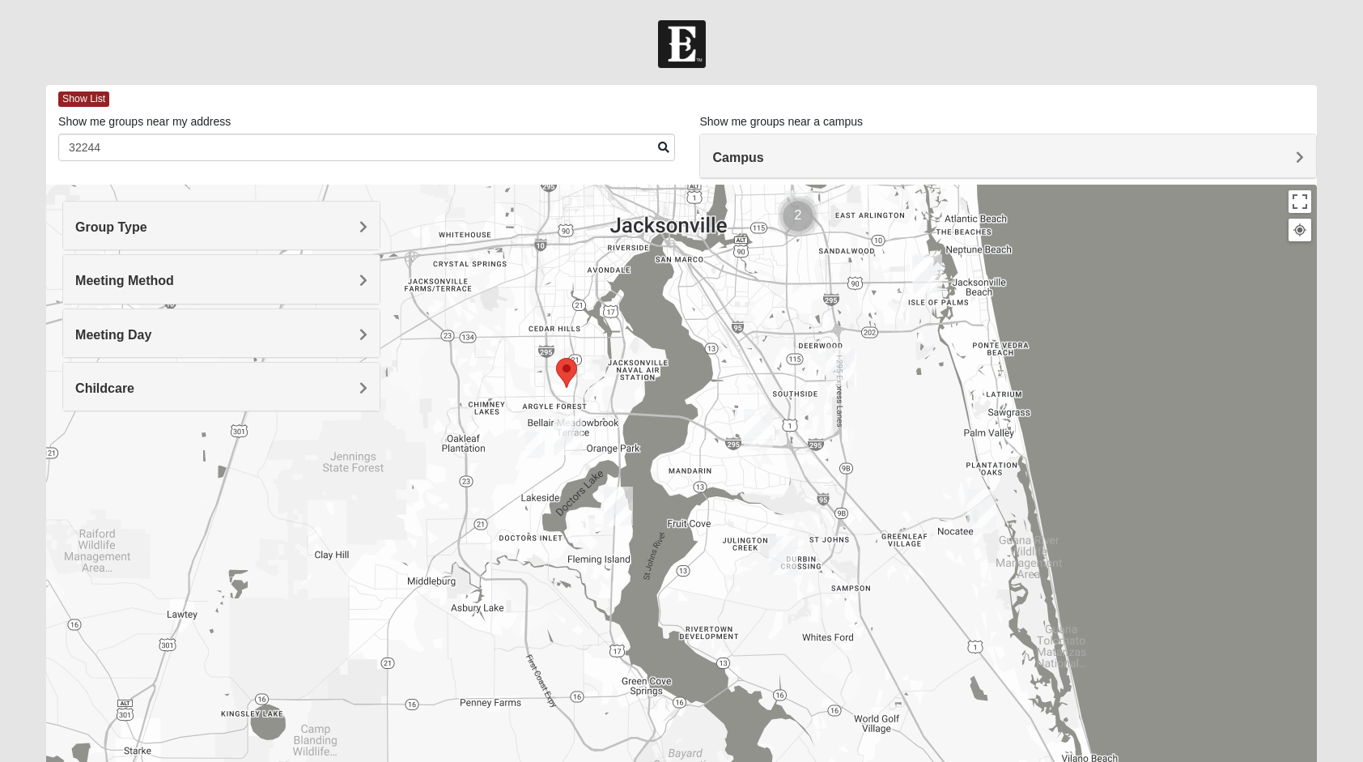
drag, startPoint x: 553, startPoint y: 589, endPoint x: 605, endPoint y: 329, distance: 264.2
click at [605, 329] on div at bounding box center [681, 509] width 1271 height 648
